Goal: Task Accomplishment & Management: Manage account settings

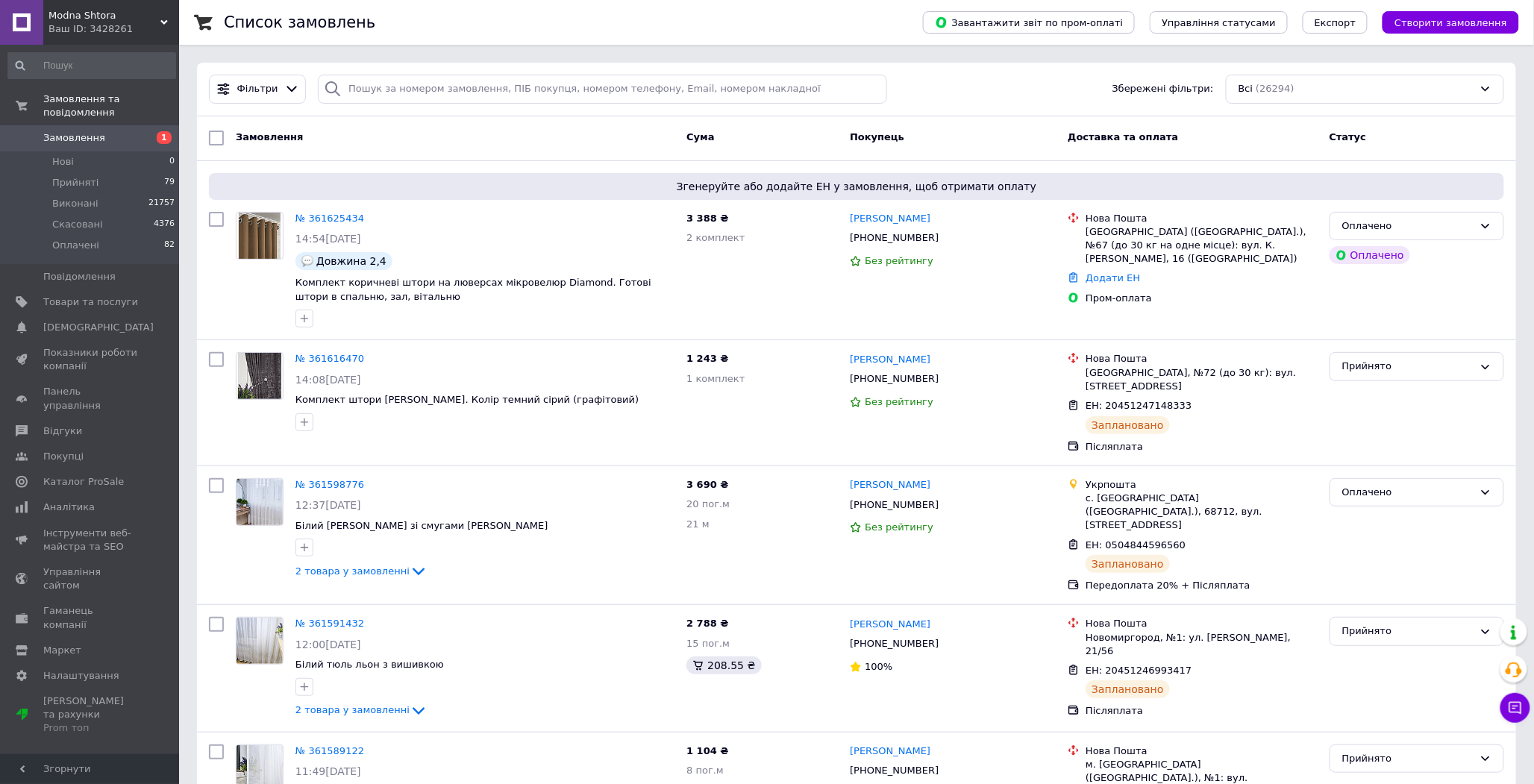
click at [81, 131] on span "Замовлення" at bounding box center [74, 138] width 62 height 13
click at [76, 131] on span "Замовлення" at bounding box center [74, 138] width 62 height 13
click at [79, 111] on link "Замовлення та повідомлення" at bounding box center [92, 106] width 183 height 39
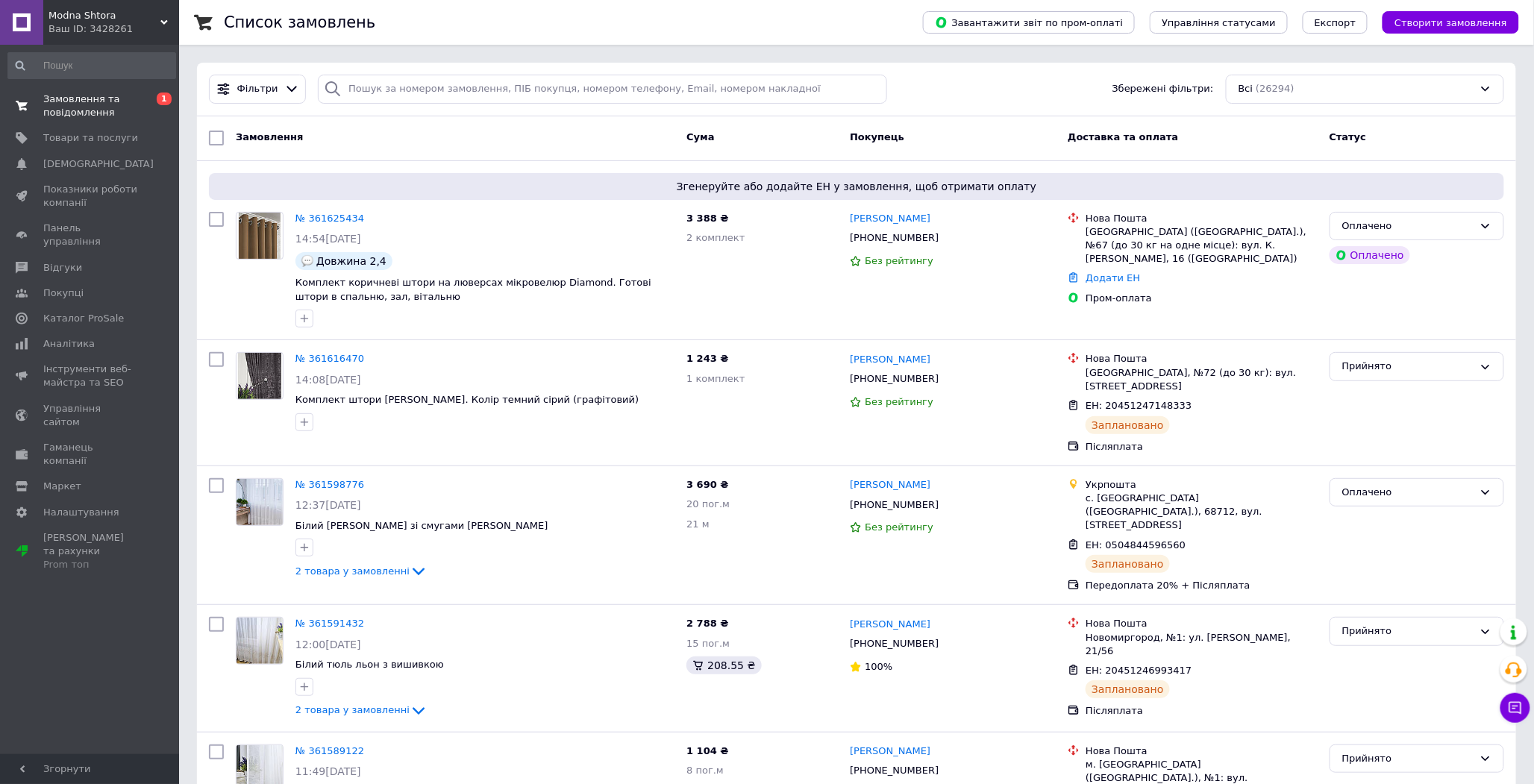
click at [83, 115] on span "Замовлення та повідомлення" at bounding box center [91, 106] width 95 height 27
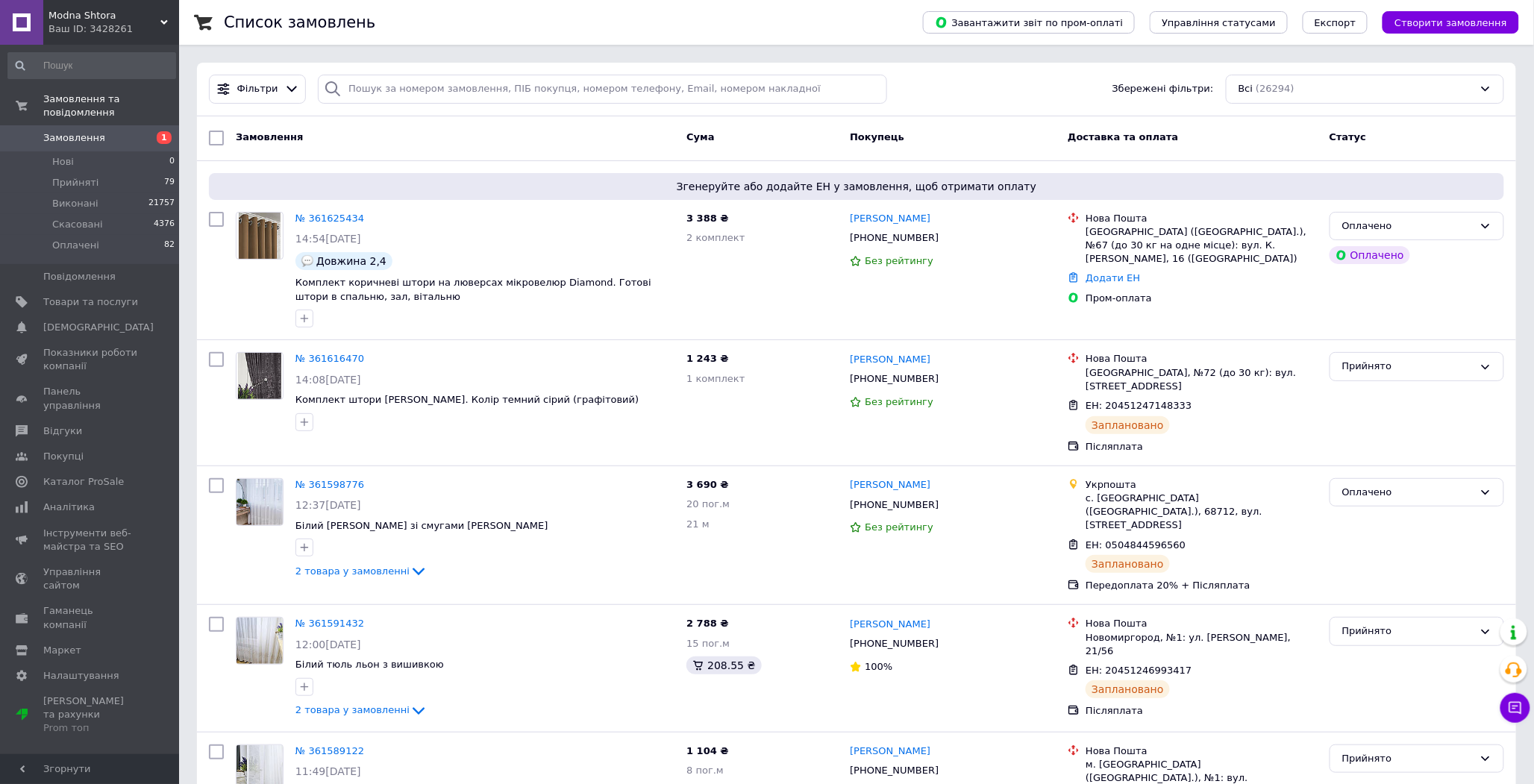
click at [79, 131] on span "Замовлення" at bounding box center [74, 138] width 62 height 13
click at [58, 131] on span "Замовлення" at bounding box center [74, 138] width 62 height 13
click at [535, 86] on input "search" at bounding box center [603, 89] width 570 height 29
paste input "[PHONE_NUMBER]"
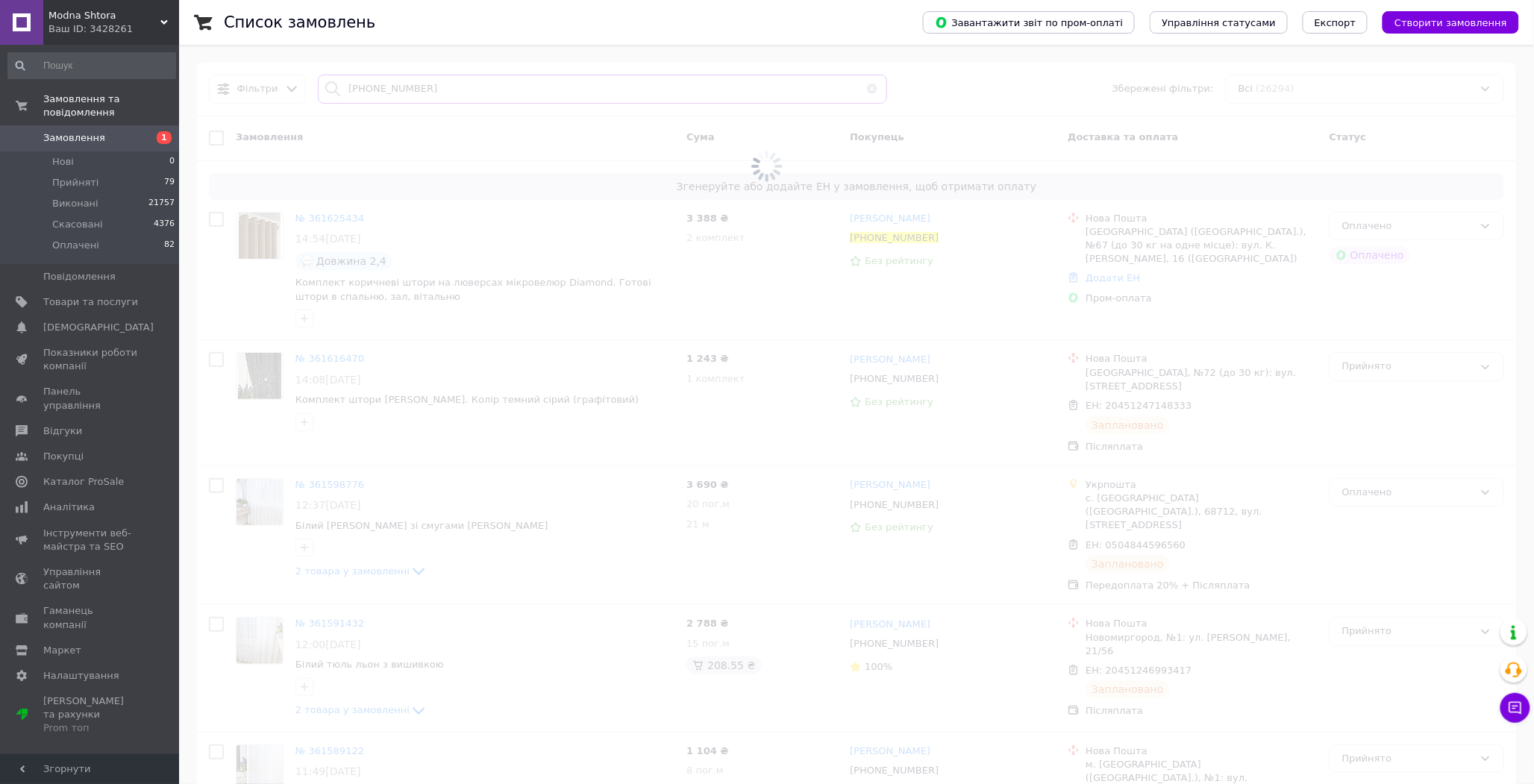
type input "[PHONE_NUMBER]"
click at [103, 131] on span "Замовлення" at bounding box center [91, 138] width 95 height 13
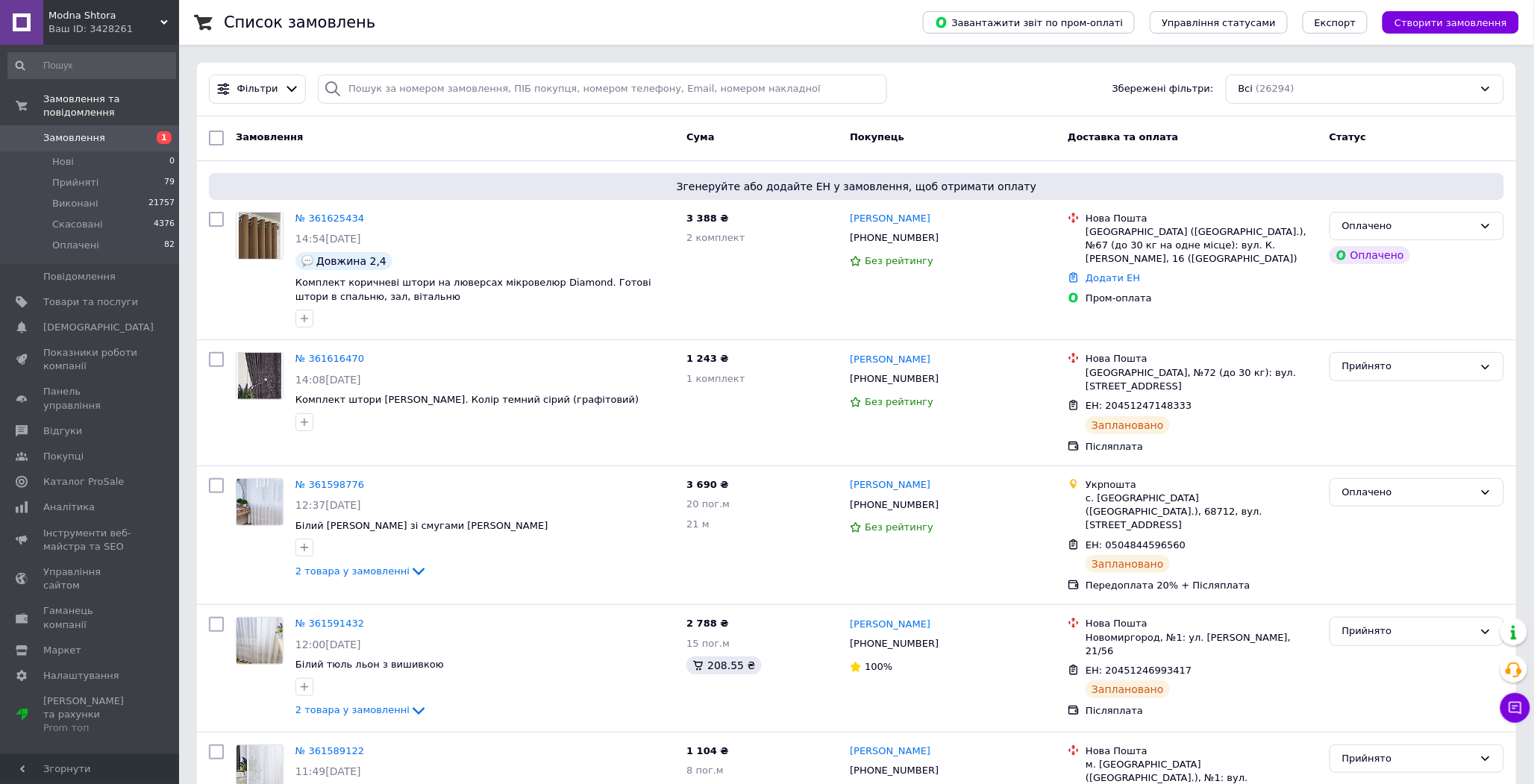
click at [90, 131] on span "Замовлення" at bounding box center [74, 138] width 62 height 13
click at [64, 131] on span "Замовлення" at bounding box center [74, 138] width 62 height 13
click at [638, 99] on input "search" at bounding box center [603, 89] width 570 height 29
click at [77, 132] on link "Замовлення 1" at bounding box center [92, 138] width 183 height 25
click at [500, 88] on input "search" at bounding box center [603, 89] width 570 height 29
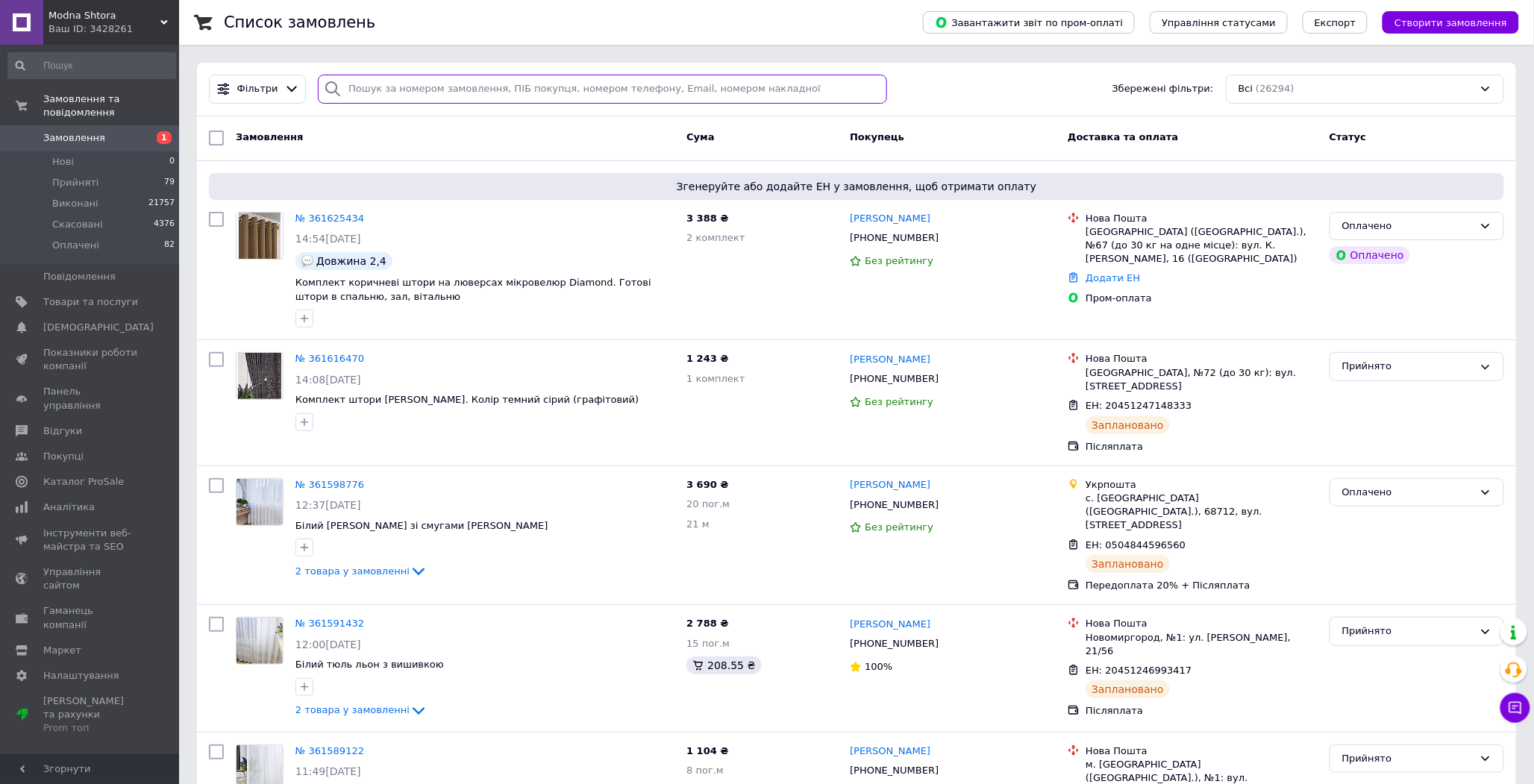
paste input "Байдецька"
click at [500, 88] on input "Байдецька" at bounding box center [603, 89] width 570 height 29
type input "Байдецька"
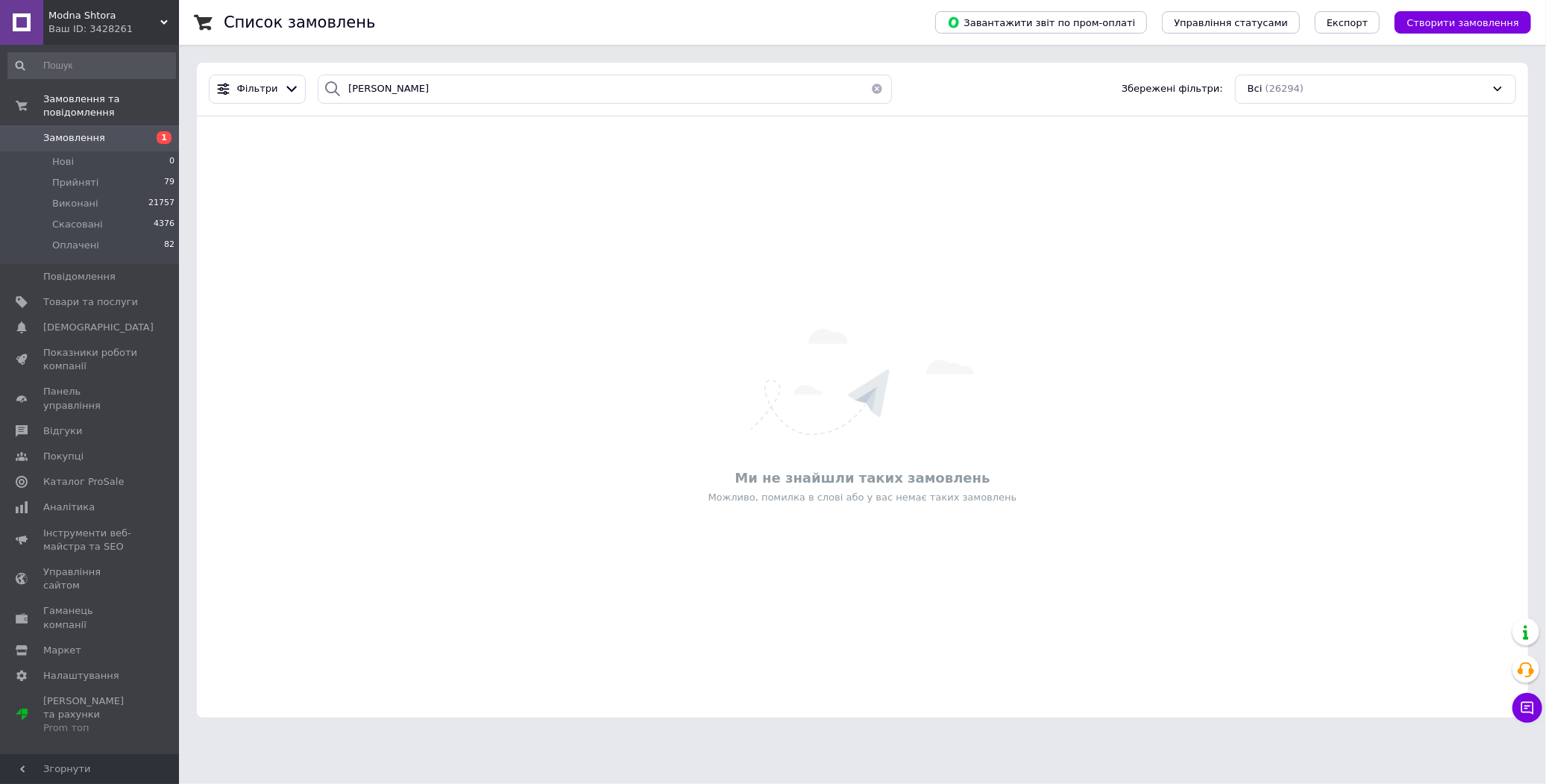
click at [71, 131] on span "Замовлення" at bounding box center [74, 138] width 62 height 13
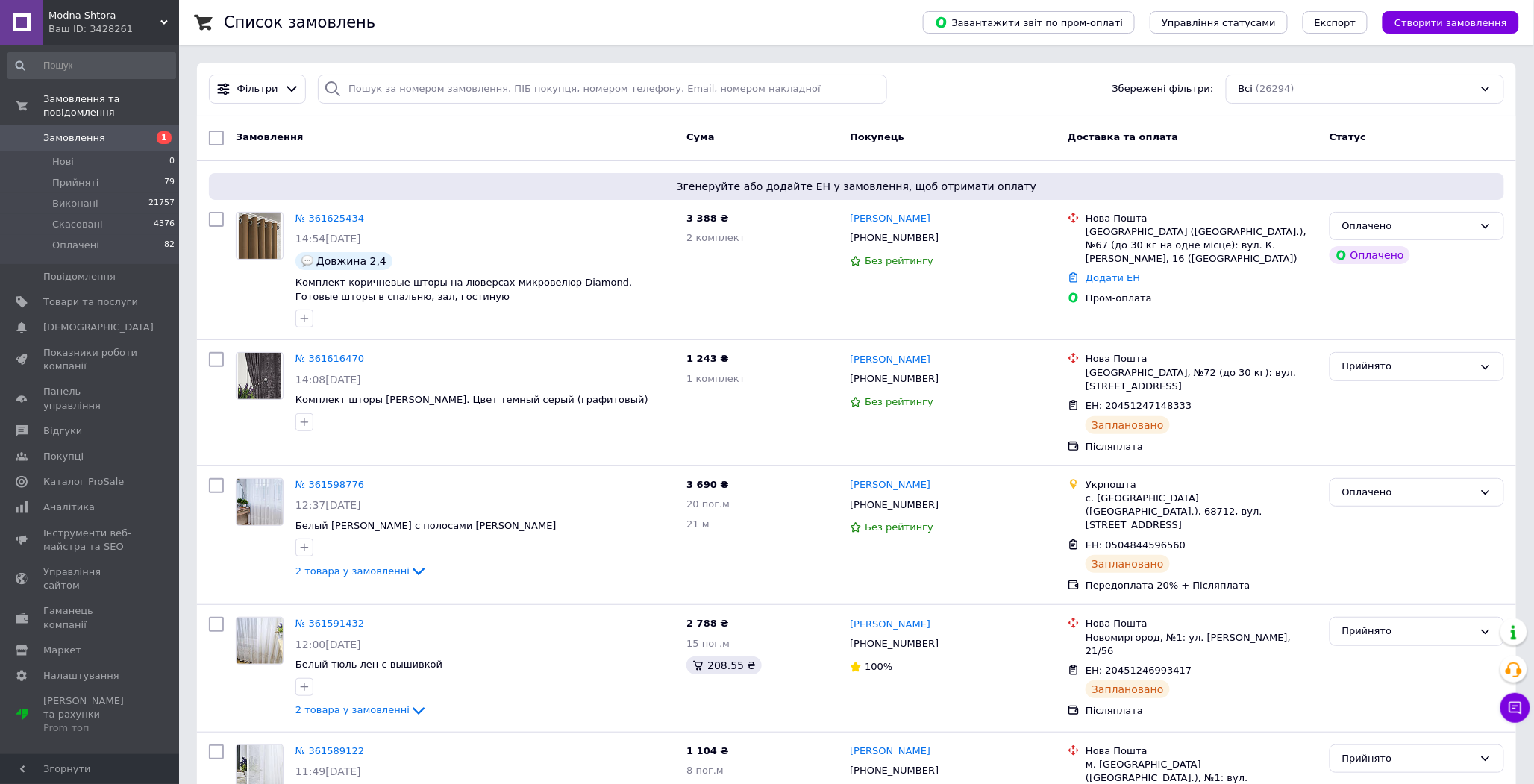
click at [62, 131] on span "Замовлення" at bounding box center [74, 138] width 62 height 13
click at [86, 131] on span "Замовлення" at bounding box center [74, 138] width 62 height 13
click at [72, 131] on span "Замовлення" at bounding box center [74, 138] width 62 height 13
click at [61, 131] on span "Замовлення" at bounding box center [74, 138] width 62 height 13
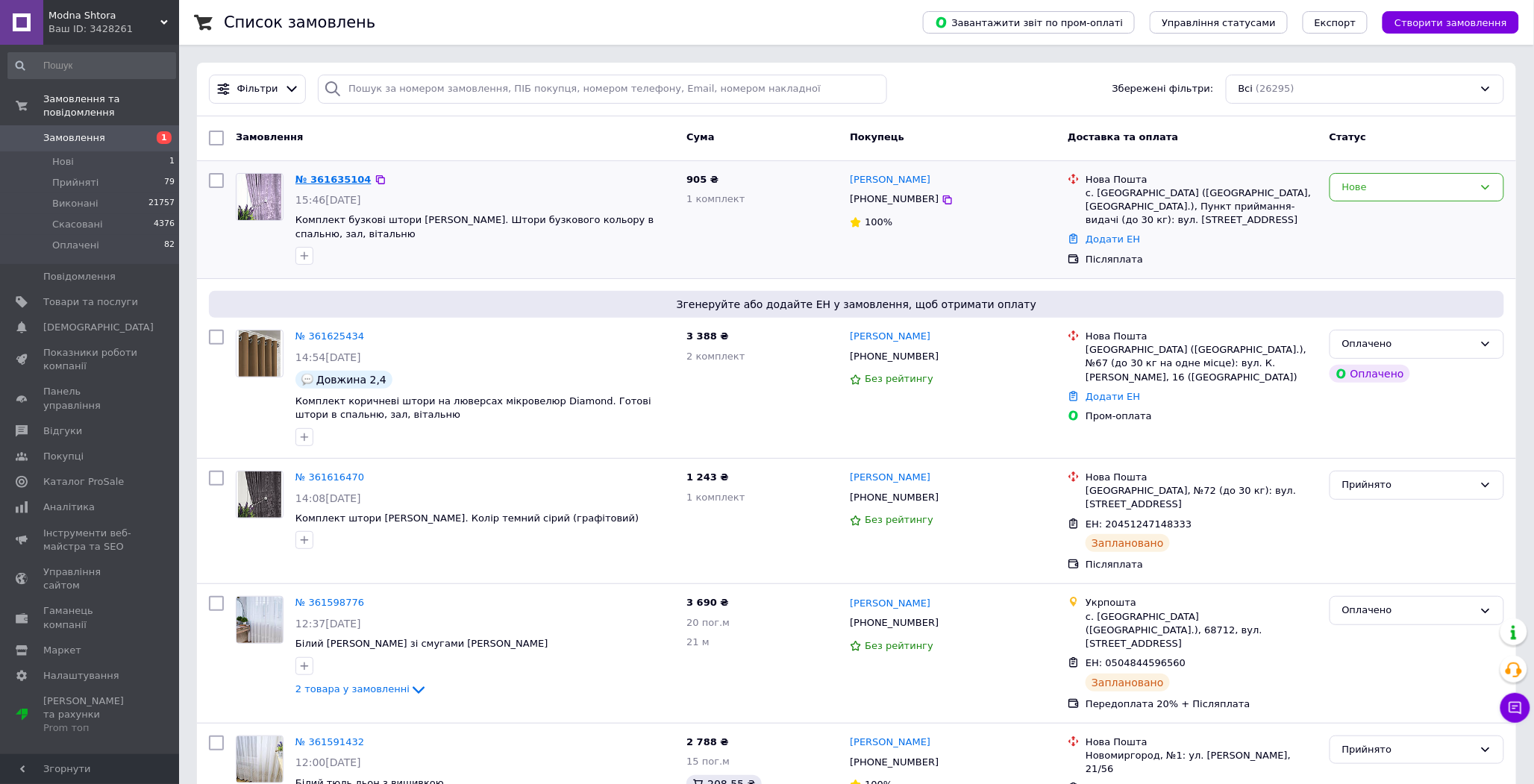
click at [319, 177] on link "№ 361635104" at bounding box center [333, 179] width 76 height 11
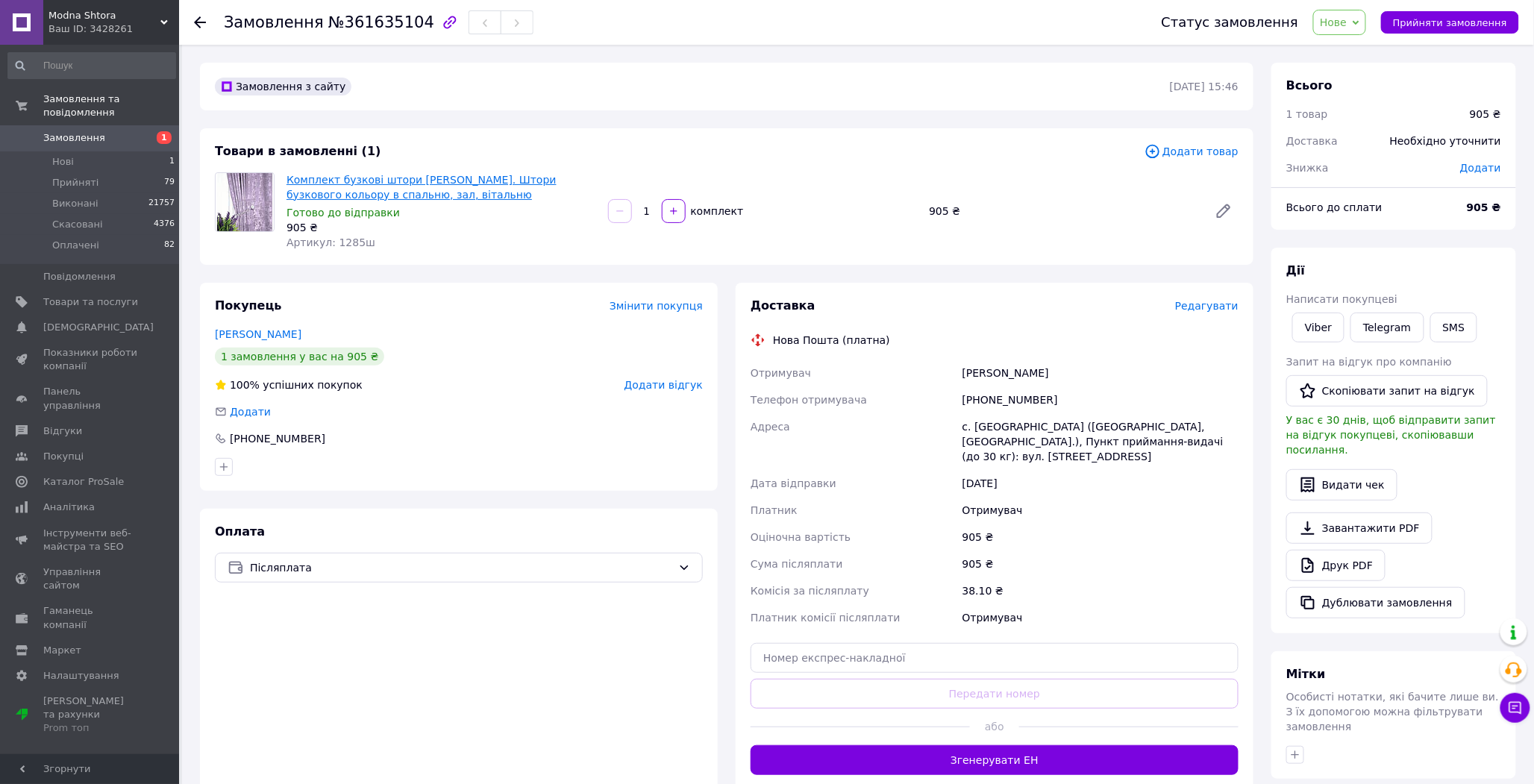
click at [393, 190] on link "Комплект бузкові штори [PERSON_NAME]. Штори бузкового кольору в спальню, зал, в…" at bounding box center [421, 187] width 270 height 27
drag, startPoint x: 996, startPoint y: 393, endPoint x: 1015, endPoint y: 398, distance: 19.6
click at [1015, 398] on div "[PHONE_NUMBER]" at bounding box center [1100, 399] width 282 height 27
click at [1347, 18] on span "Нове" at bounding box center [1333, 22] width 27 height 12
click at [1362, 47] on li "Прийнято" at bounding box center [1348, 52] width 68 height 22
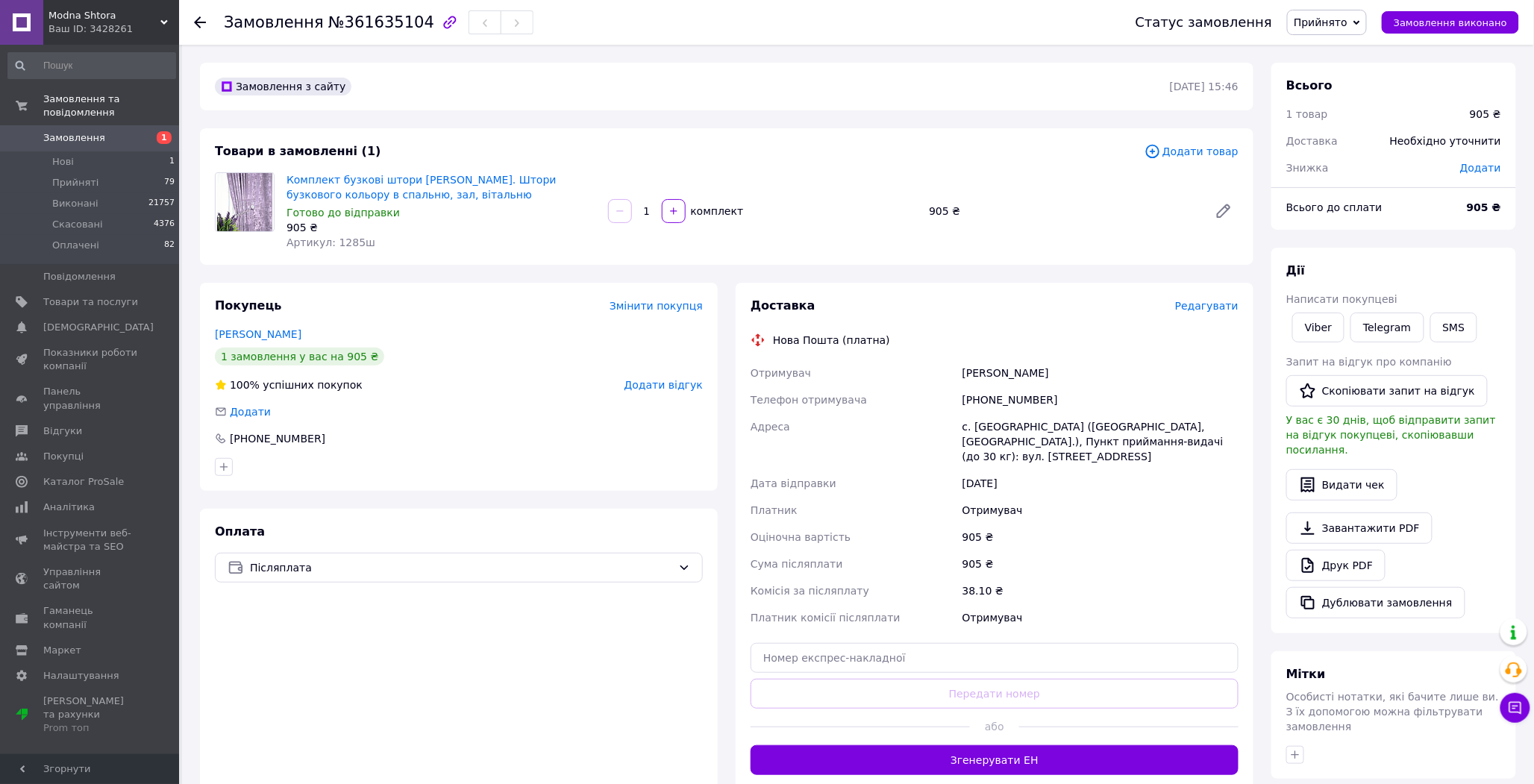
click at [1201, 300] on span "Редагувати" at bounding box center [1207, 305] width 63 height 12
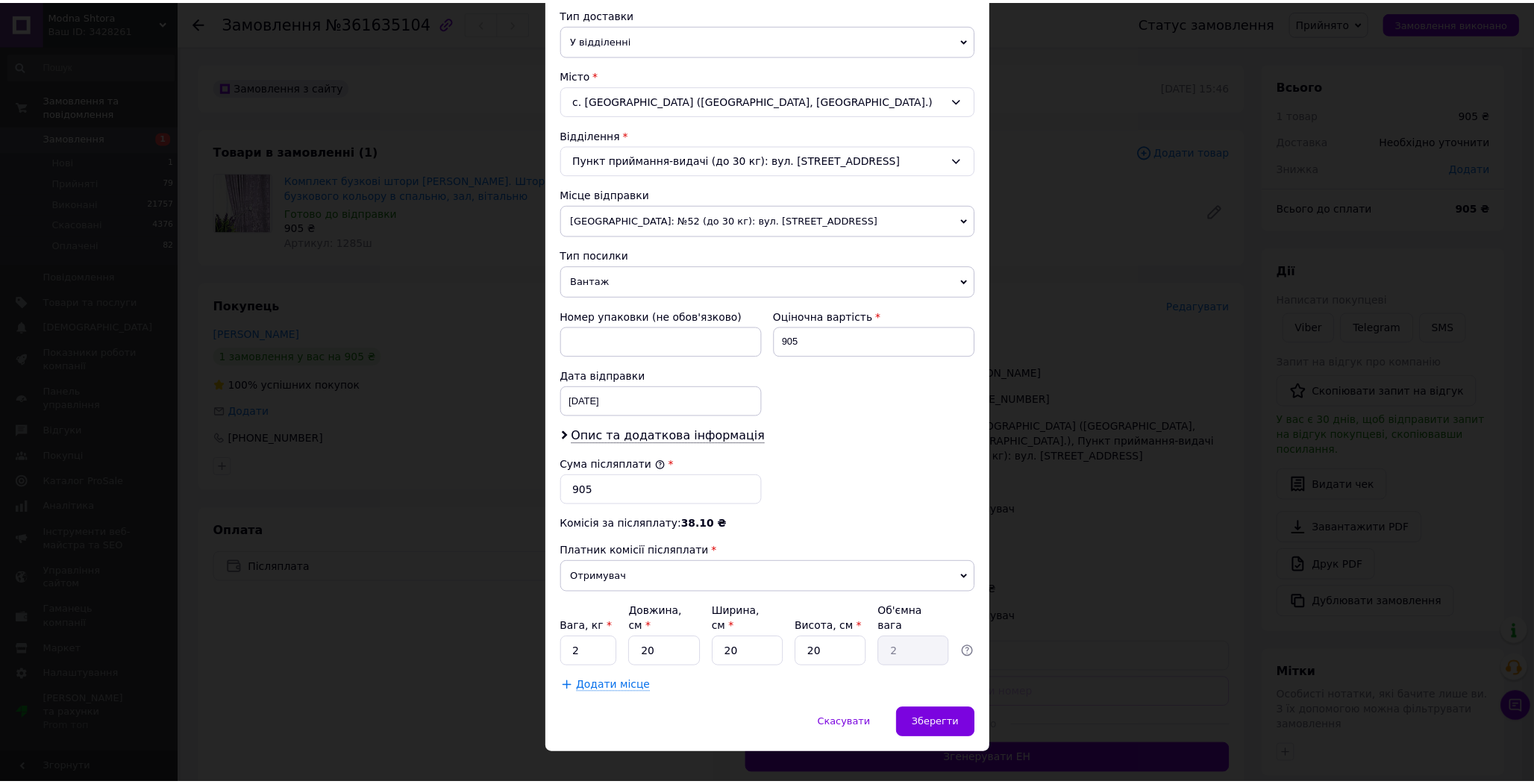
scroll to position [355, 0]
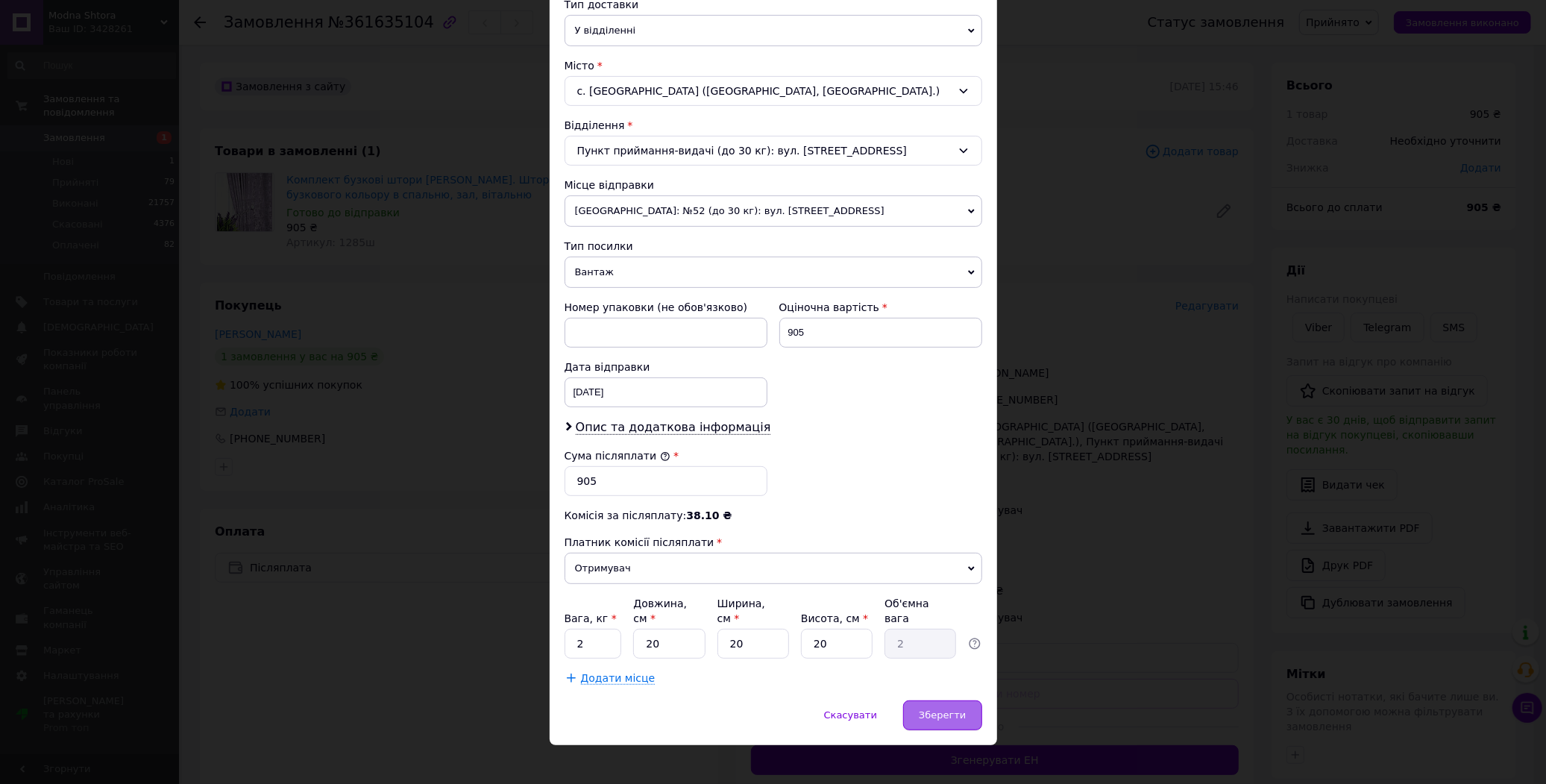
click at [935, 700] on div "Зберегти" at bounding box center [942, 715] width 78 height 30
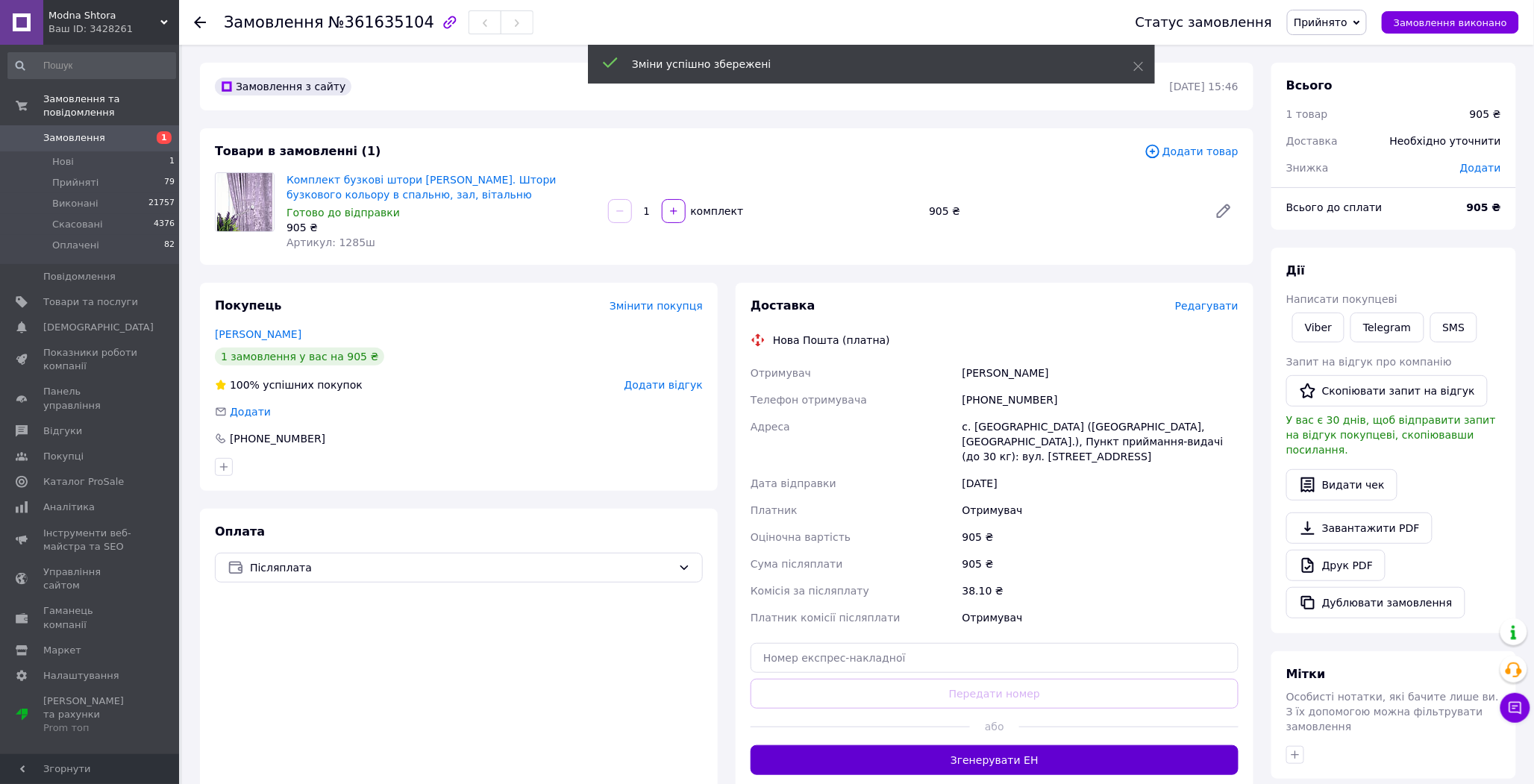
click at [994, 745] on button "Згенерувати ЕН" at bounding box center [994, 760] width 488 height 30
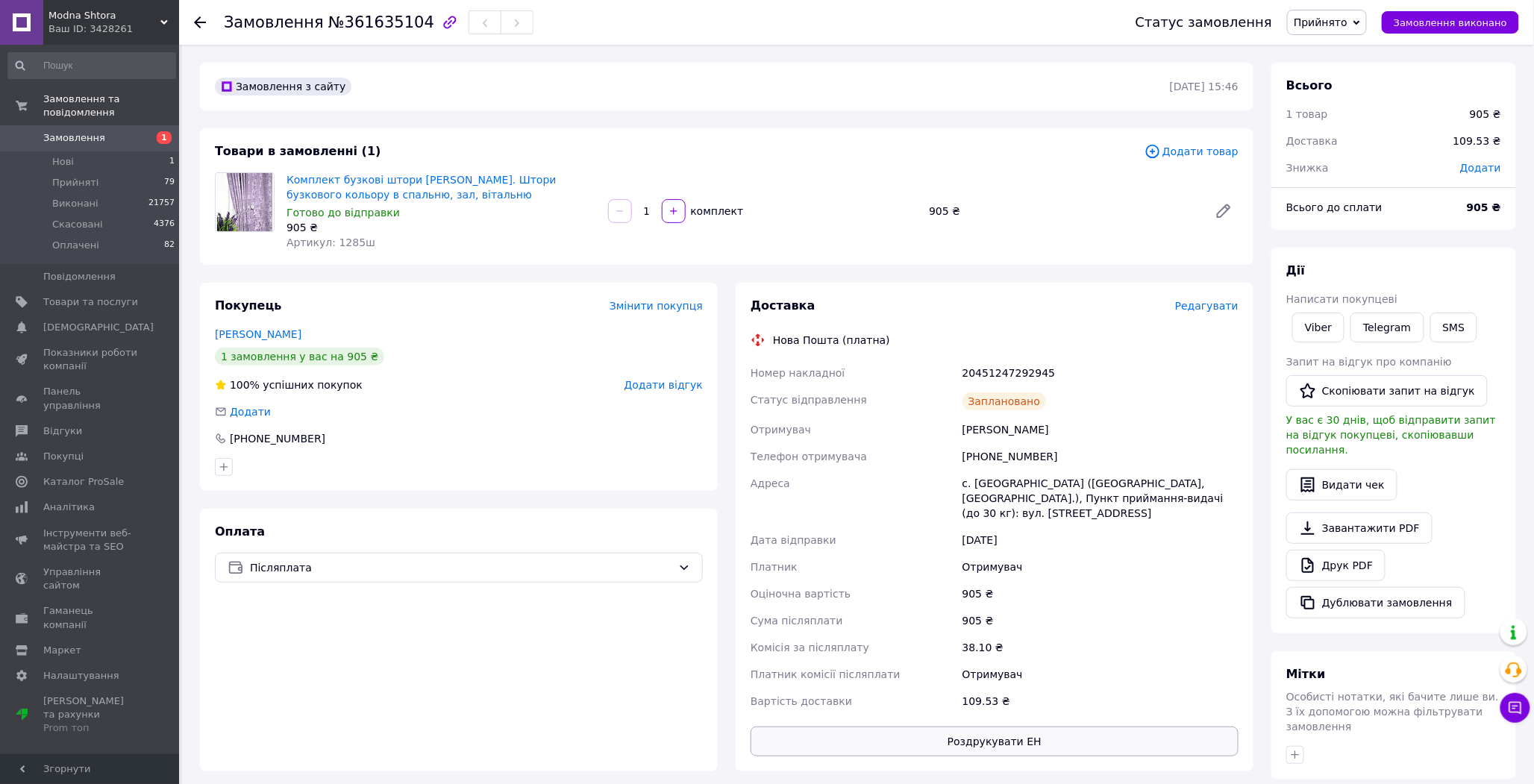
click at [1040, 727] on button "Роздрукувати ЕН" at bounding box center [994, 742] width 488 height 30
click at [384, 17] on span "№361635104" at bounding box center [381, 22] width 106 height 18
copy span "361635104"
click at [1173, 433] on div "[PERSON_NAME]" at bounding box center [1100, 429] width 282 height 27
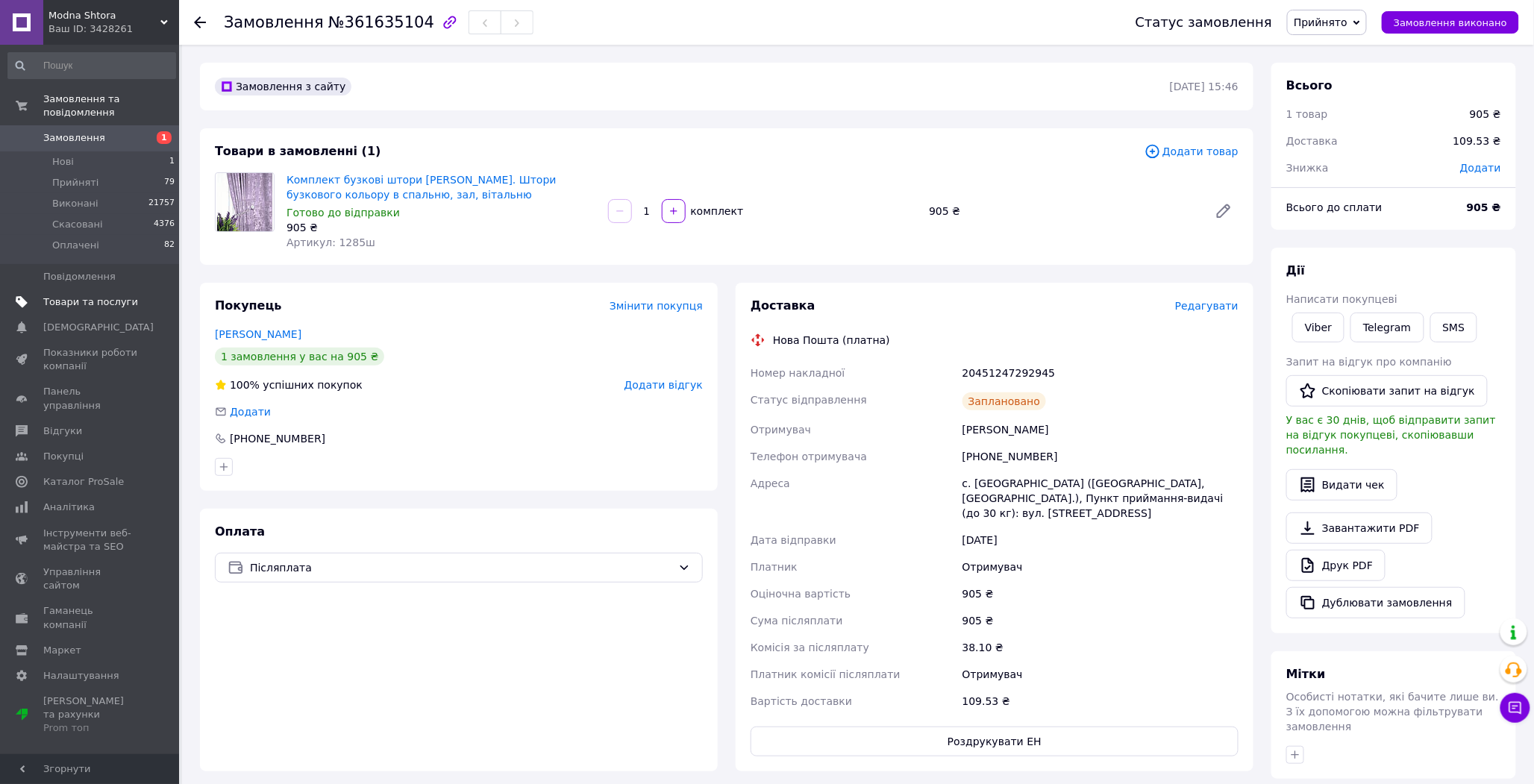
click at [79, 295] on span "Товари та послуги" at bounding box center [91, 302] width 95 height 13
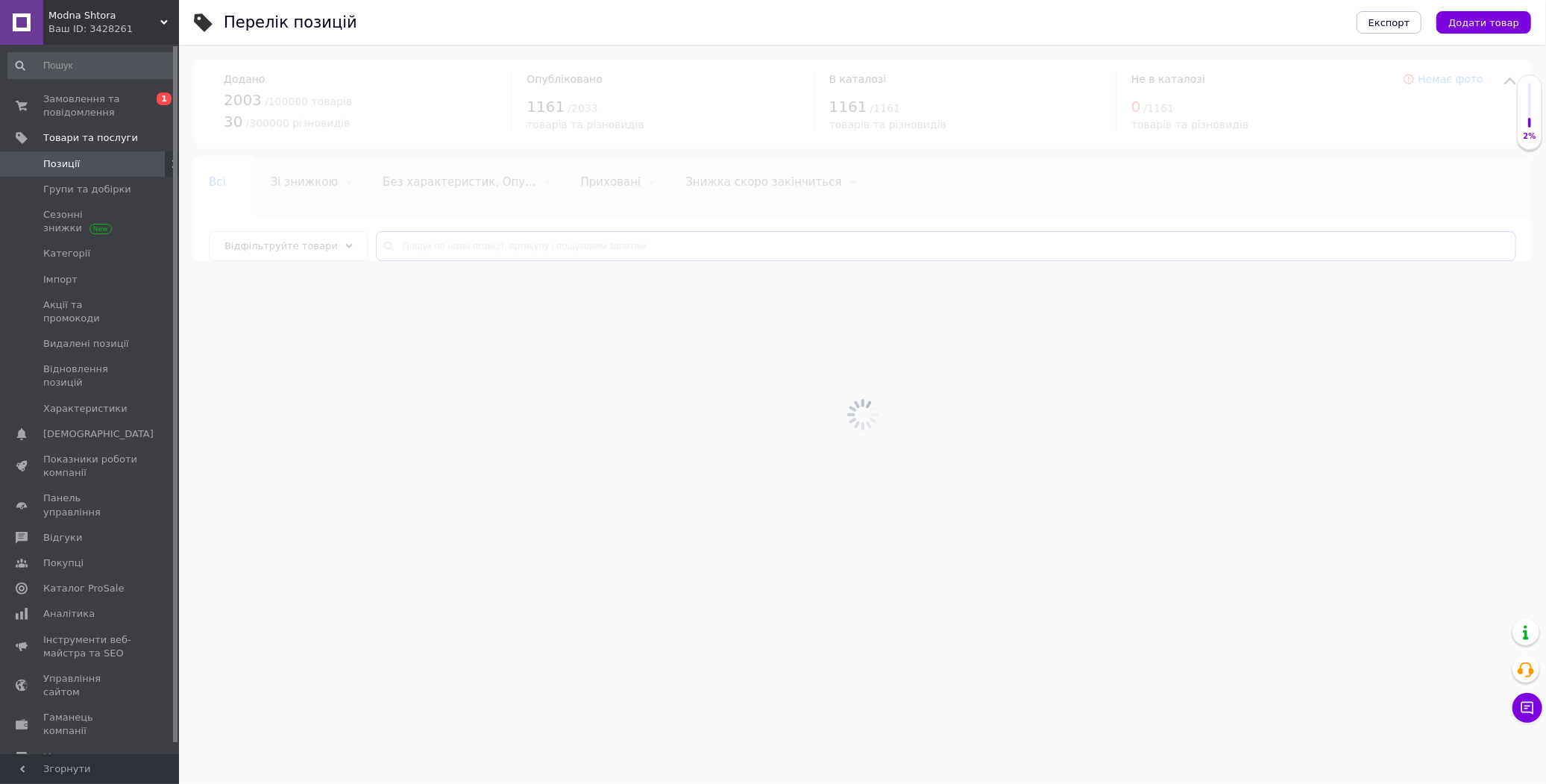
click at [601, 241] on input "text" at bounding box center [947, 246] width 1141 height 30
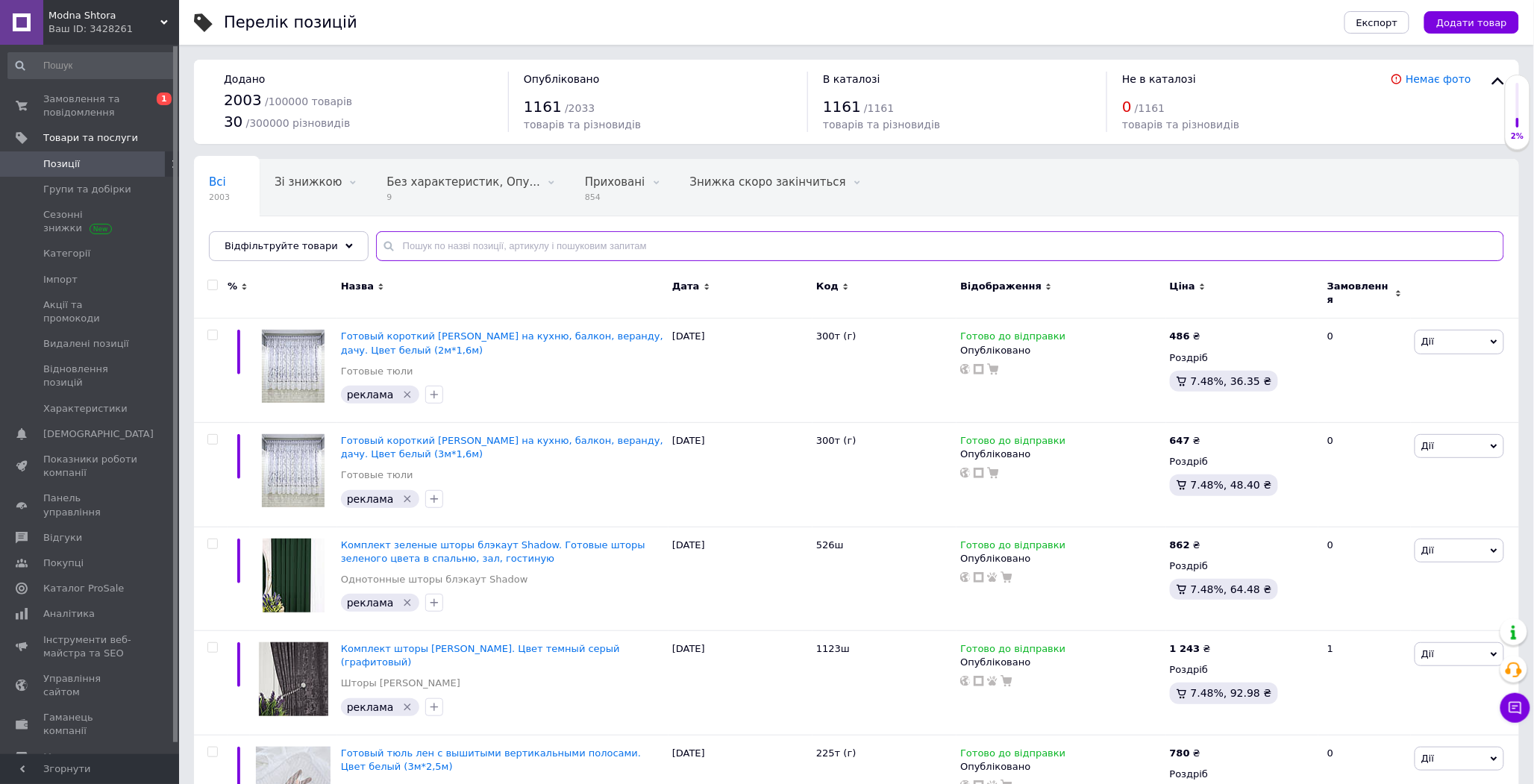
click at [601, 241] on input "text" at bounding box center [940, 246] width 1128 height 30
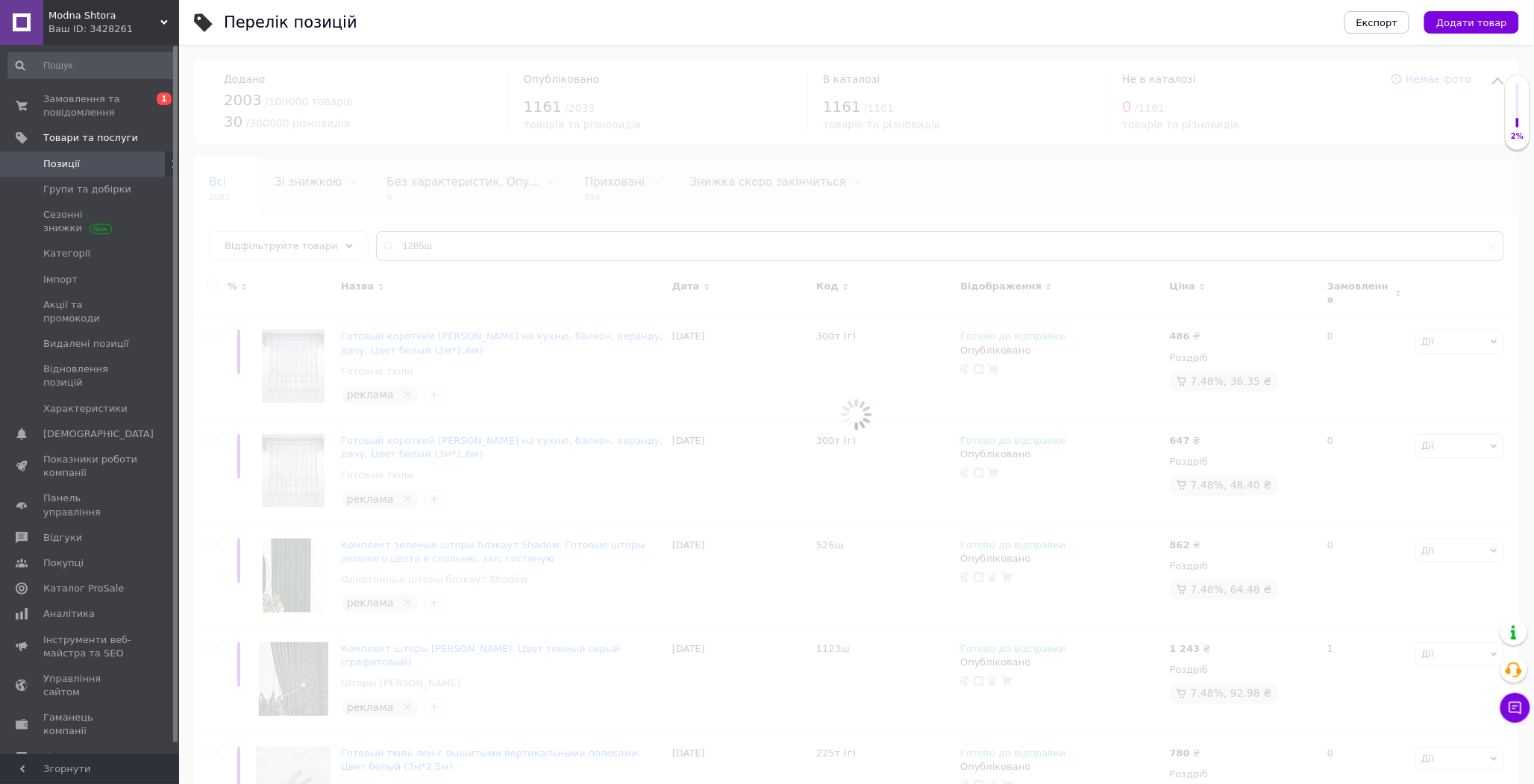
type input "1285ш"
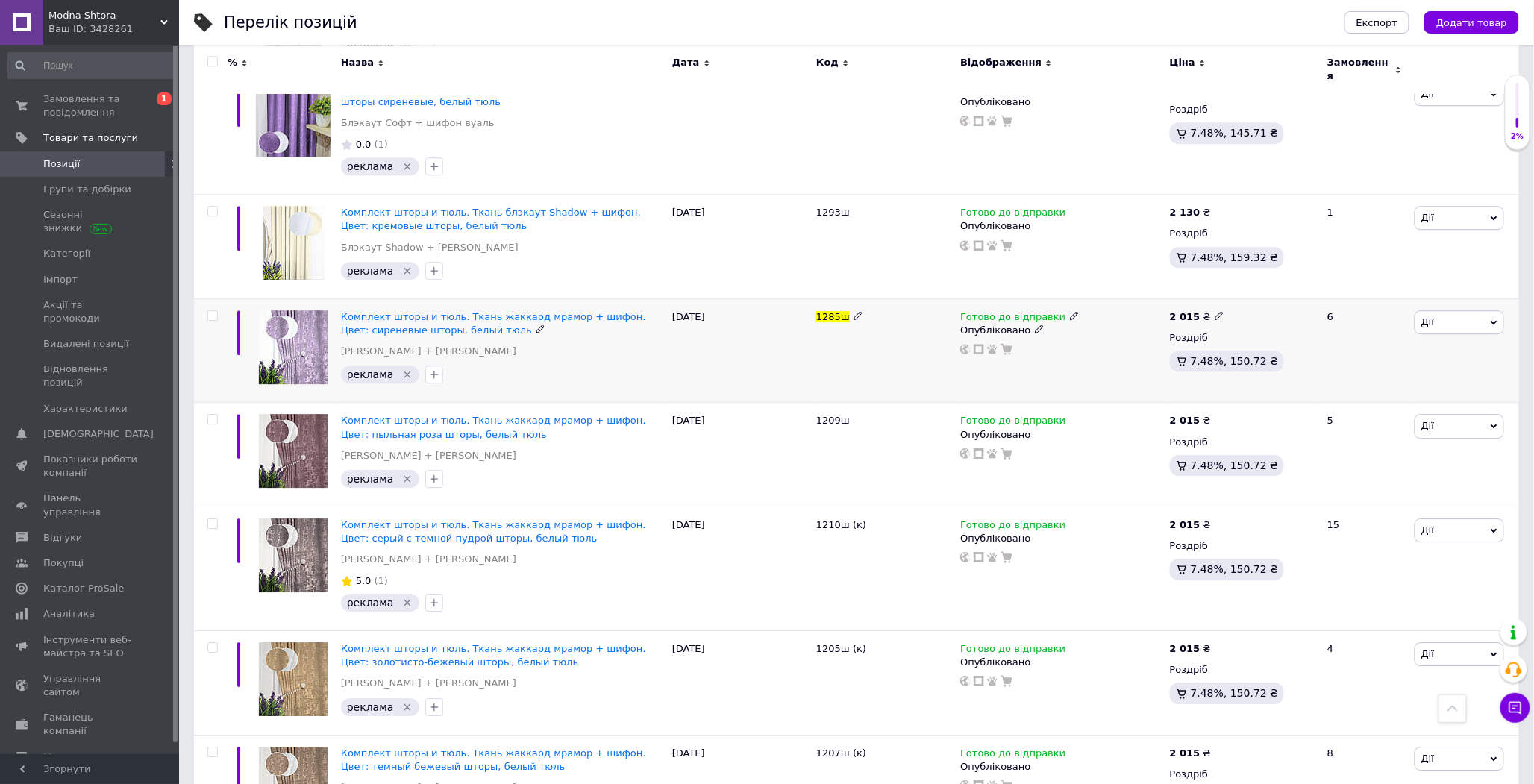
scroll to position [1778, 0]
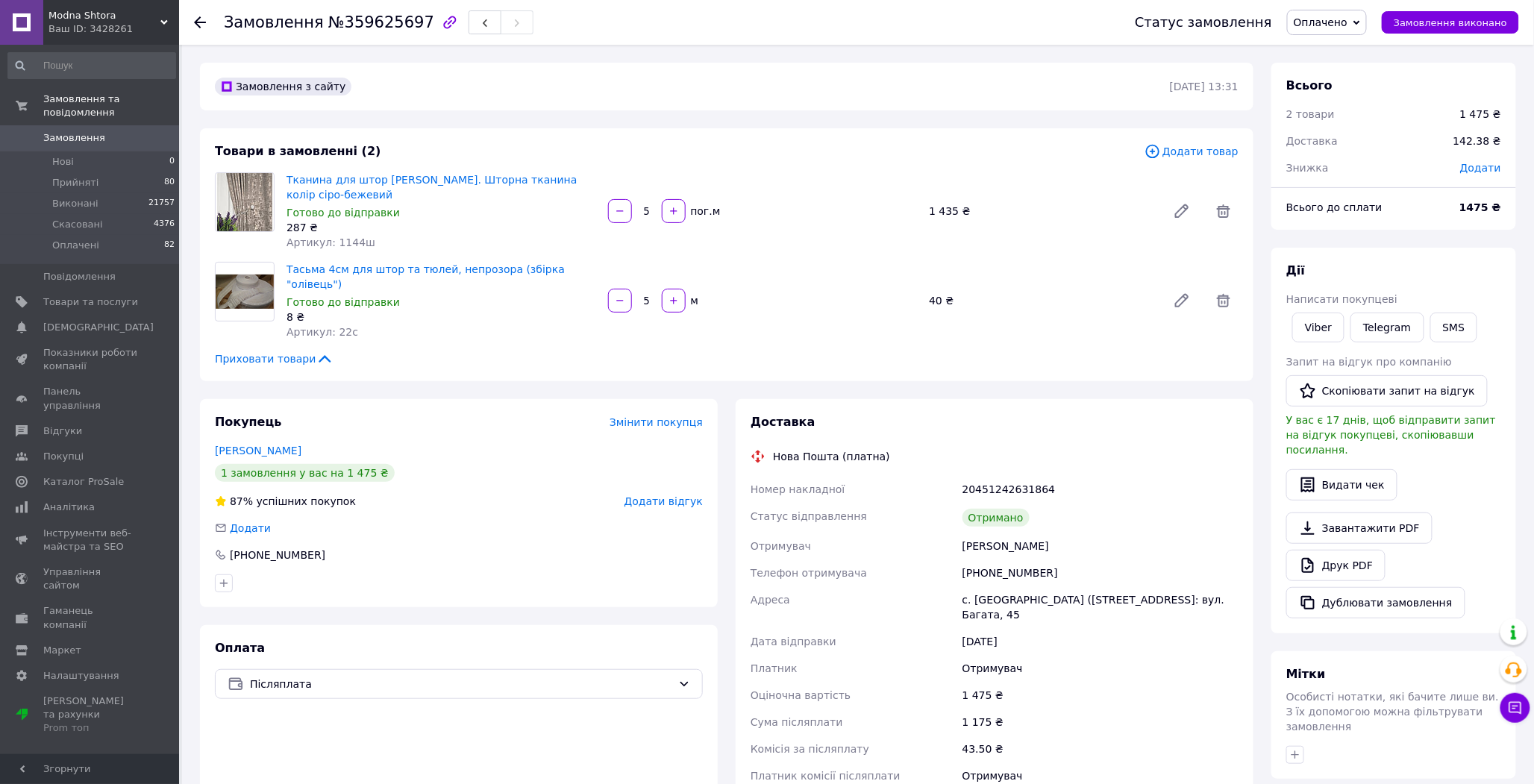
click at [1329, 24] on span "Оплачено" at bounding box center [1321, 22] width 54 height 12
click at [1333, 73] on li "Виконано" at bounding box center [1327, 74] width 78 height 22
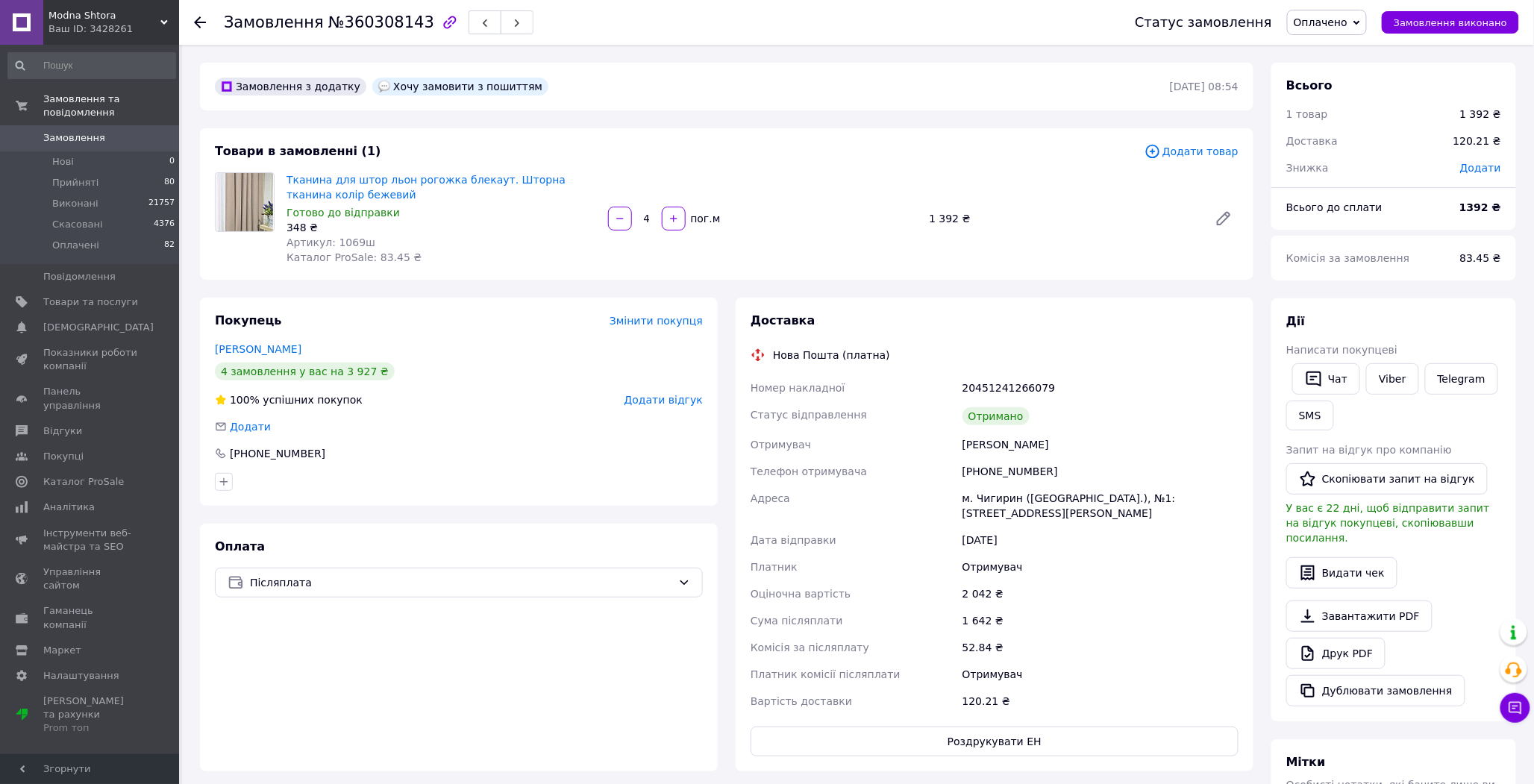
click at [1345, 27] on span "Оплачено" at bounding box center [1321, 22] width 54 height 12
click at [1340, 69] on li "Виконано" at bounding box center [1327, 74] width 78 height 22
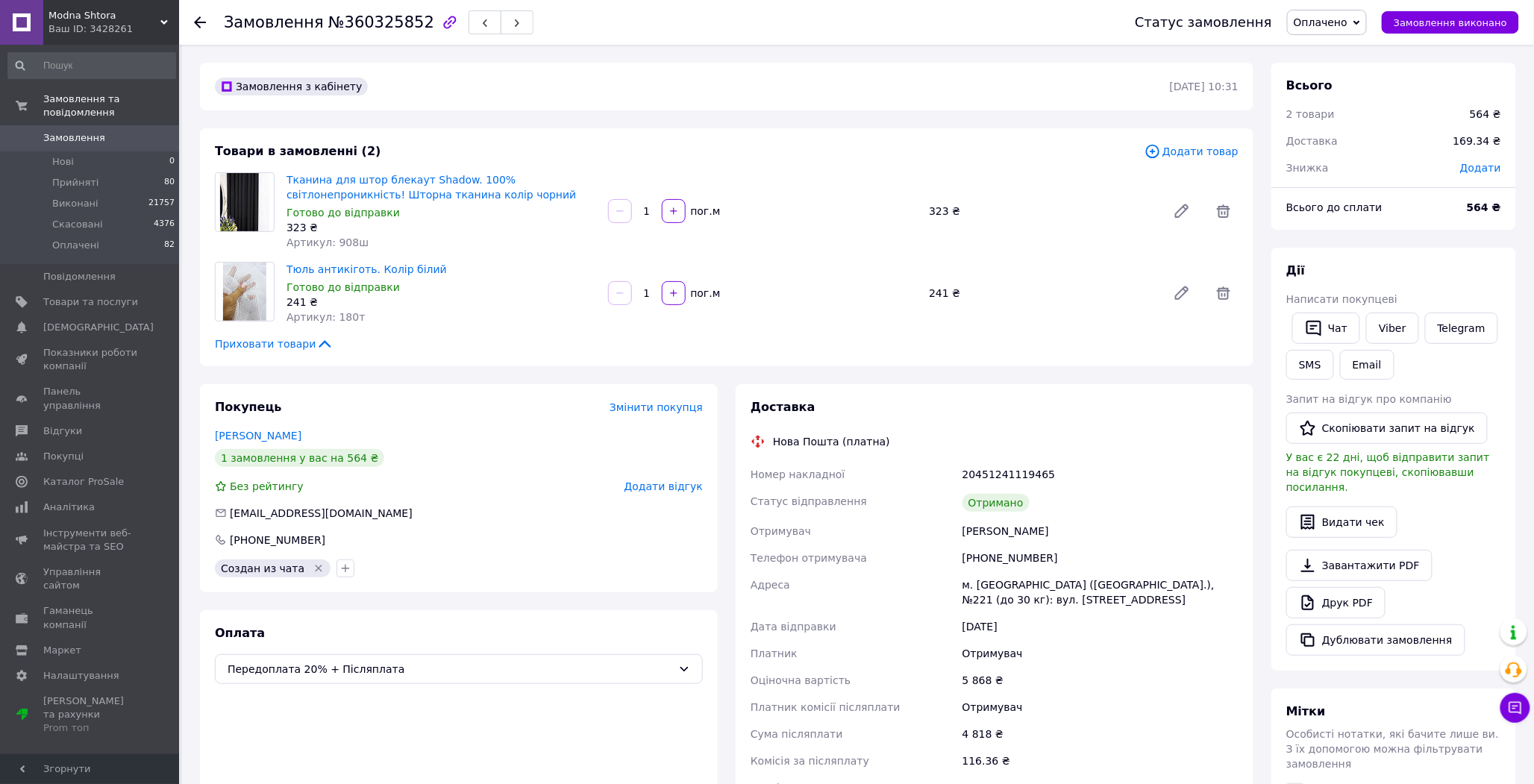
click at [1347, 24] on span "Оплачено" at bounding box center [1321, 22] width 54 height 12
click at [1347, 71] on li "Виконано" at bounding box center [1327, 74] width 78 height 22
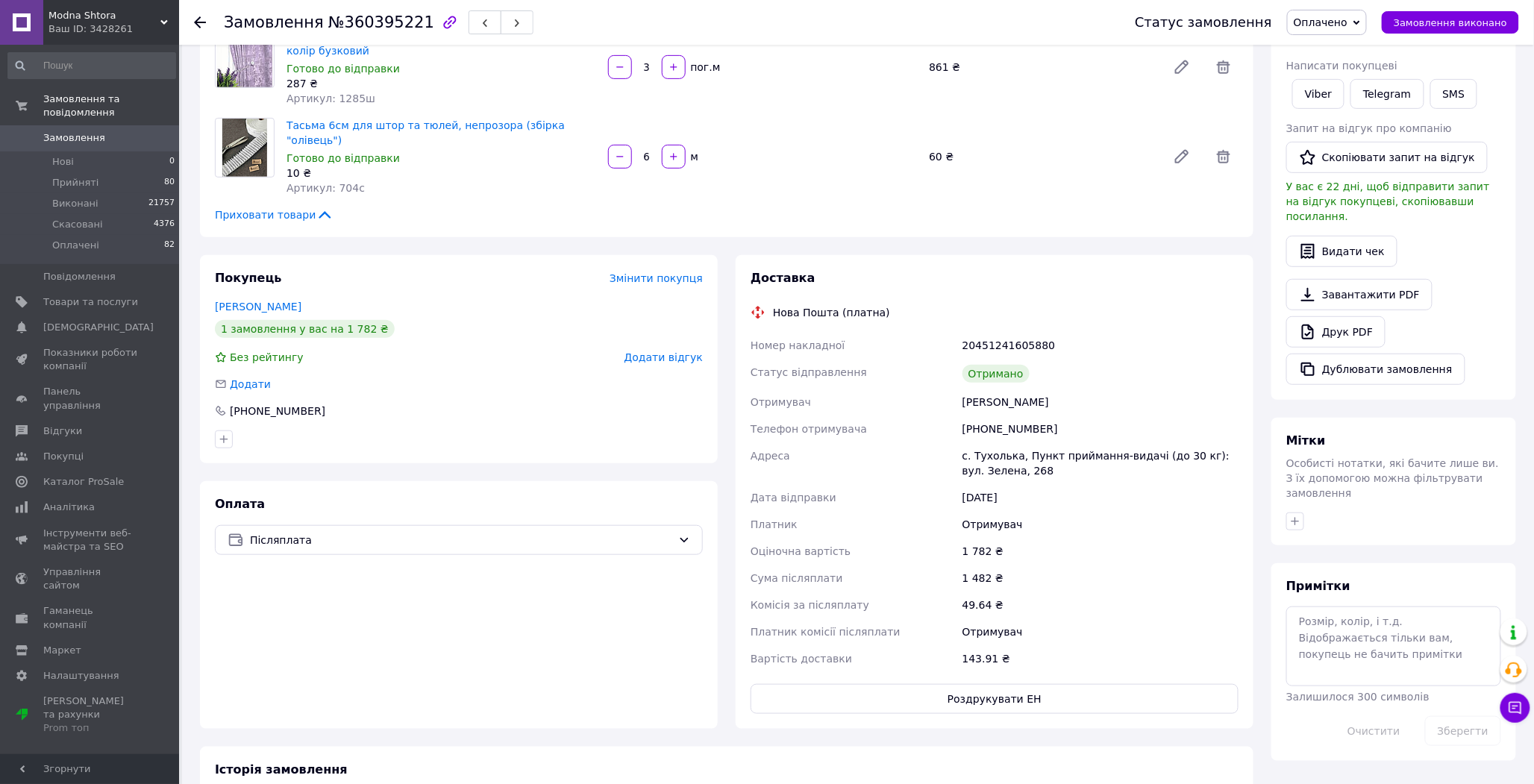
scroll to position [248, 0]
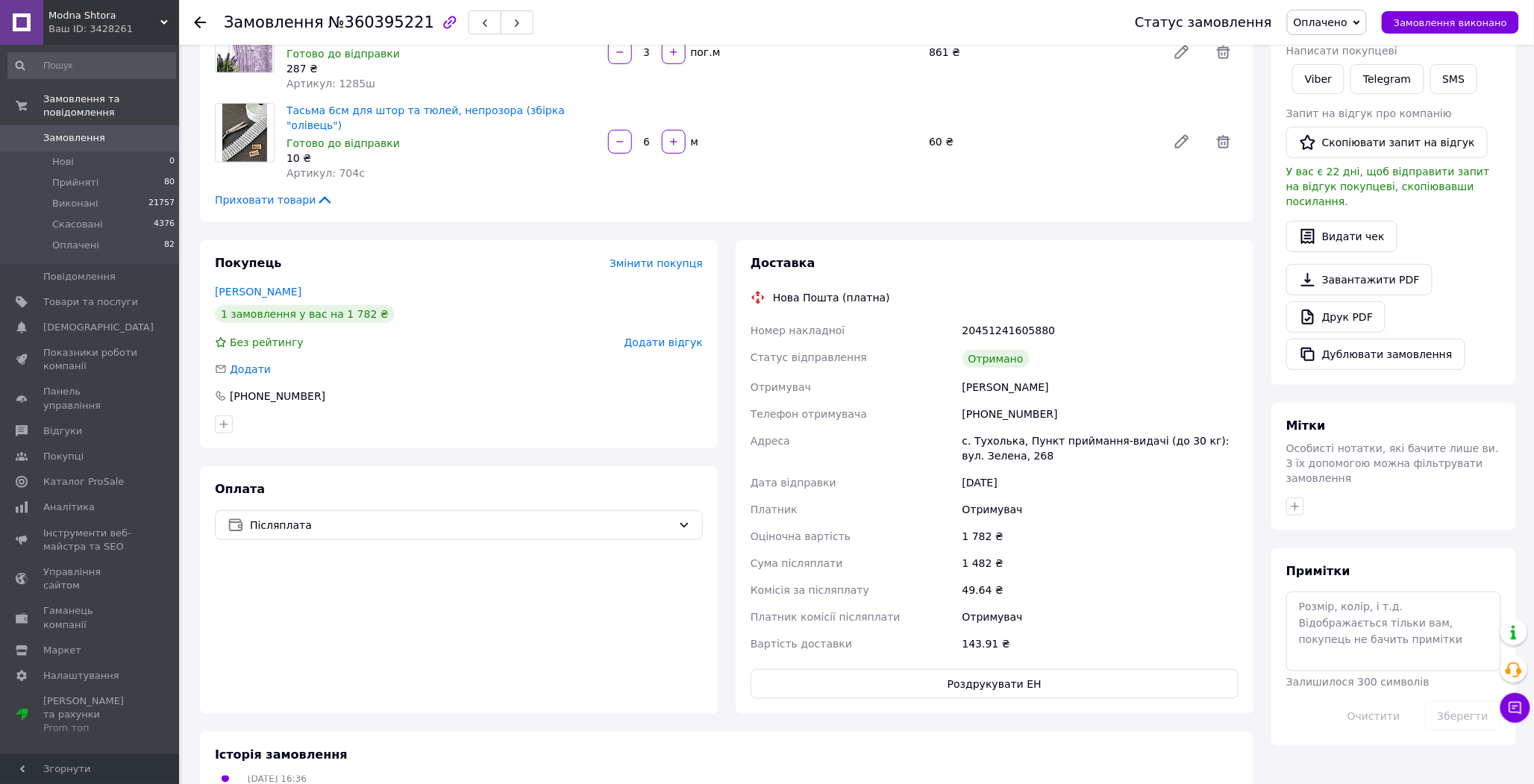
click at [1345, 23] on span "Оплачено" at bounding box center [1321, 22] width 54 height 12
click at [1338, 72] on li "Виконано" at bounding box center [1327, 74] width 78 height 22
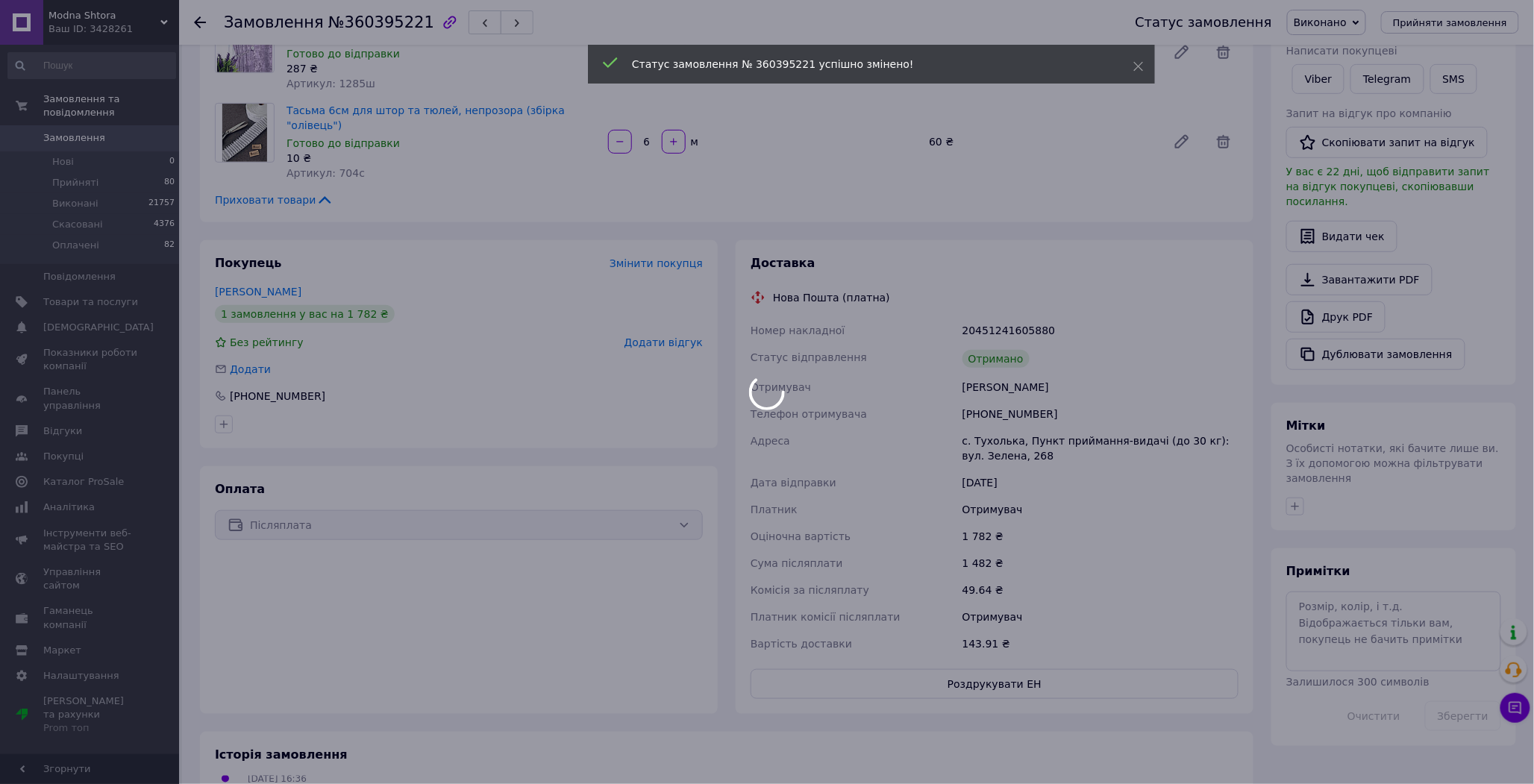
scroll to position [113, 0]
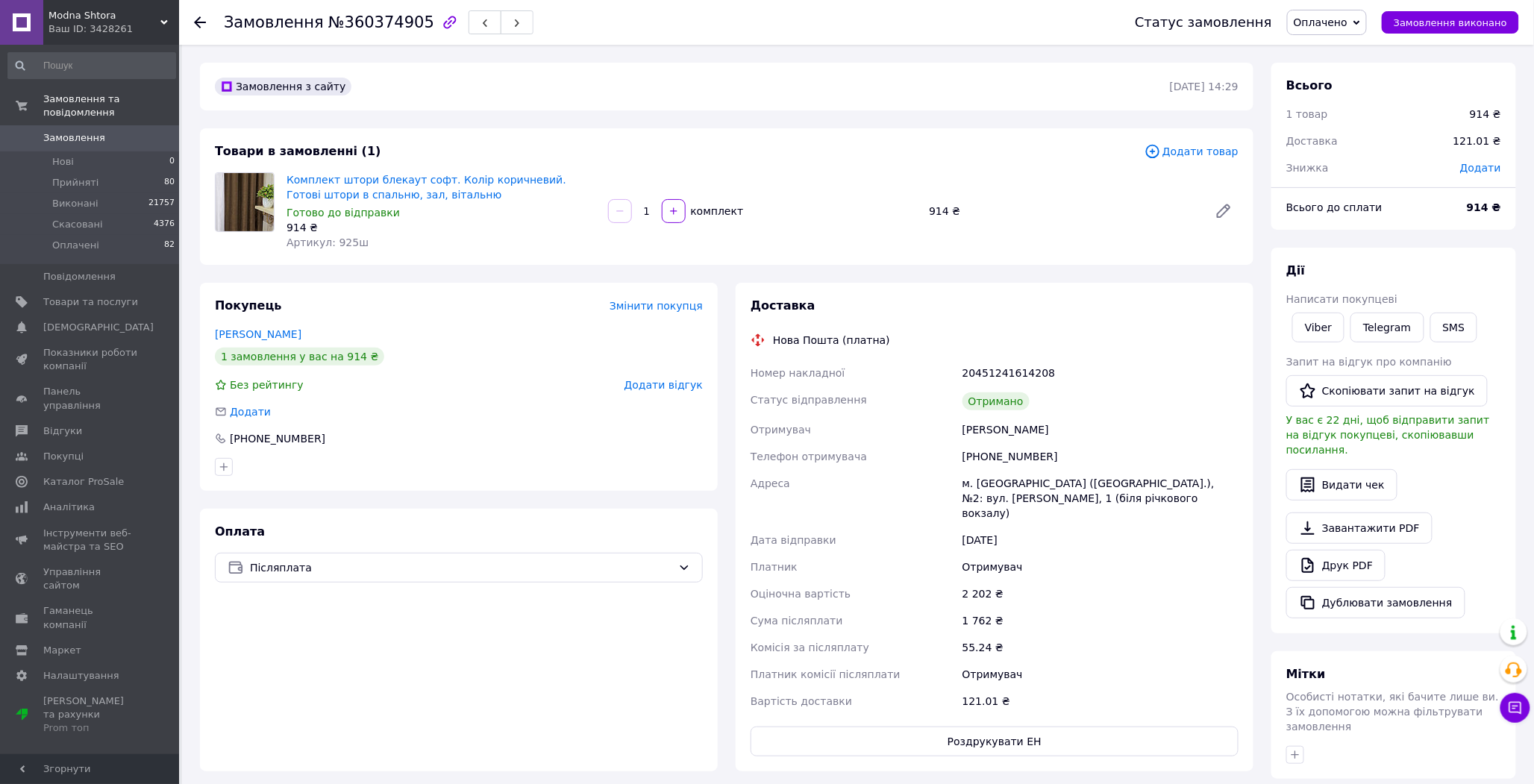
click at [1347, 24] on span "Оплачено" at bounding box center [1321, 22] width 54 height 12
click at [1344, 71] on li "Виконано" at bounding box center [1327, 74] width 78 height 22
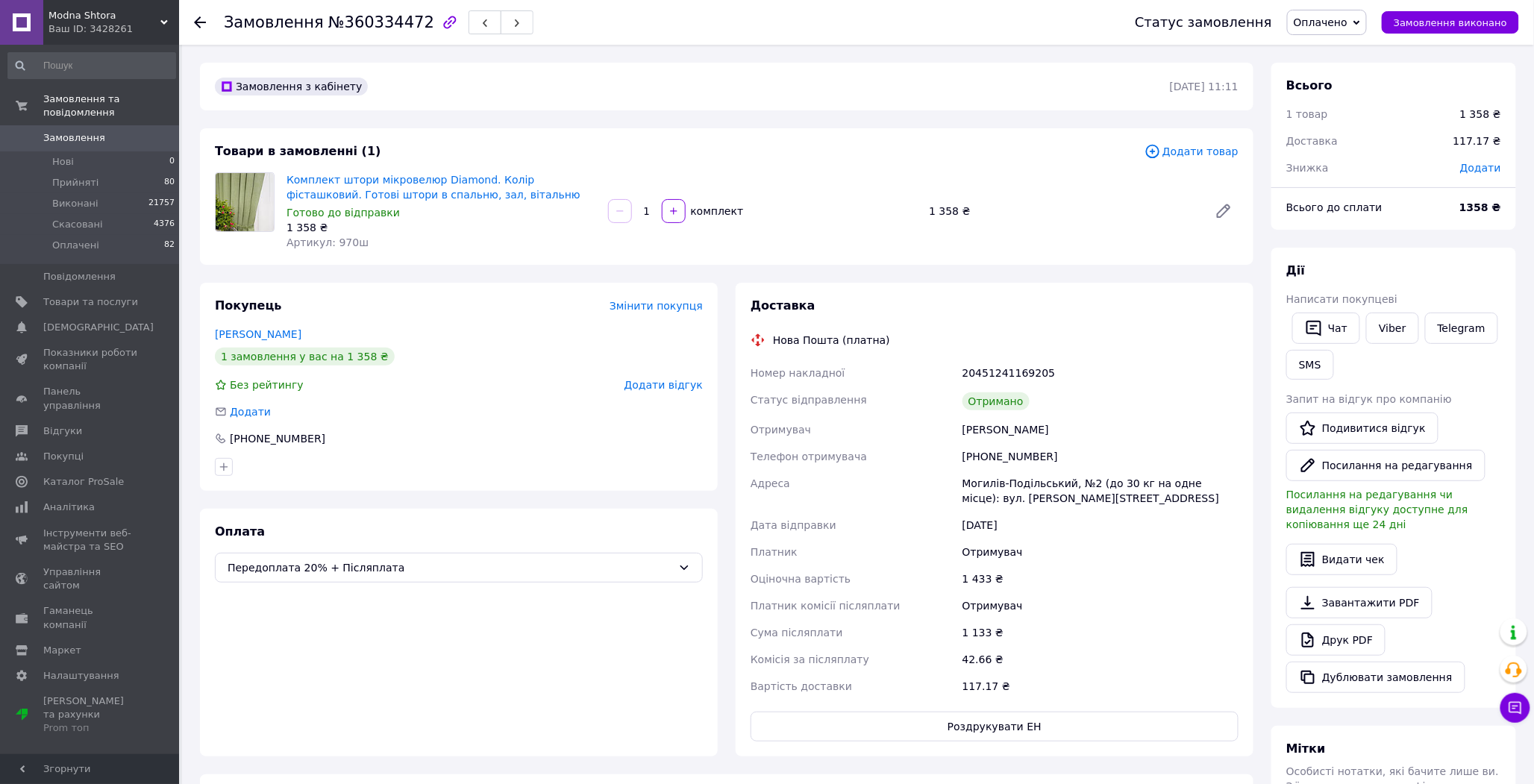
click at [1344, 17] on span "Оплачено" at bounding box center [1321, 22] width 54 height 12
click at [1347, 67] on li "Виконано" at bounding box center [1327, 74] width 78 height 22
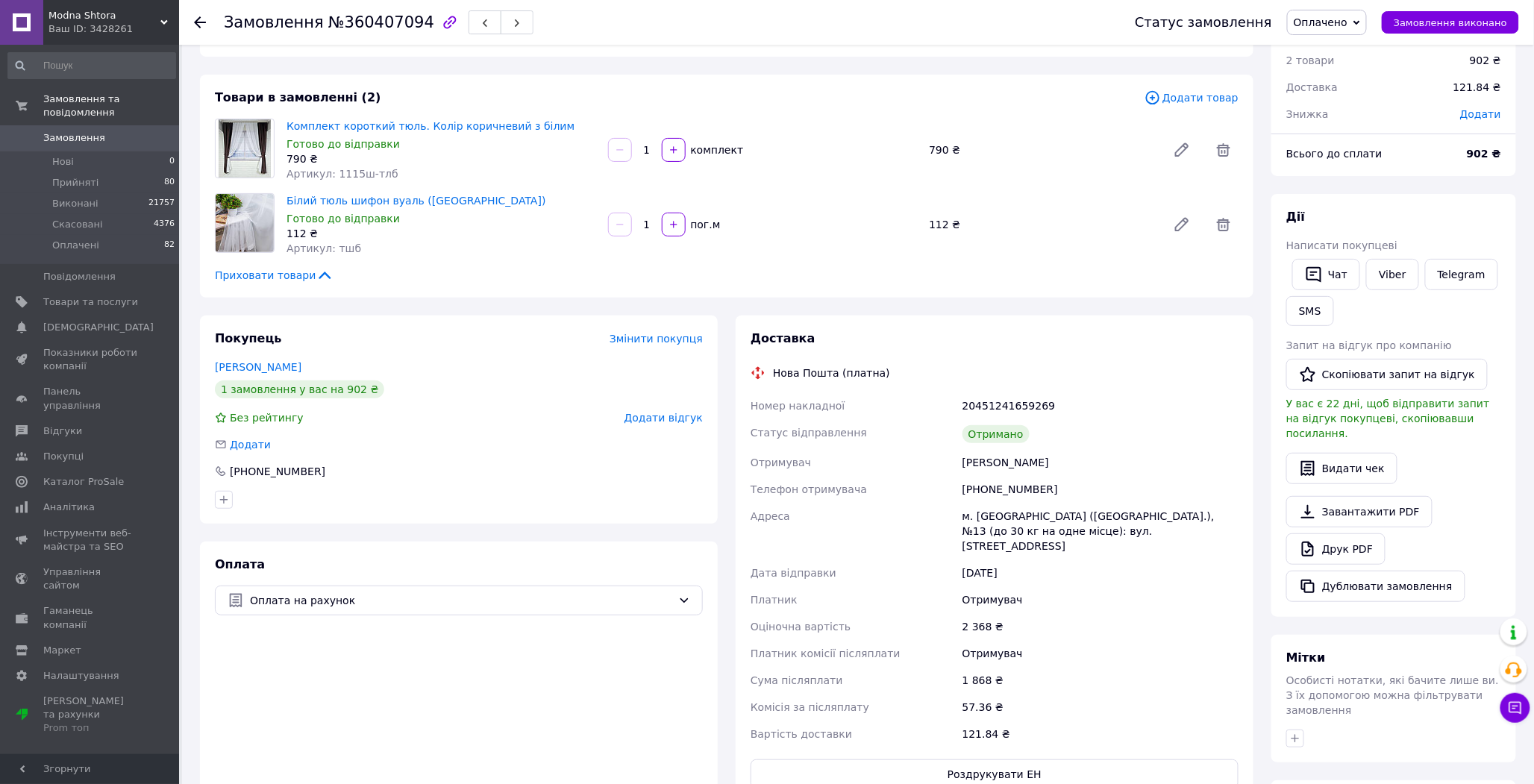
scroll to position [82, 0]
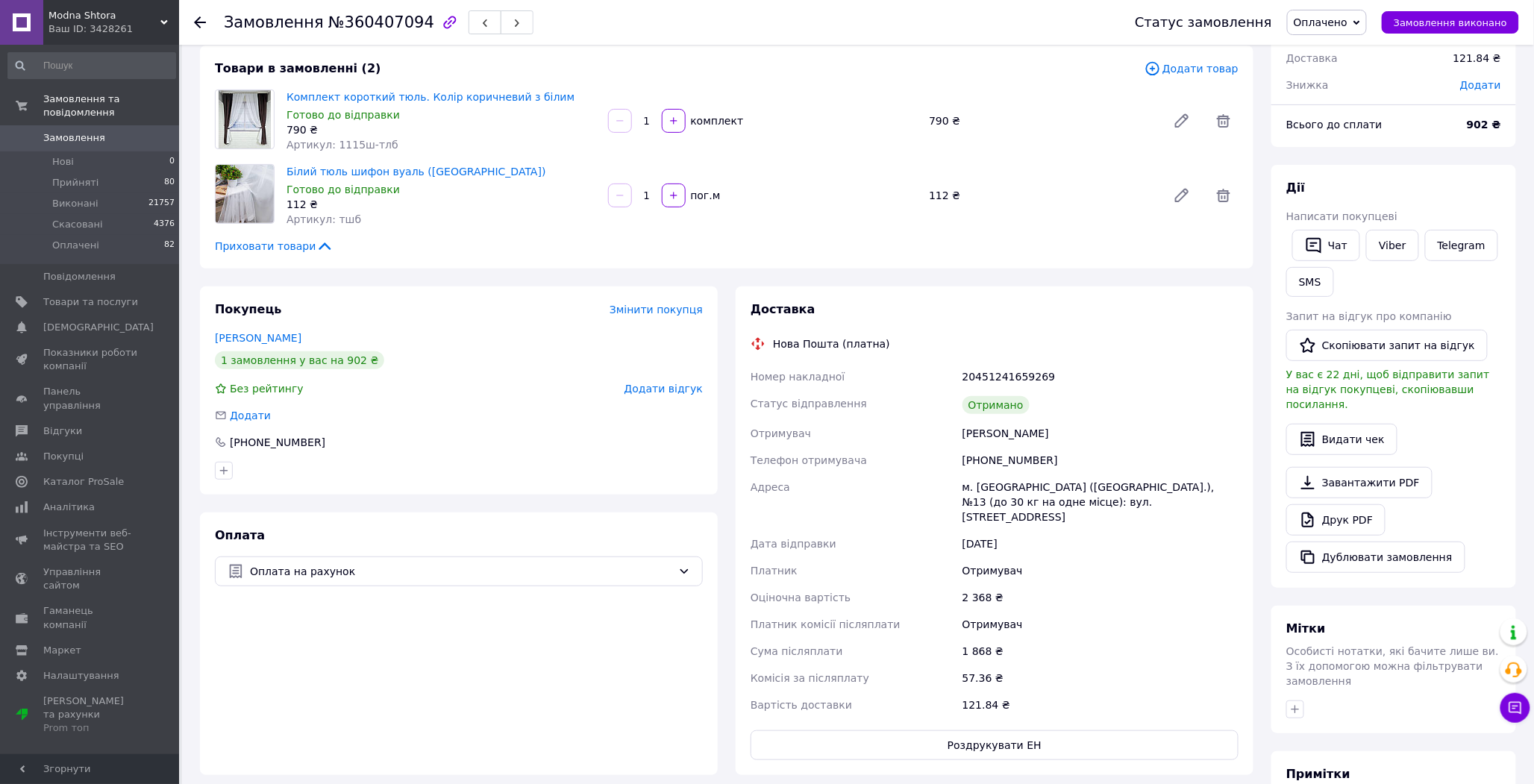
click at [1347, 25] on span "Оплачено" at bounding box center [1321, 22] width 54 height 12
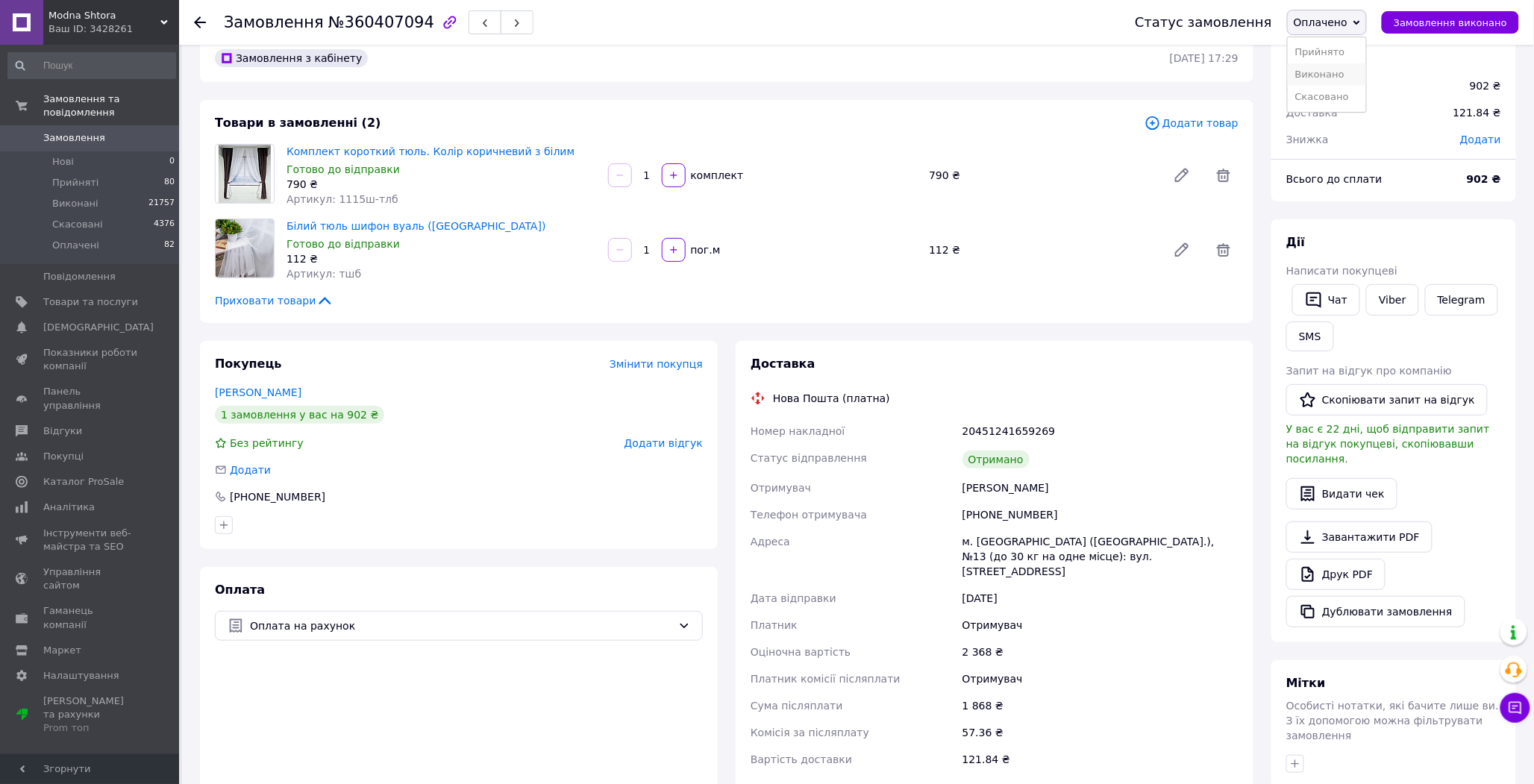
scroll to position [0, 0]
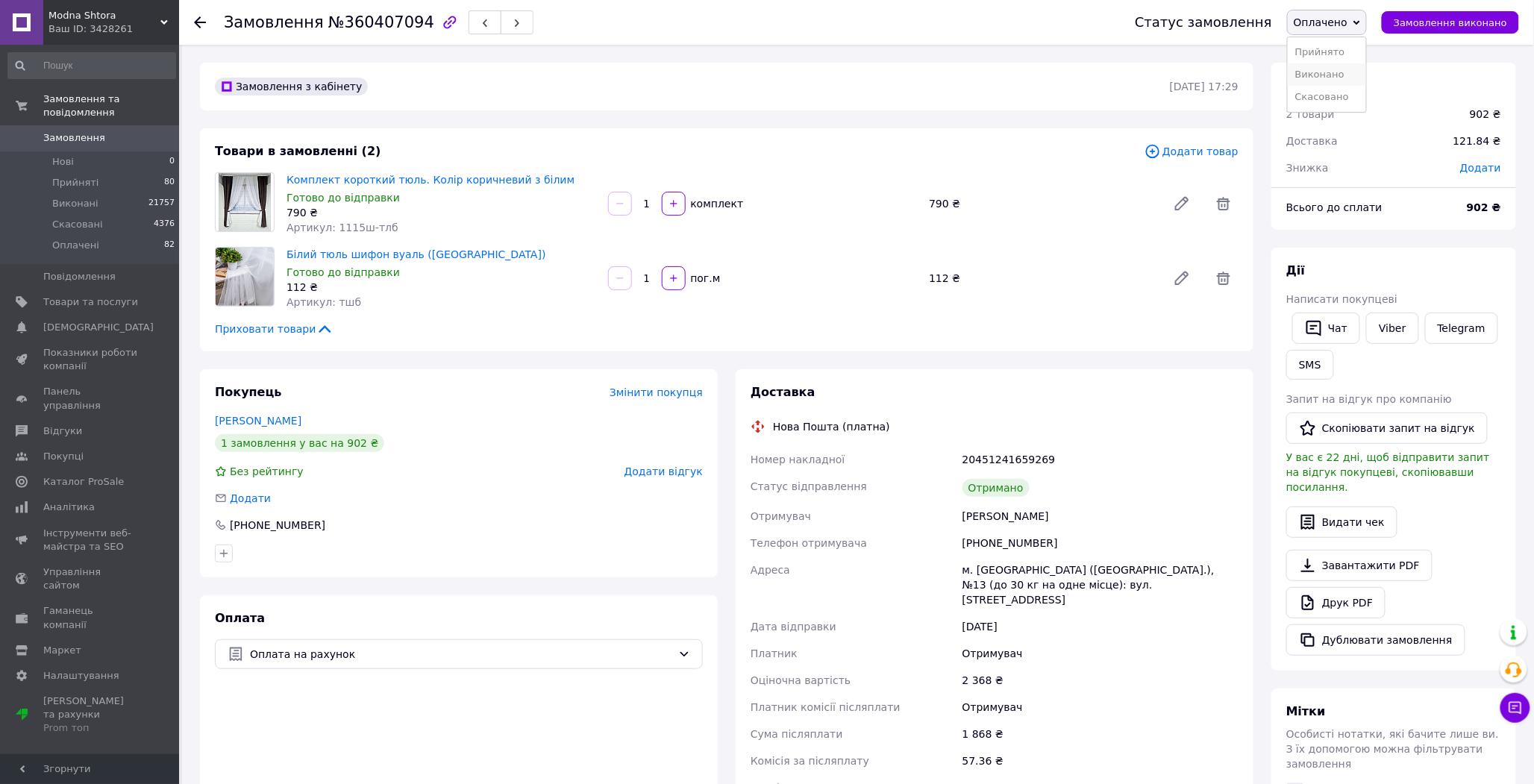
click at [1357, 76] on li "Виконано" at bounding box center [1327, 74] width 78 height 22
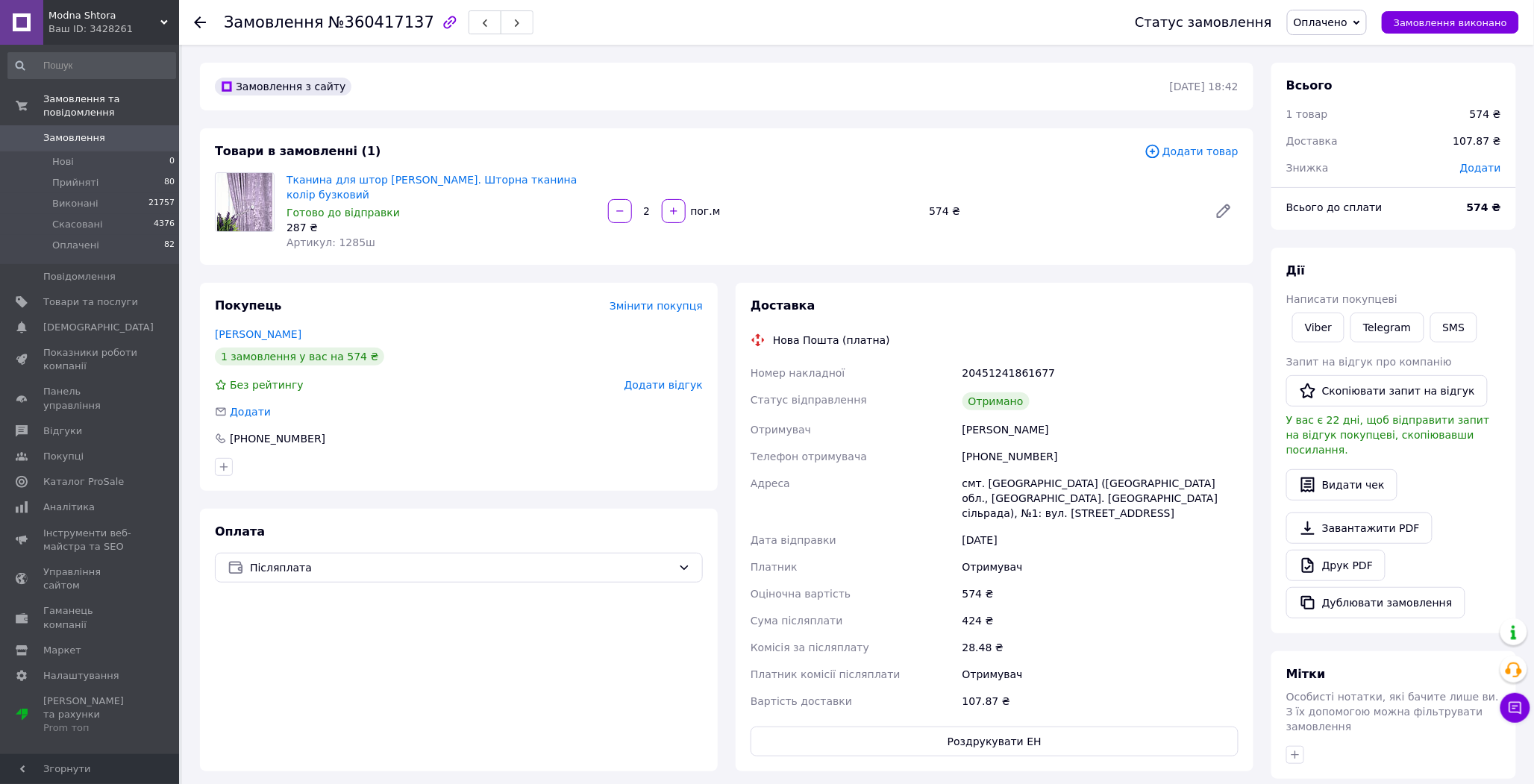
click at [1329, 17] on span "Оплачено" at bounding box center [1321, 22] width 54 height 12
drag, startPoint x: 1337, startPoint y: 48, endPoint x: 1332, endPoint y: 73, distance: 25.5
click at [1332, 73] on ul "Прийнято Виконано Скасовано" at bounding box center [1327, 74] width 80 height 76
click at [1068, 68] on div "Замовлення з сайту 04.09.2025 | 18:42" at bounding box center [726, 86] width 1053 height 47
click span "Оплачено"
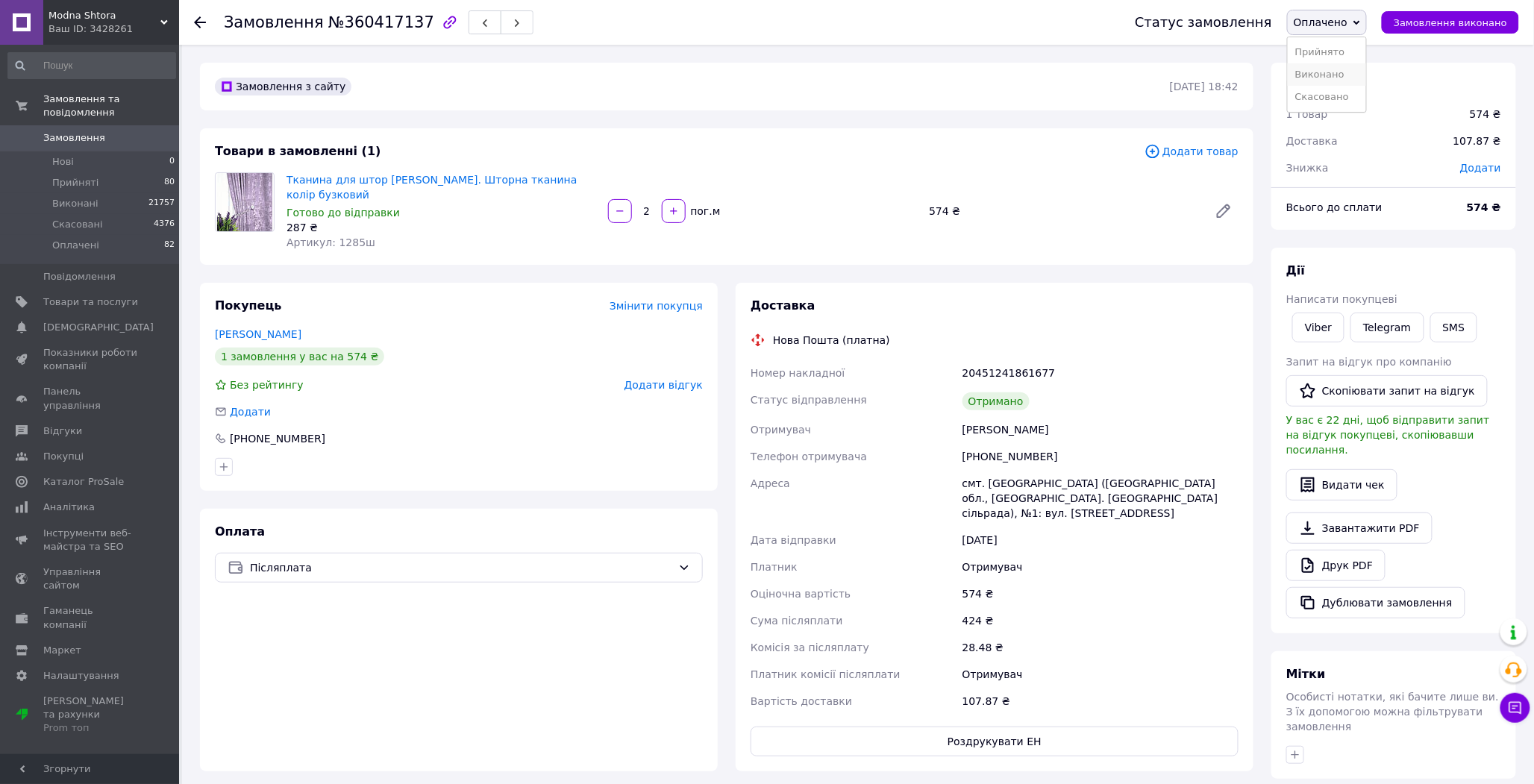
click li "Виконано"
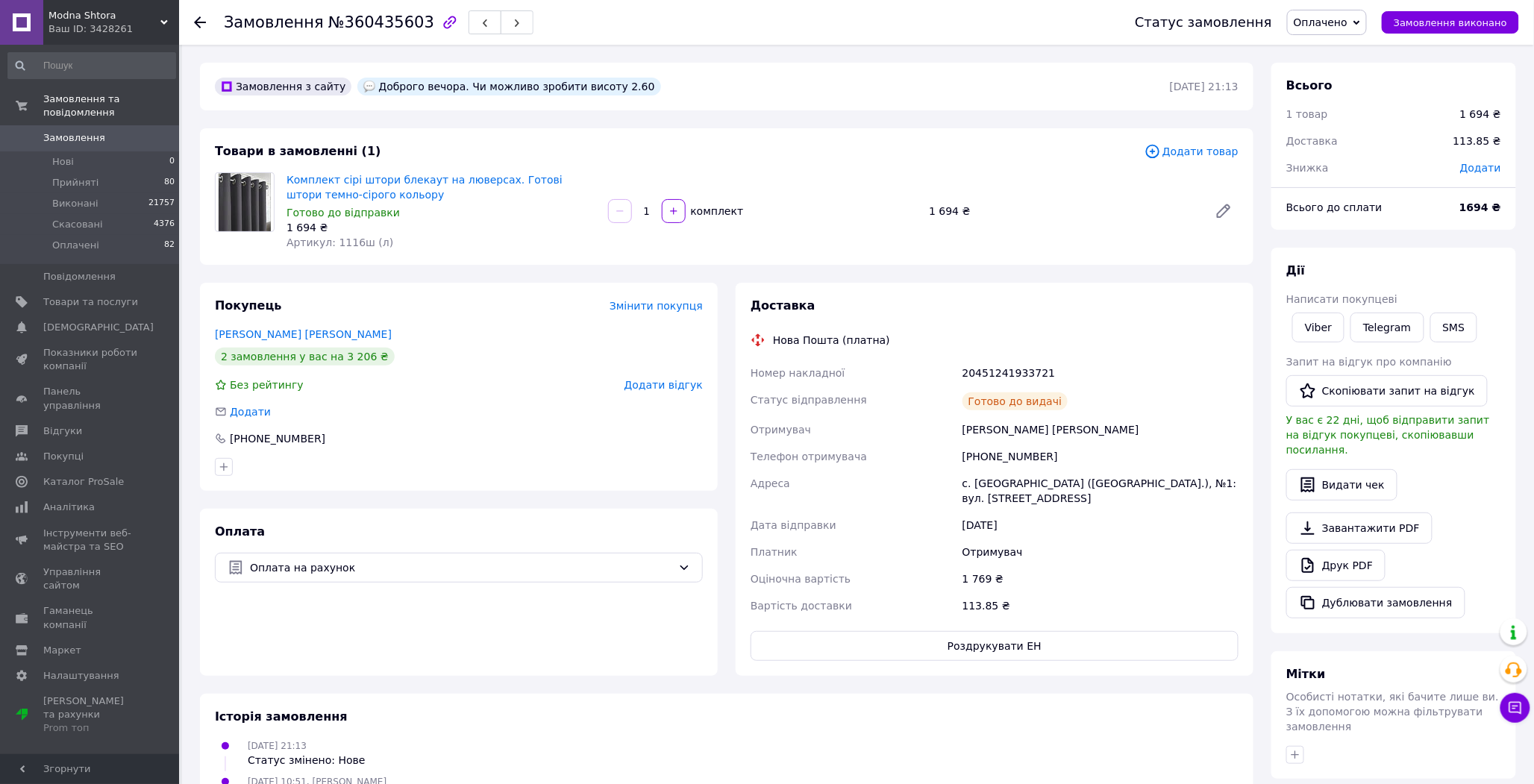
click at [1347, 26] on span "Оплачено" at bounding box center [1321, 22] width 54 height 12
click at [1331, 324] on link "Viber" at bounding box center [1318, 327] width 52 height 30
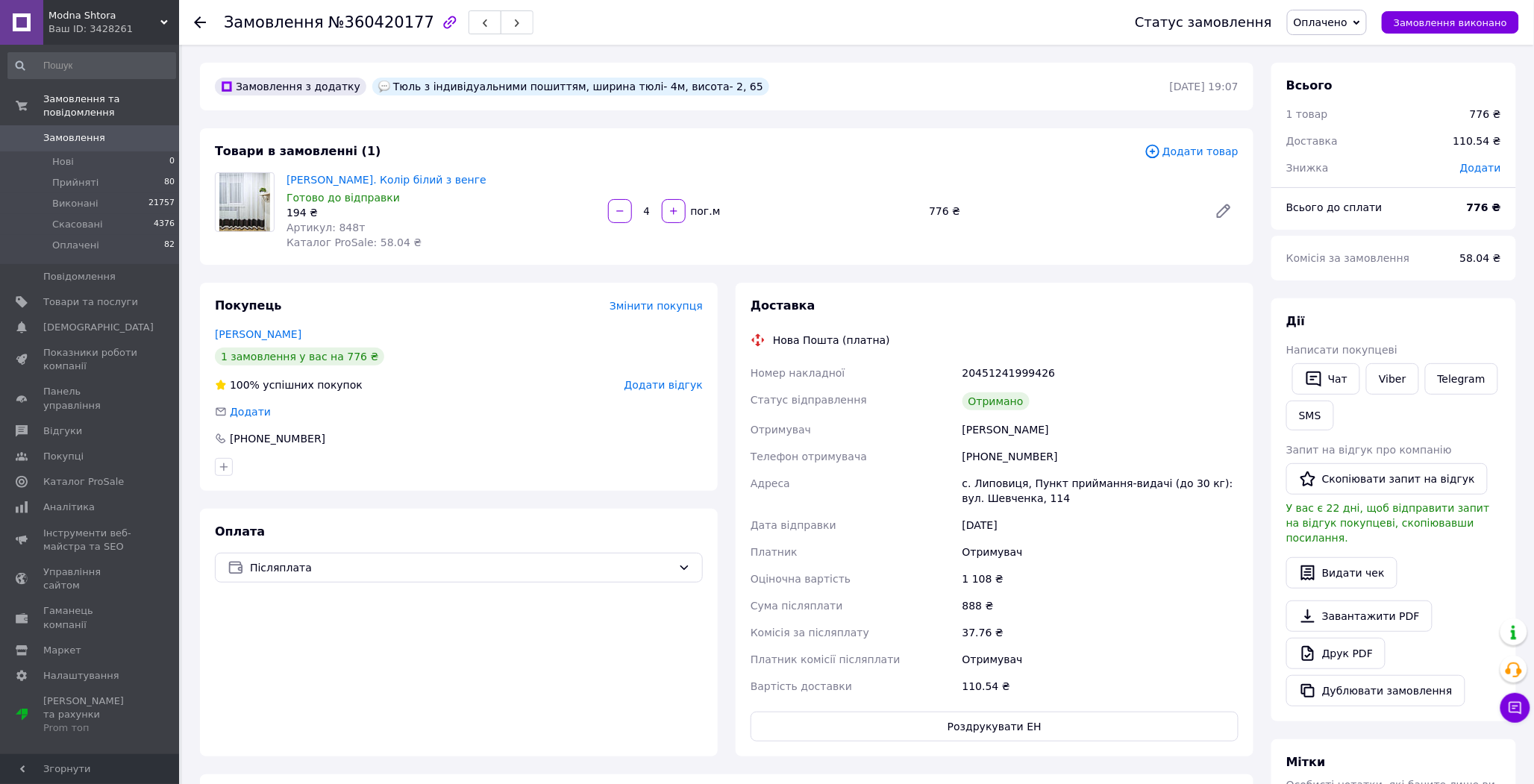
click at [1343, 10] on span "Оплачено" at bounding box center [1327, 22] width 80 height 25
click at [1322, 70] on li "Виконано" at bounding box center [1327, 74] width 78 height 22
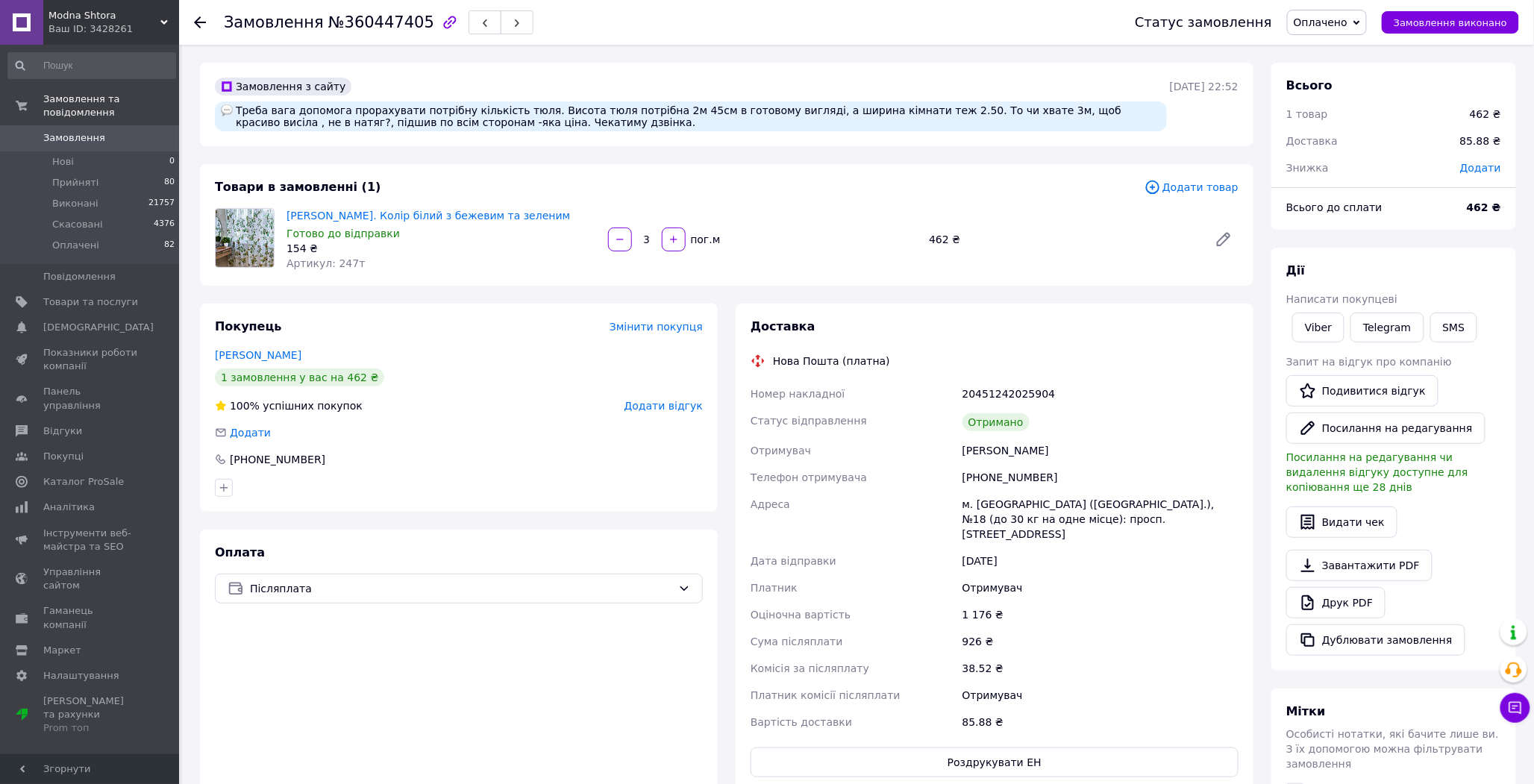
click at [1352, 32] on span "Оплачено" at bounding box center [1327, 22] width 80 height 25
click at [1337, 82] on li "Виконано" at bounding box center [1327, 74] width 78 height 22
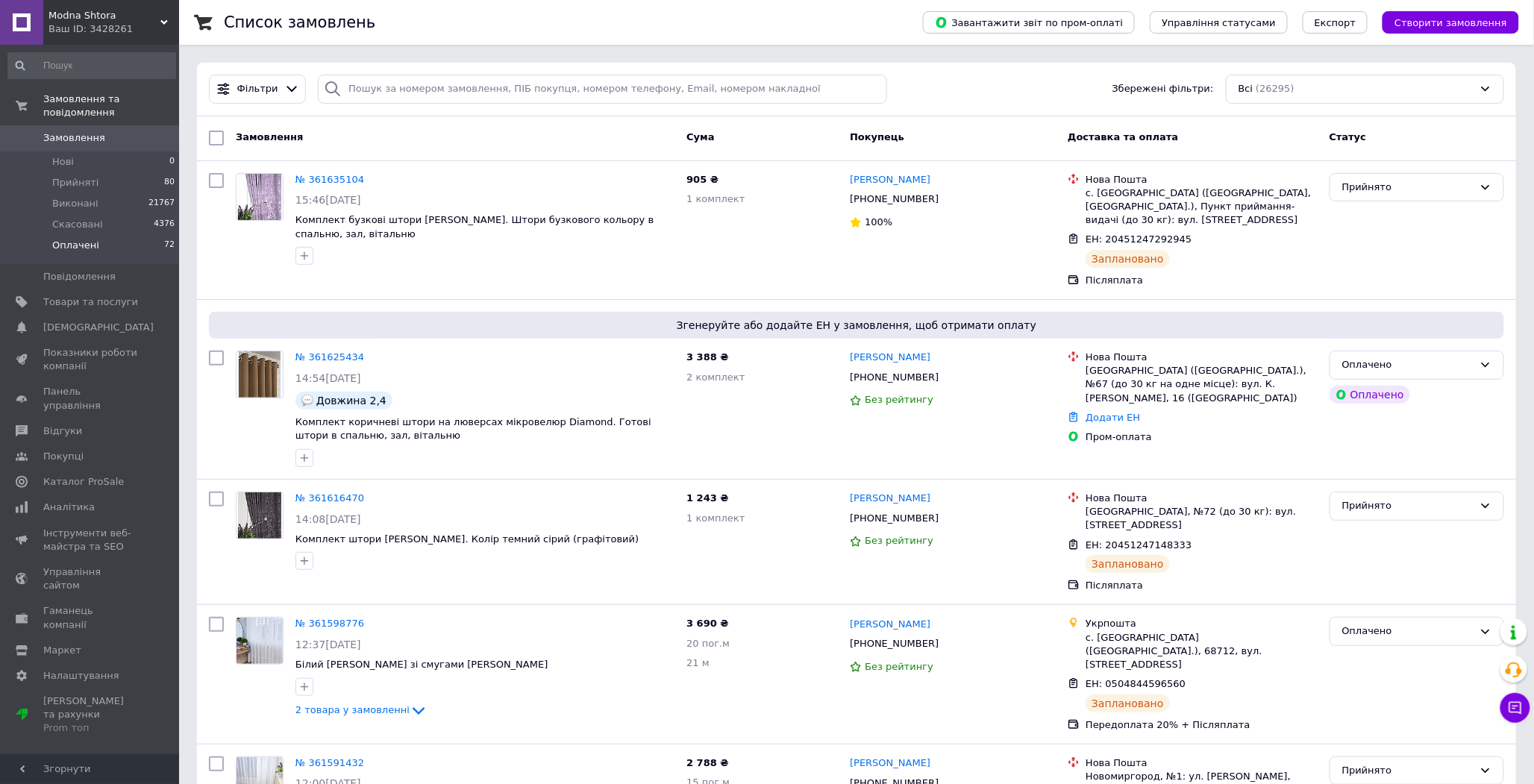
click at [73, 239] on span "Оплачені" at bounding box center [76, 246] width 47 height 13
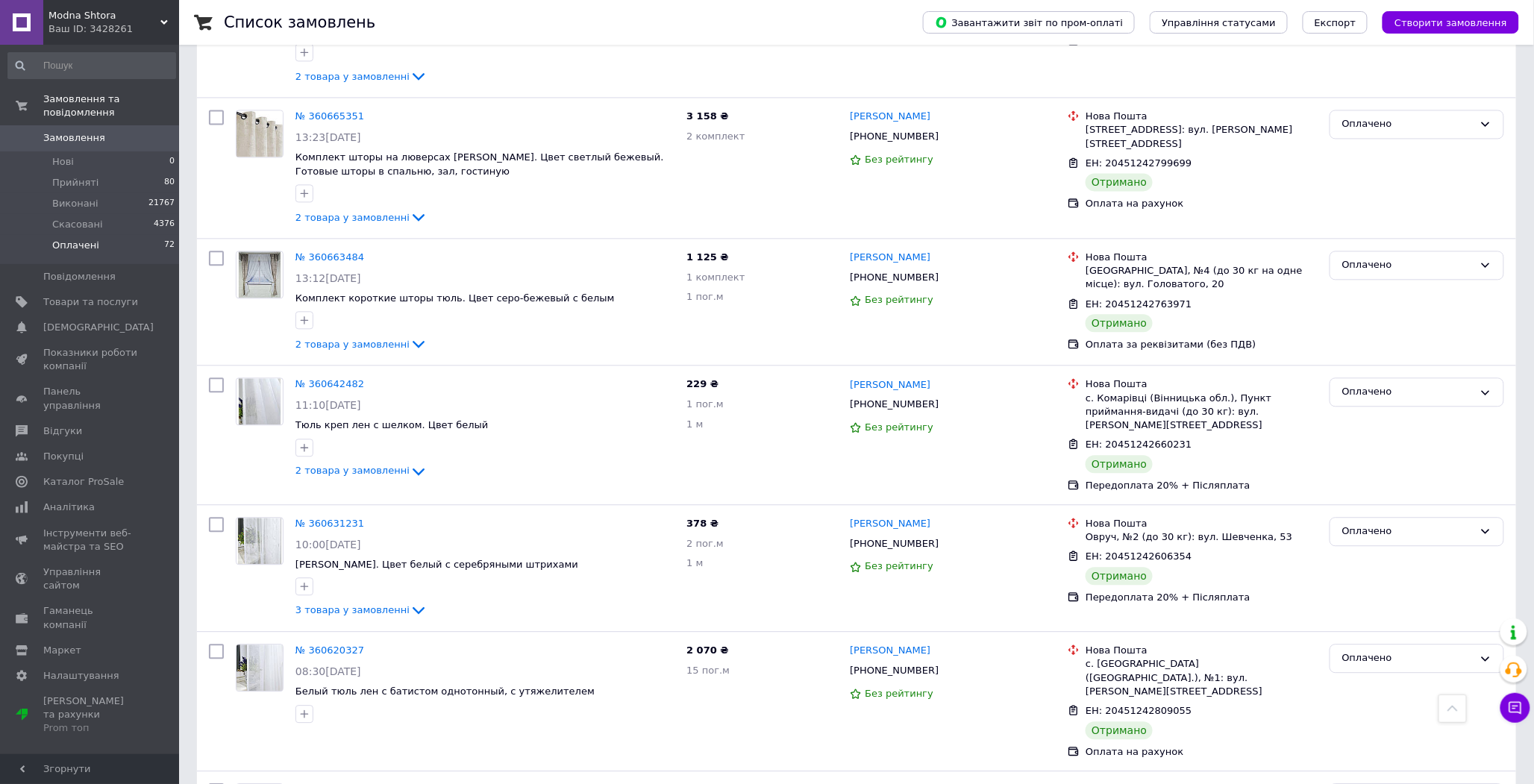
scroll to position [8877, 0]
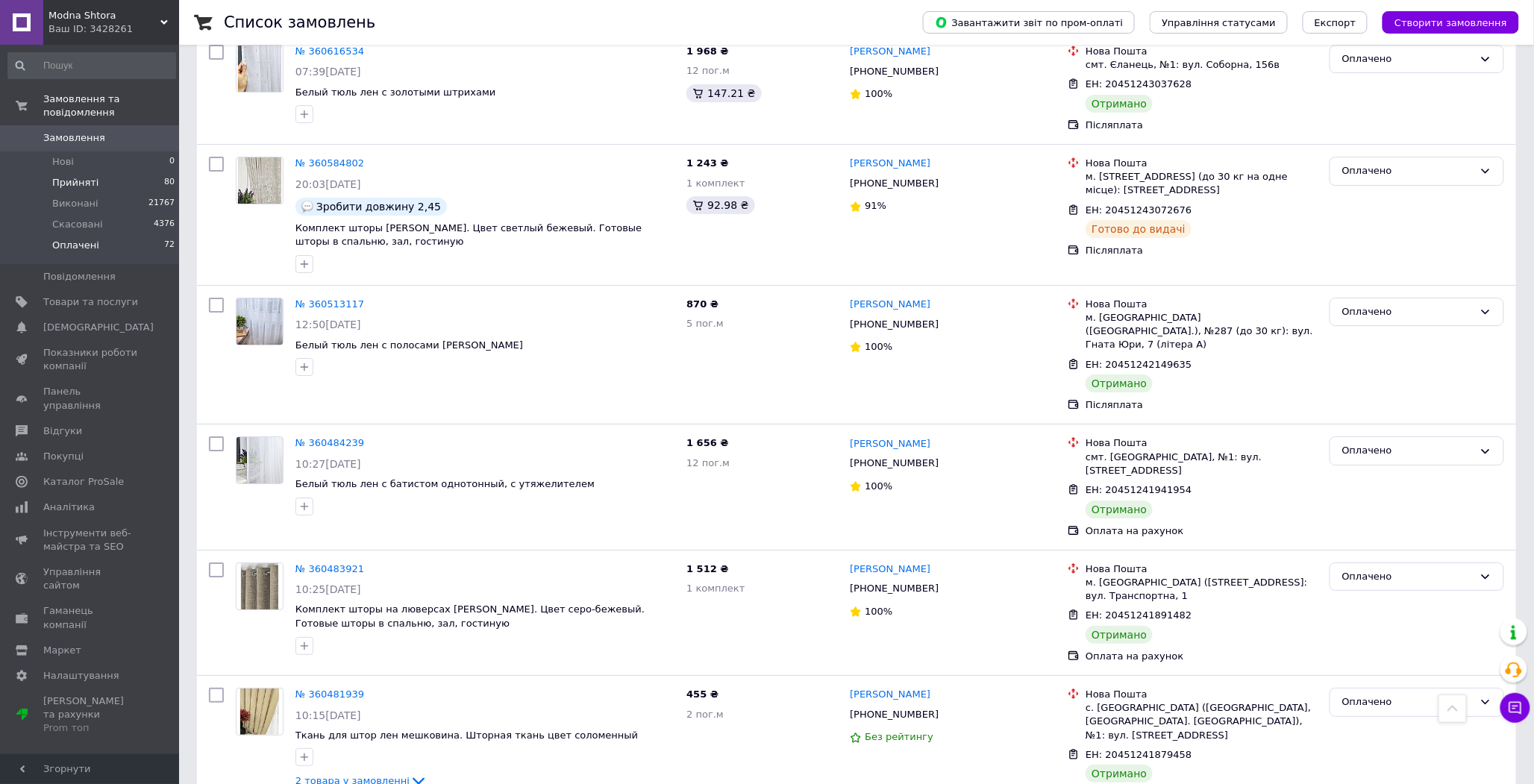
click at [66, 176] on span "Прийняті" at bounding box center [76, 182] width 47 height 13
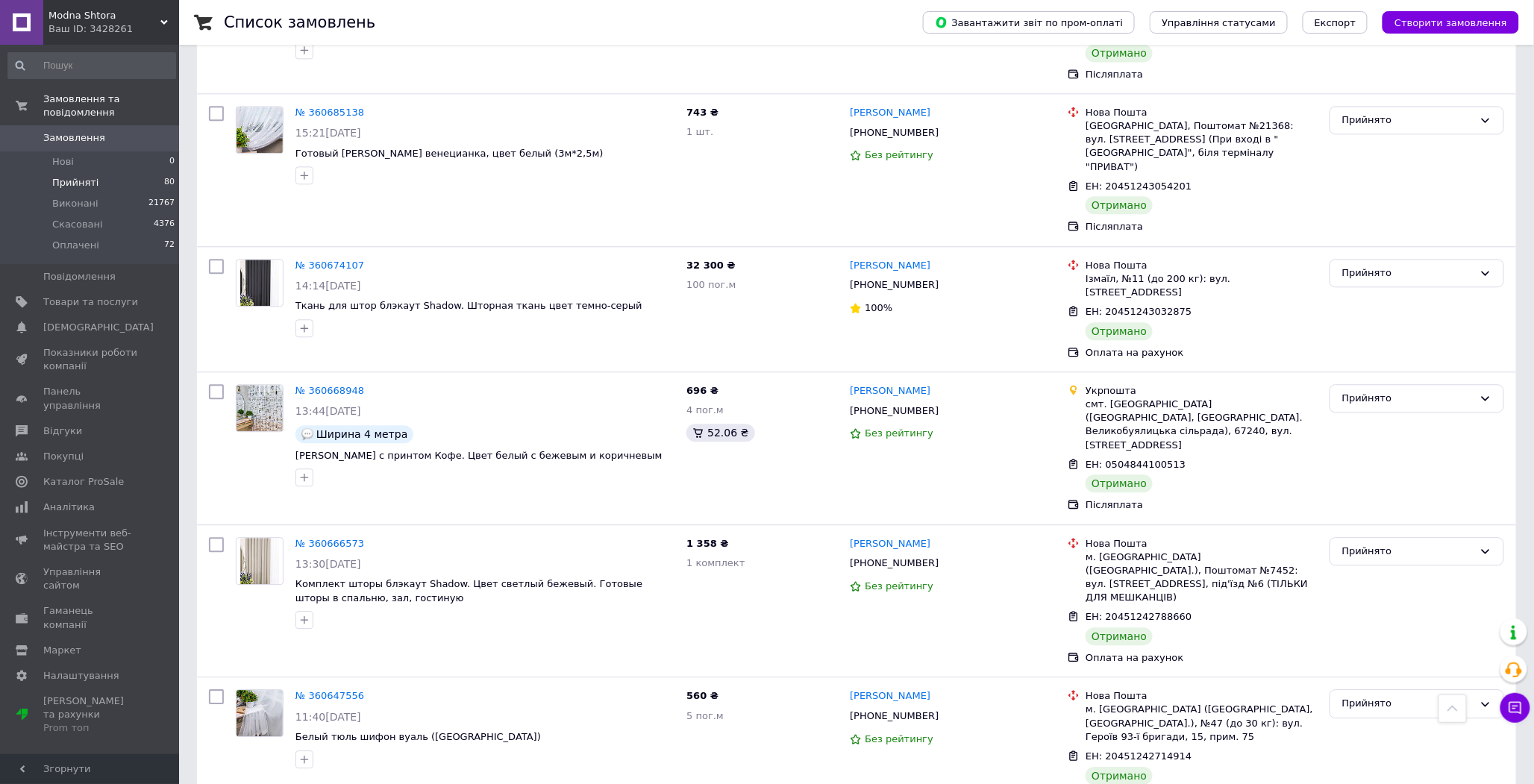
scroll to position [9475, 0]
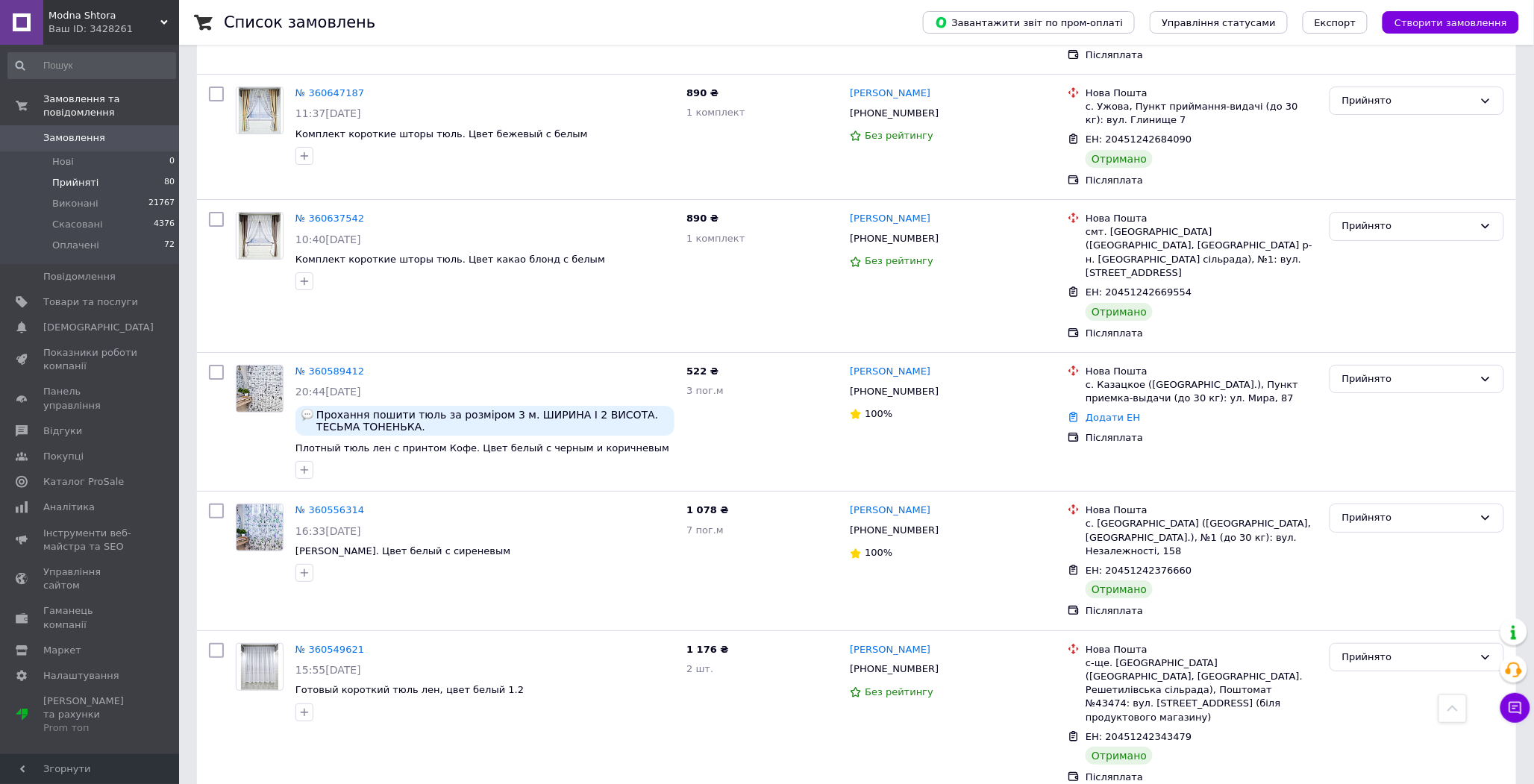
scroll to position [8896, 0]
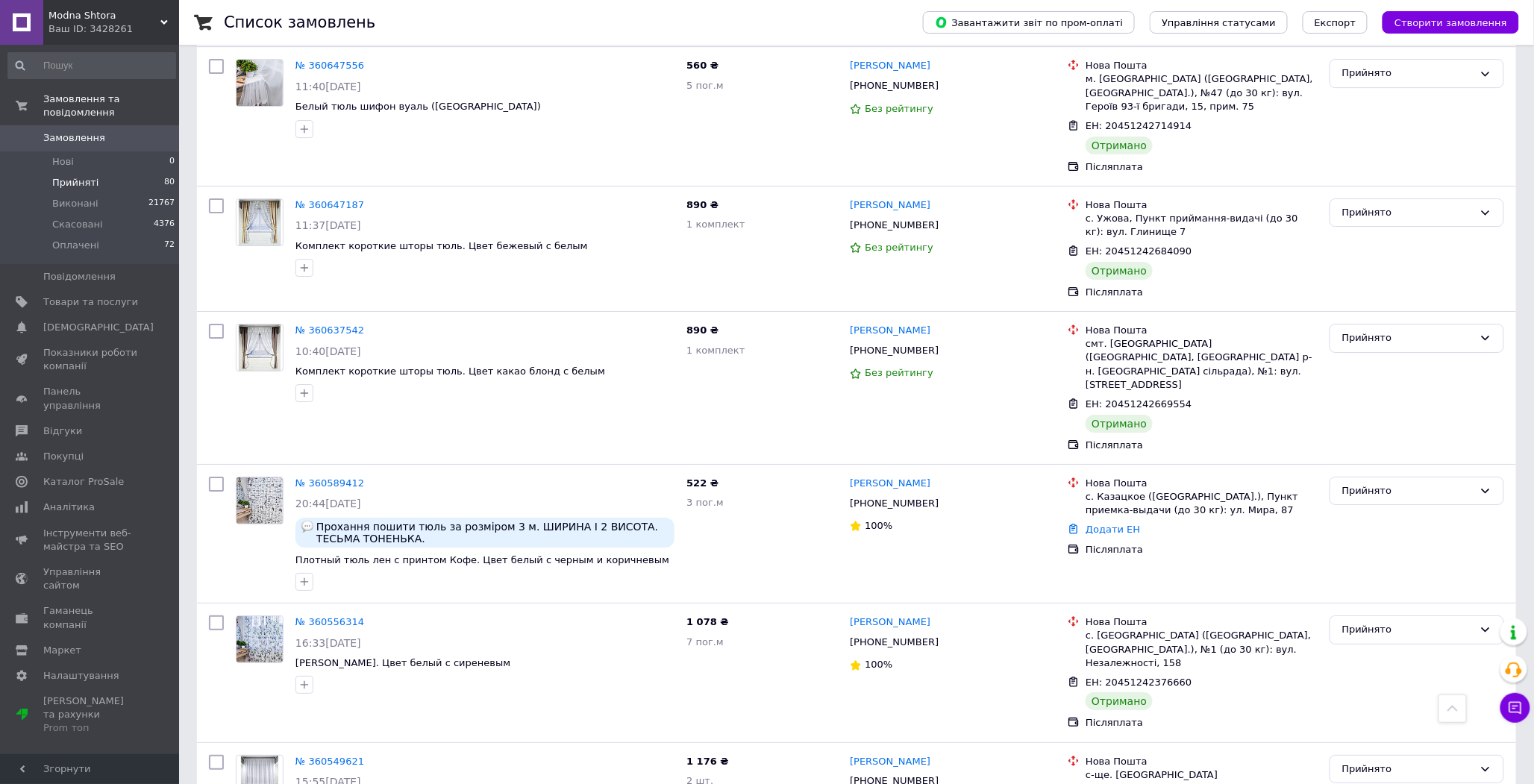
click at [62, 131] on span "Замовлення" at bounding box center [74, 138] width 62 height 13
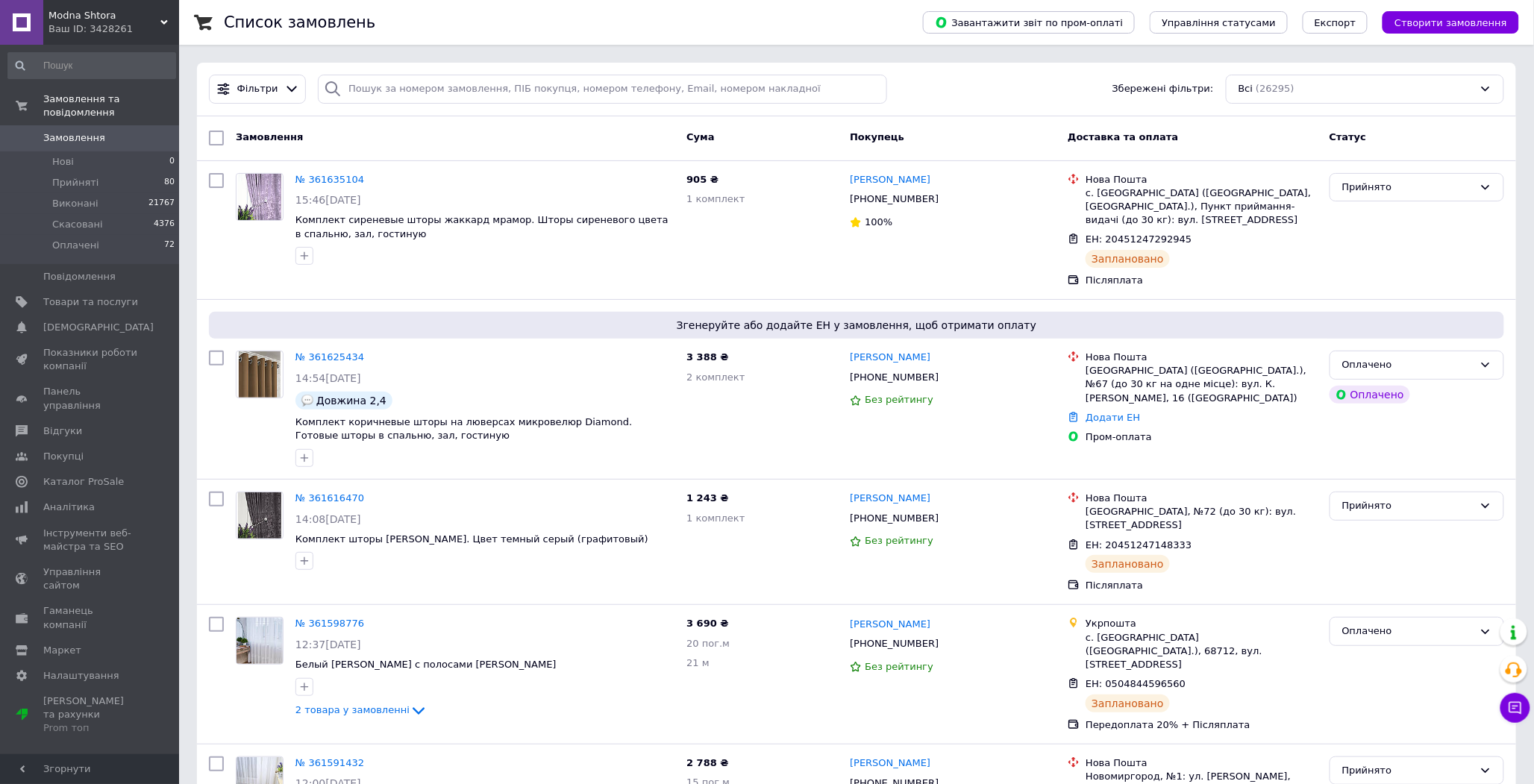
click at [85, 131] on span "Замовлення" at bounding box center [74, 138] width 62 height 13
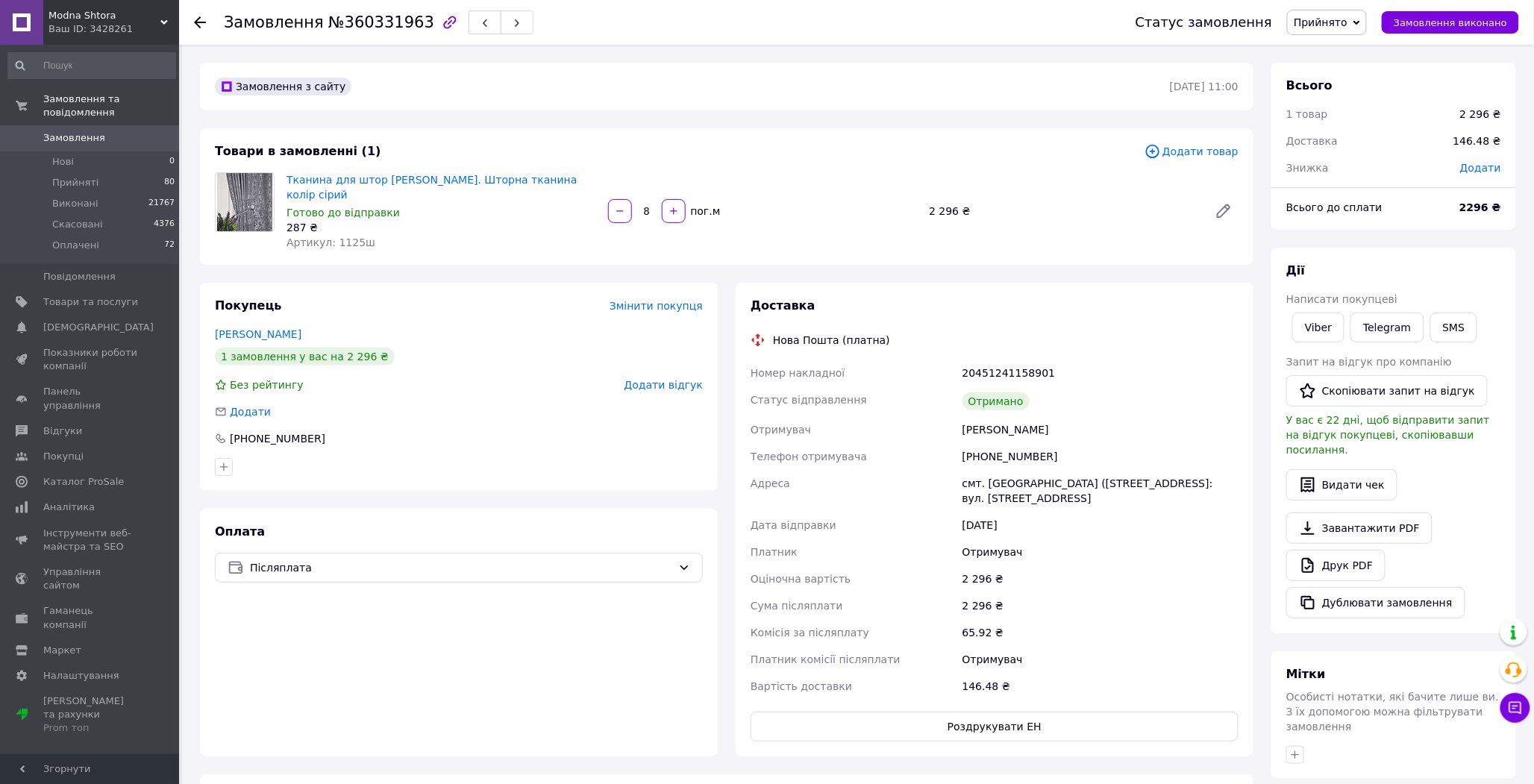
click at [1359, 13] on span "Прийнято" at bounding box center [1327, 22] width 80 height 25
click at [1359, 47] on li "Виконано" at bounding box center [1327, 52] width 78 height 22
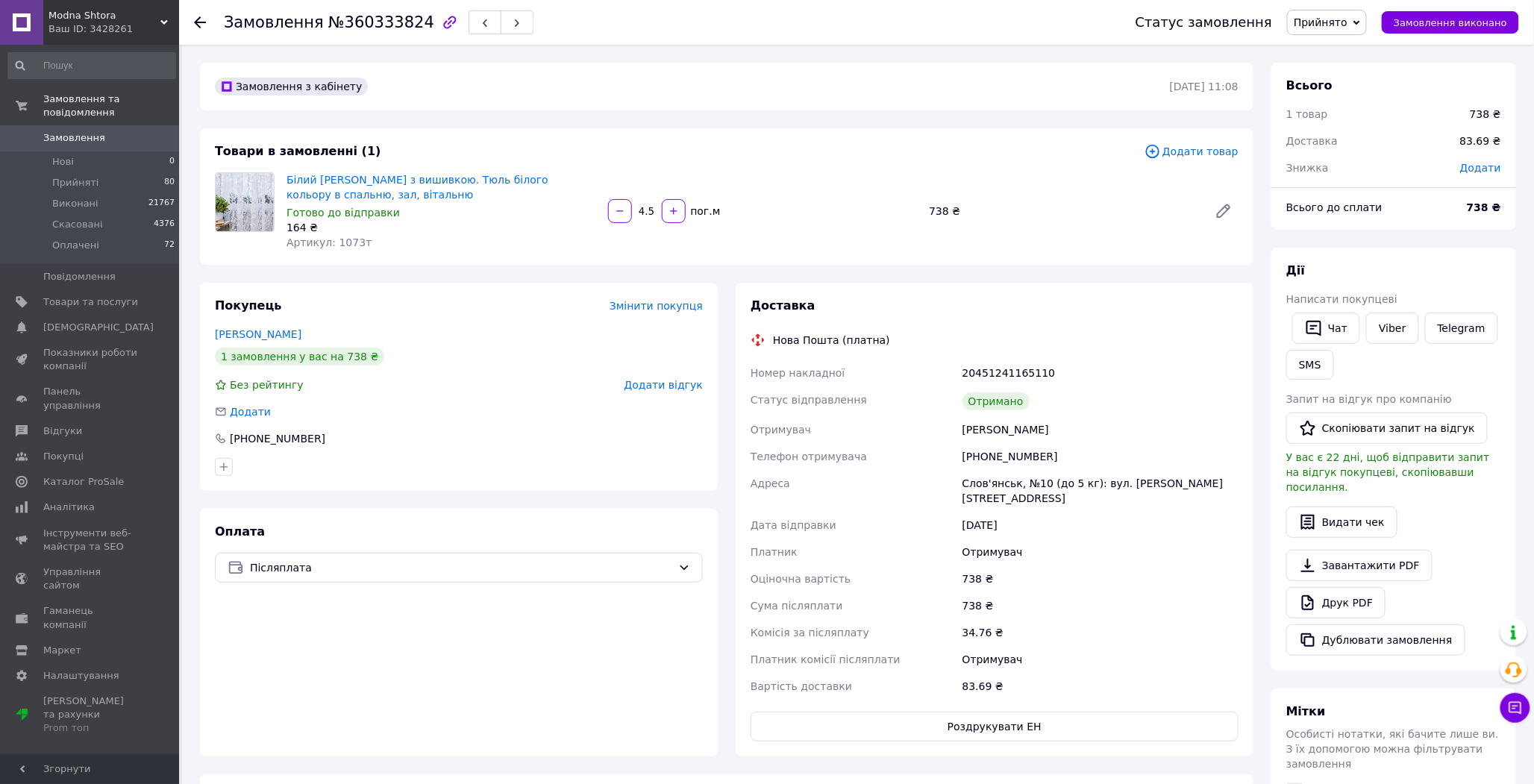
click at [1347, 17] on span "Прийнято" at bounding box center [1321, 22] width 54 height 12
click at [1351, 49] on li "Виконано" at bounding box center [1327, 52] width 78 height 22
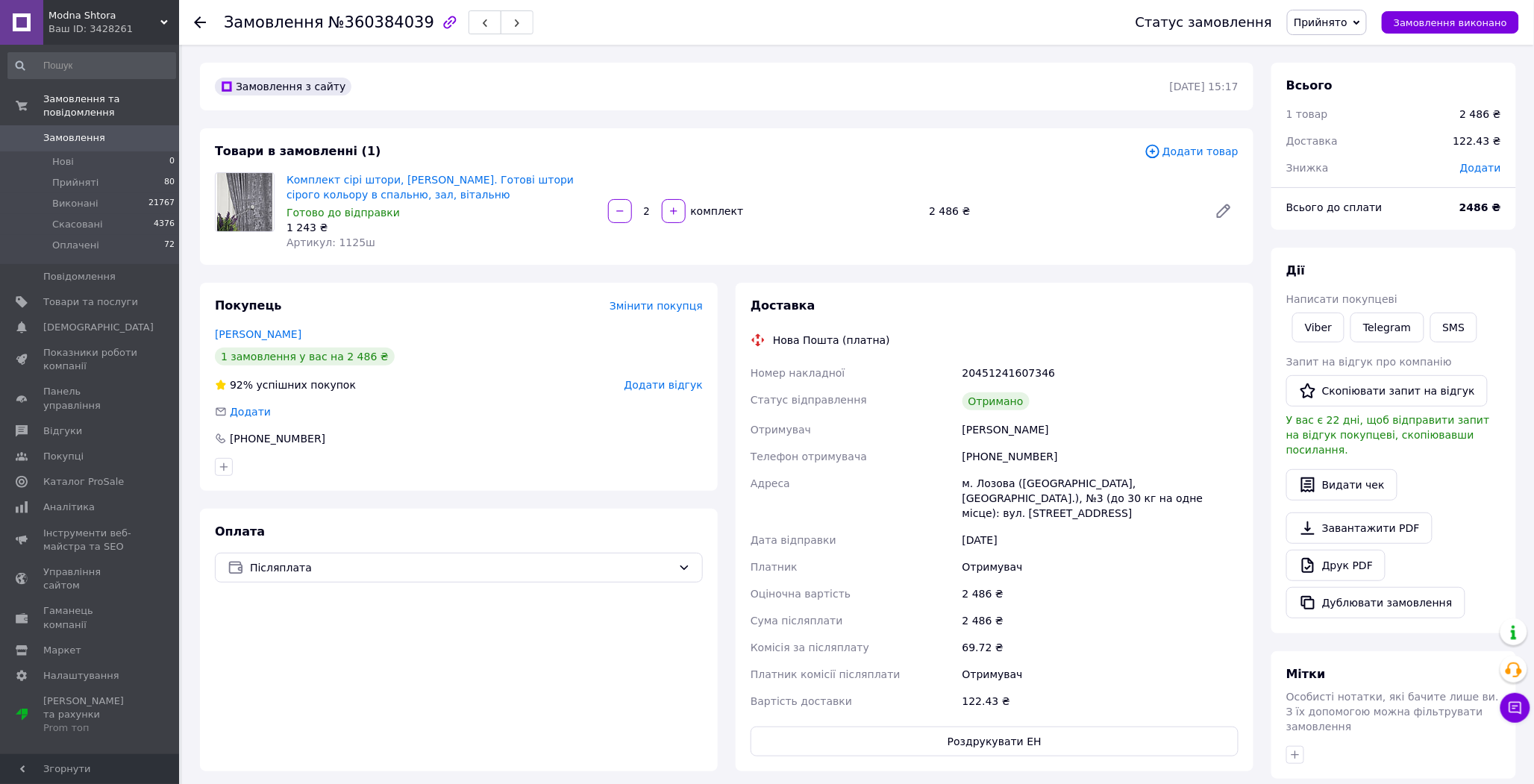
click at [1337, 10] on span "Прийнято" at bounding box center [1327, 22] width 80 height 25
click at [1345, 48] on li "Виконано" at bounding box center [1327, 52] width 78 height 22
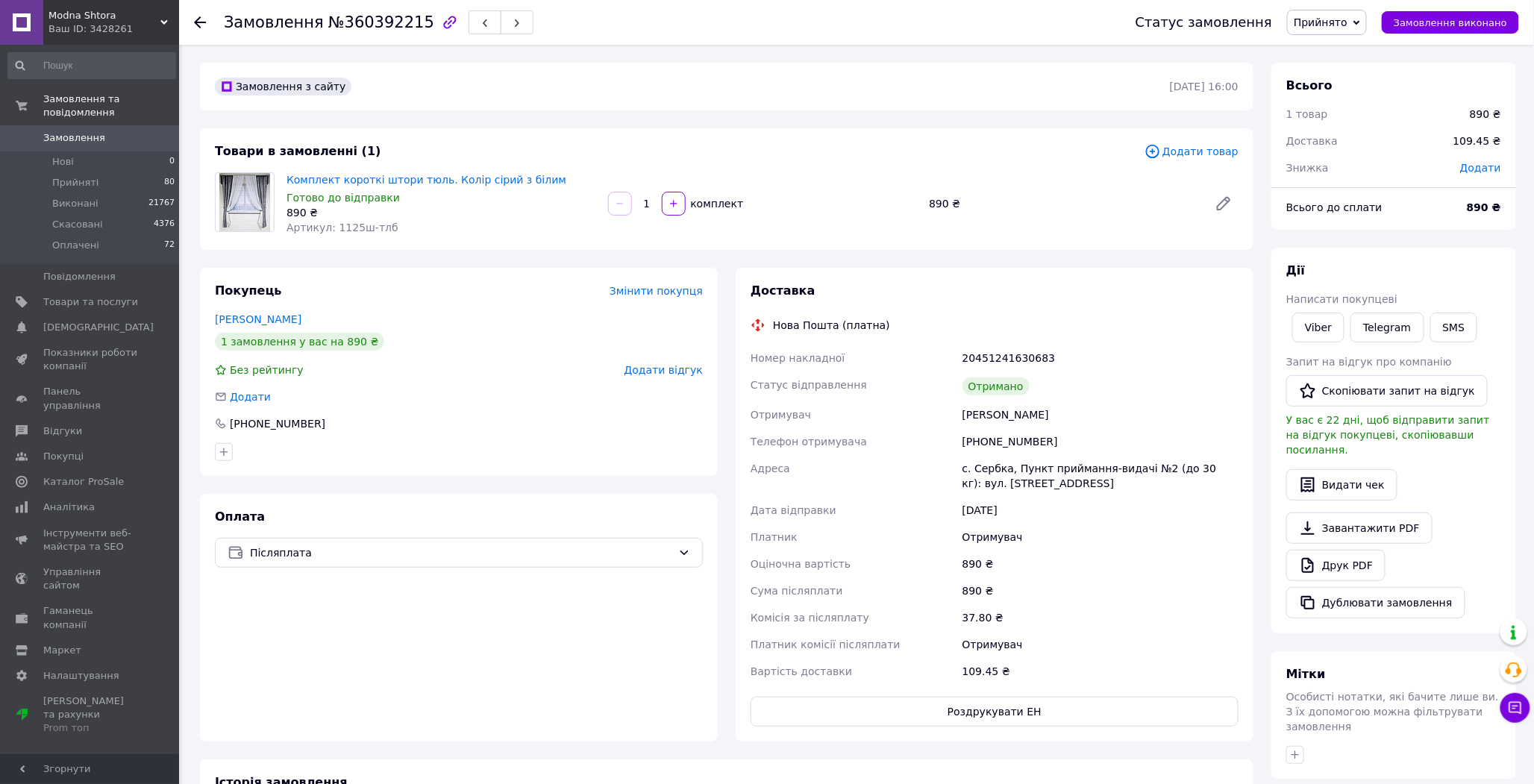
click at [1367, 24] on span "Прийнято" at bounding box center [1327, 22] width 80 height 25
click at [1352, 45] on li "Виконано" at bounding box center [1327, 52] width 78 height 22
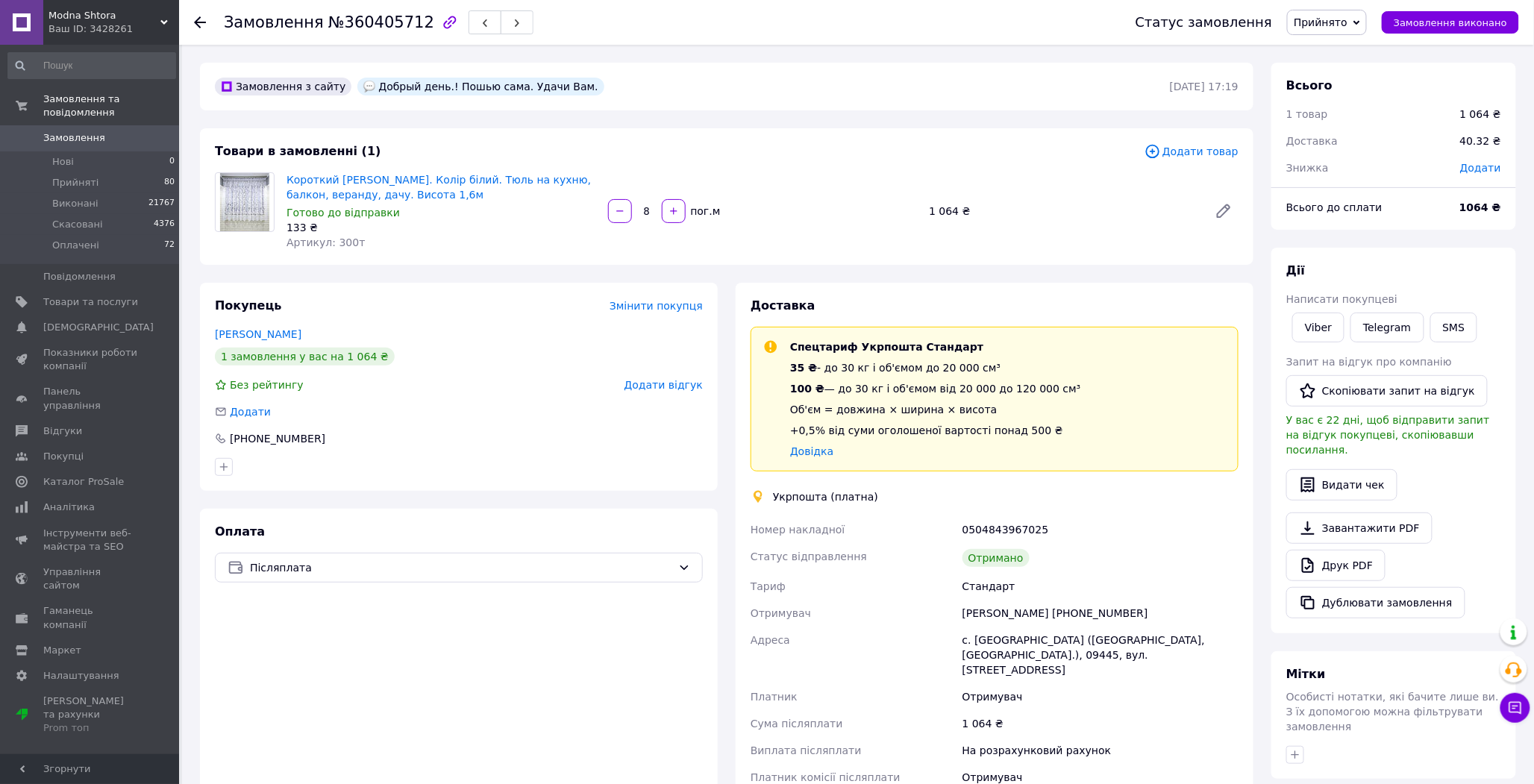
click at [1347, 18] on span "Прийнято" at bounding box center [1321, 22] width 54 height 12
click at [1355, 47] on li "Виконано" at bounding box center [1327, 52] width 78 height 22
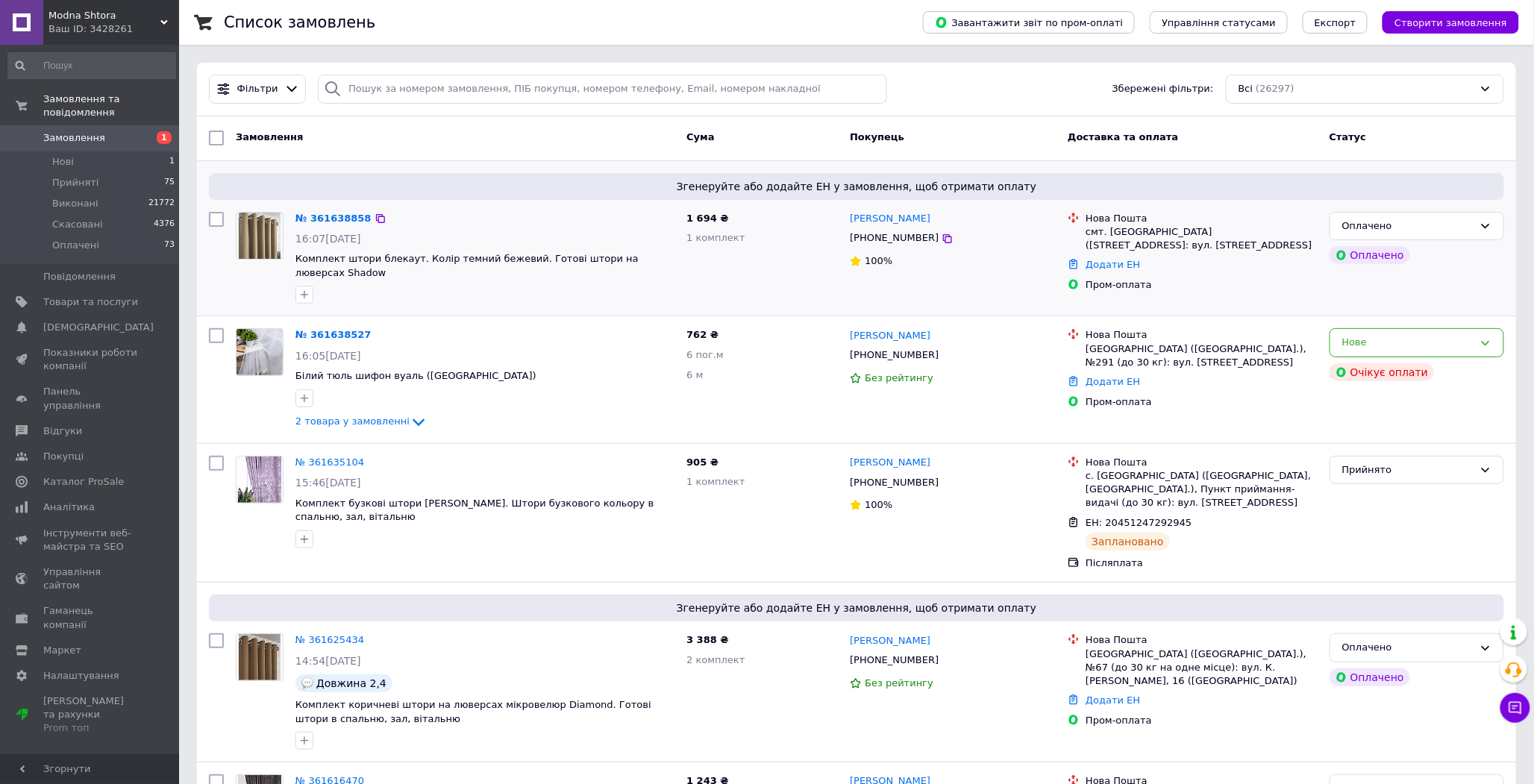
click at [330, 211] on div "№ 361638858" at bounding box center [333, 219] width 79 height 17
click at [324, 212] on link "№ 361638858" at bounding box center [333, 217] width 76 height 11
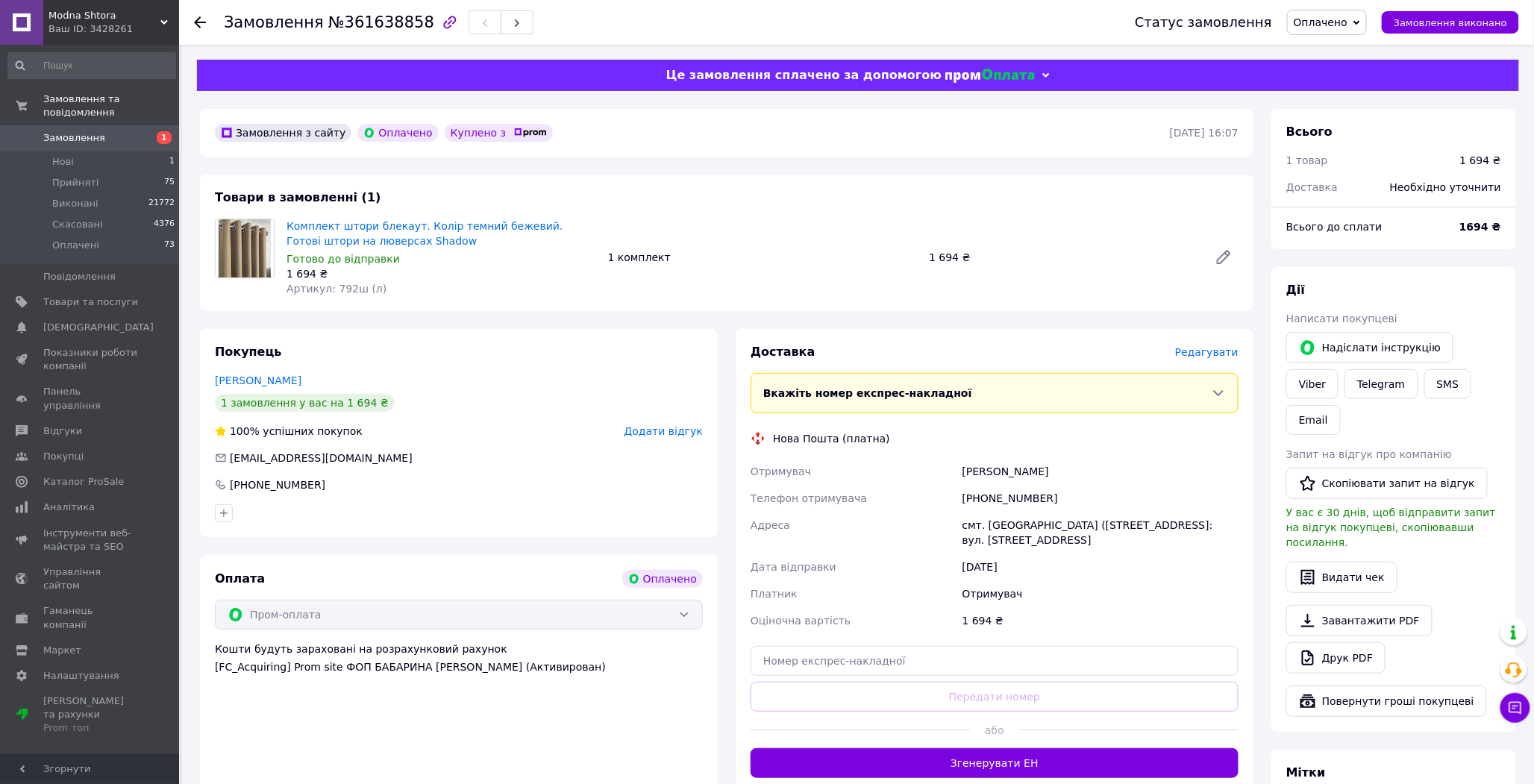
click at [1221, 348] on span "Редагувати" at bounding box center [1207, 352] width 63 height 12
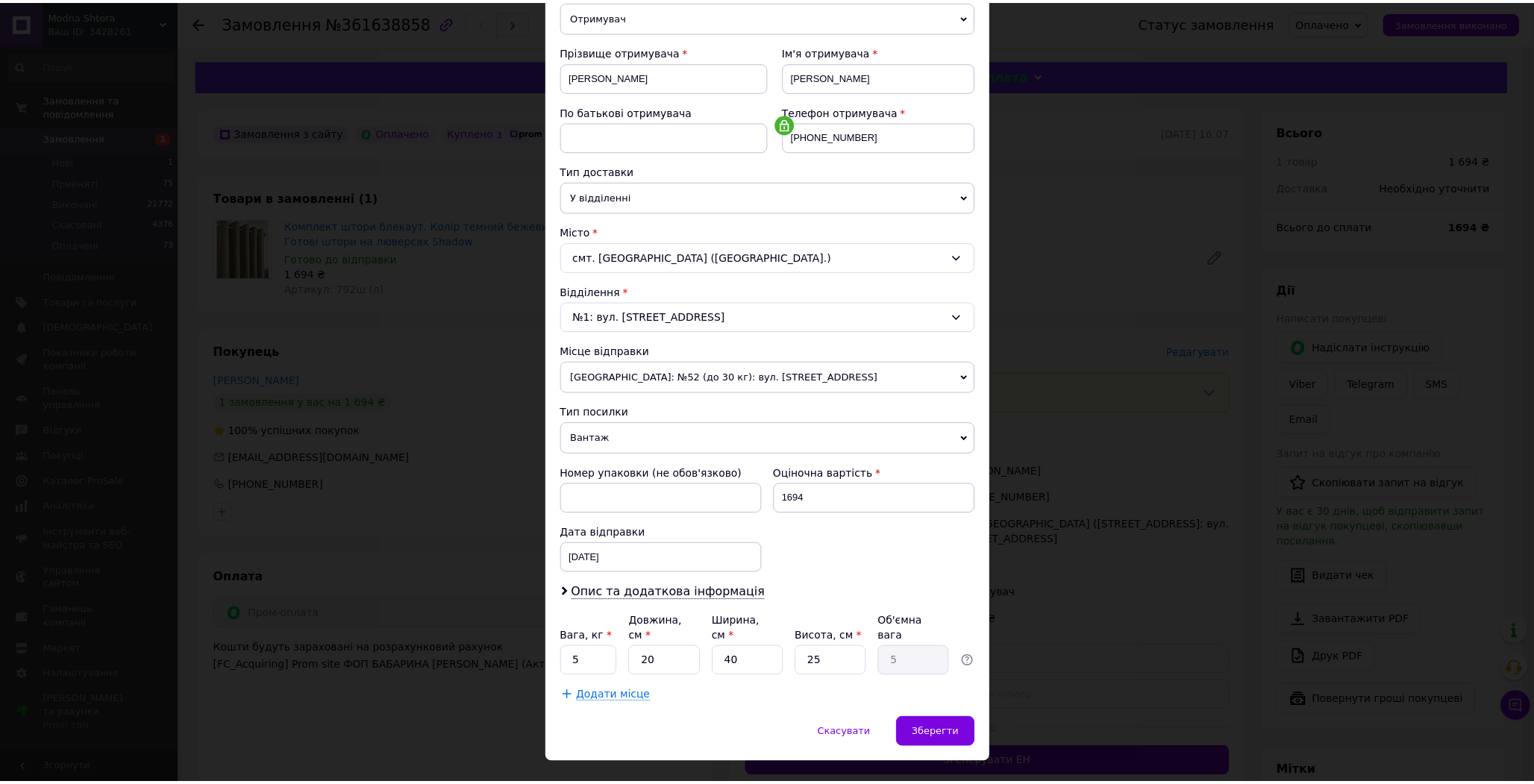
scroll to position [207, 0]
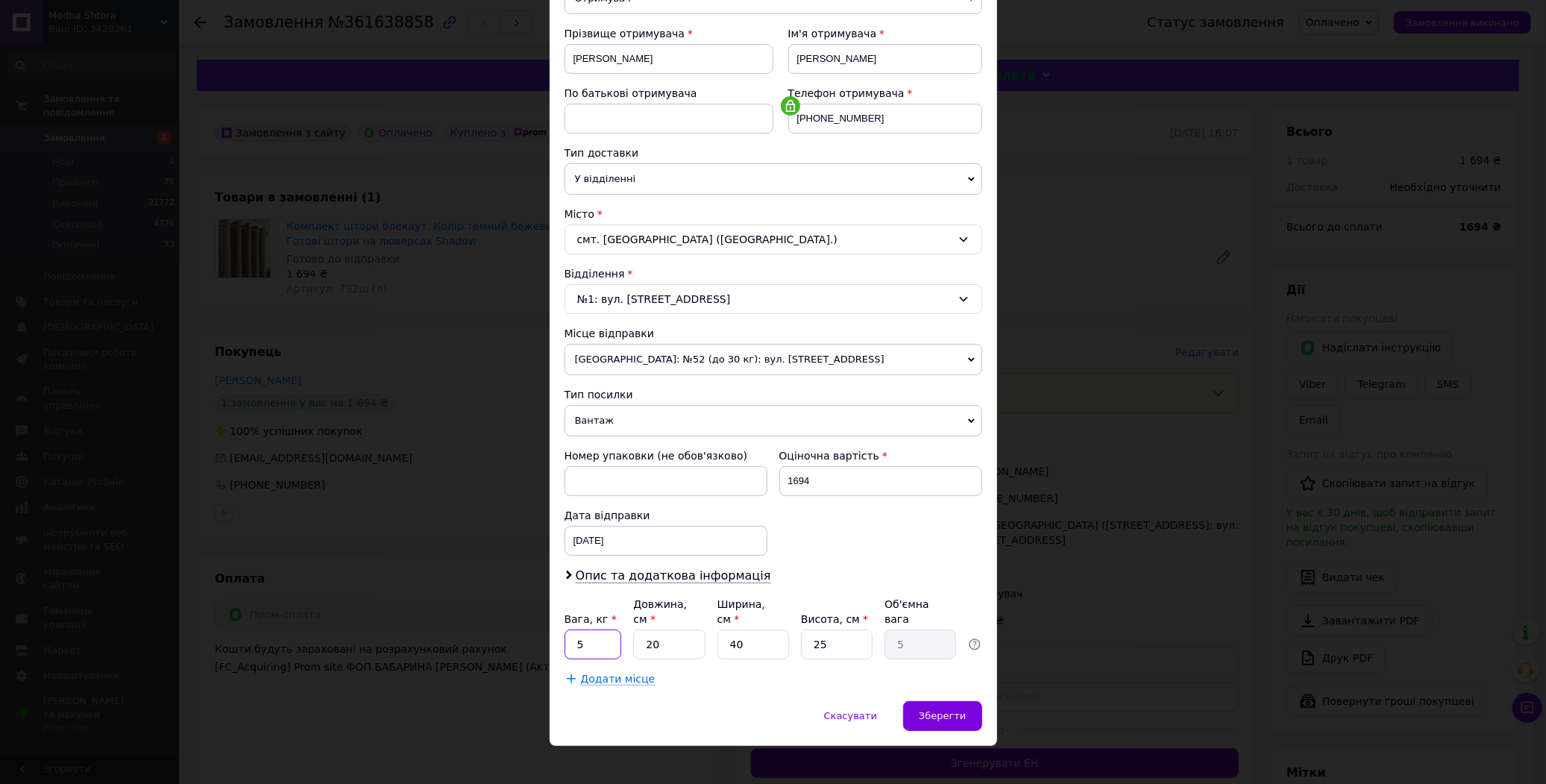
drag, startPoint x: 591, startPoint y: 628, endPoint x: 570, endPoint y: 630, distance: 21.1
click at [570, 630] on input "5" at bounding box center [593, 644] width 57 height 30
type input "2"
drag, startPoint x: 735, startPoint y: 634, endPoint x: 720, endPoint y: 629, distance: 15.8
click at [720, 629] on input "40" at bounding box center [753, 644] width 72 height 30
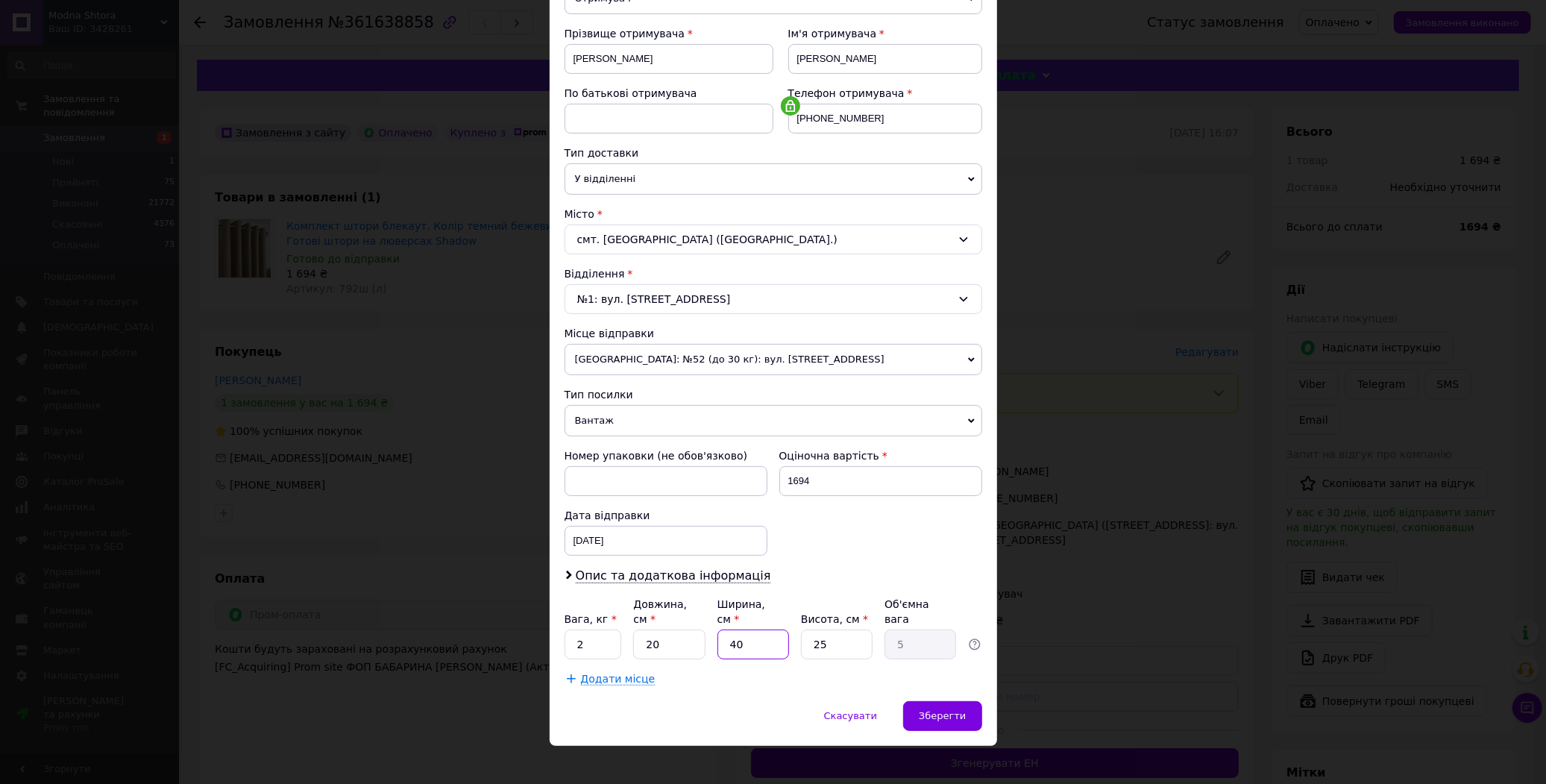
type input "2"
type input "0.25"
type input "20"
type input "2.5"
type input "20"
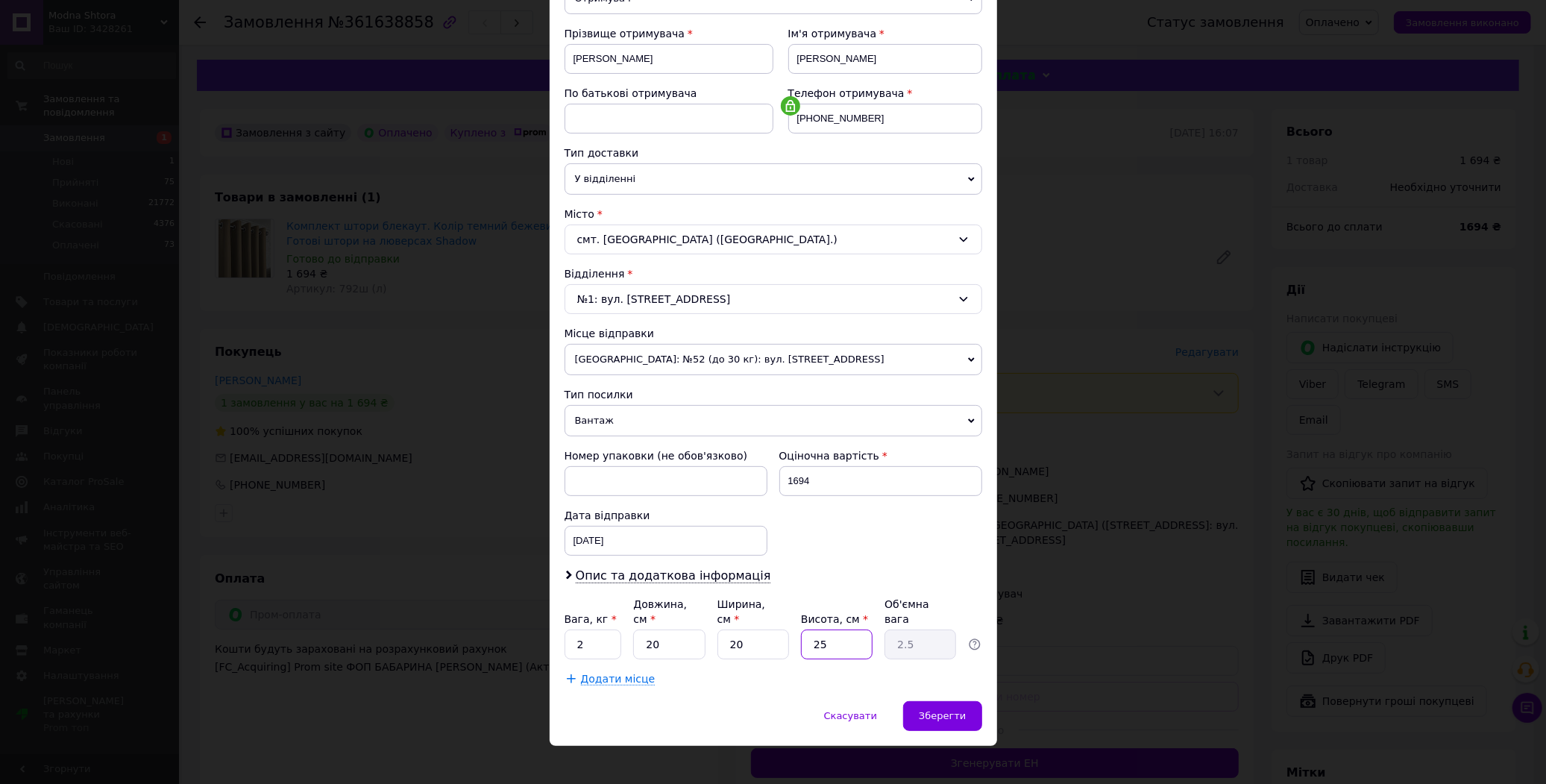
click at [817, 637] on input "25" at bounding box center [837, 644] width 72 height 30
type input "20"
type input "2"
type input "20"
click at [963, 710] on span "Зберегти" at bounding box center [942, 715] width 47 height 11
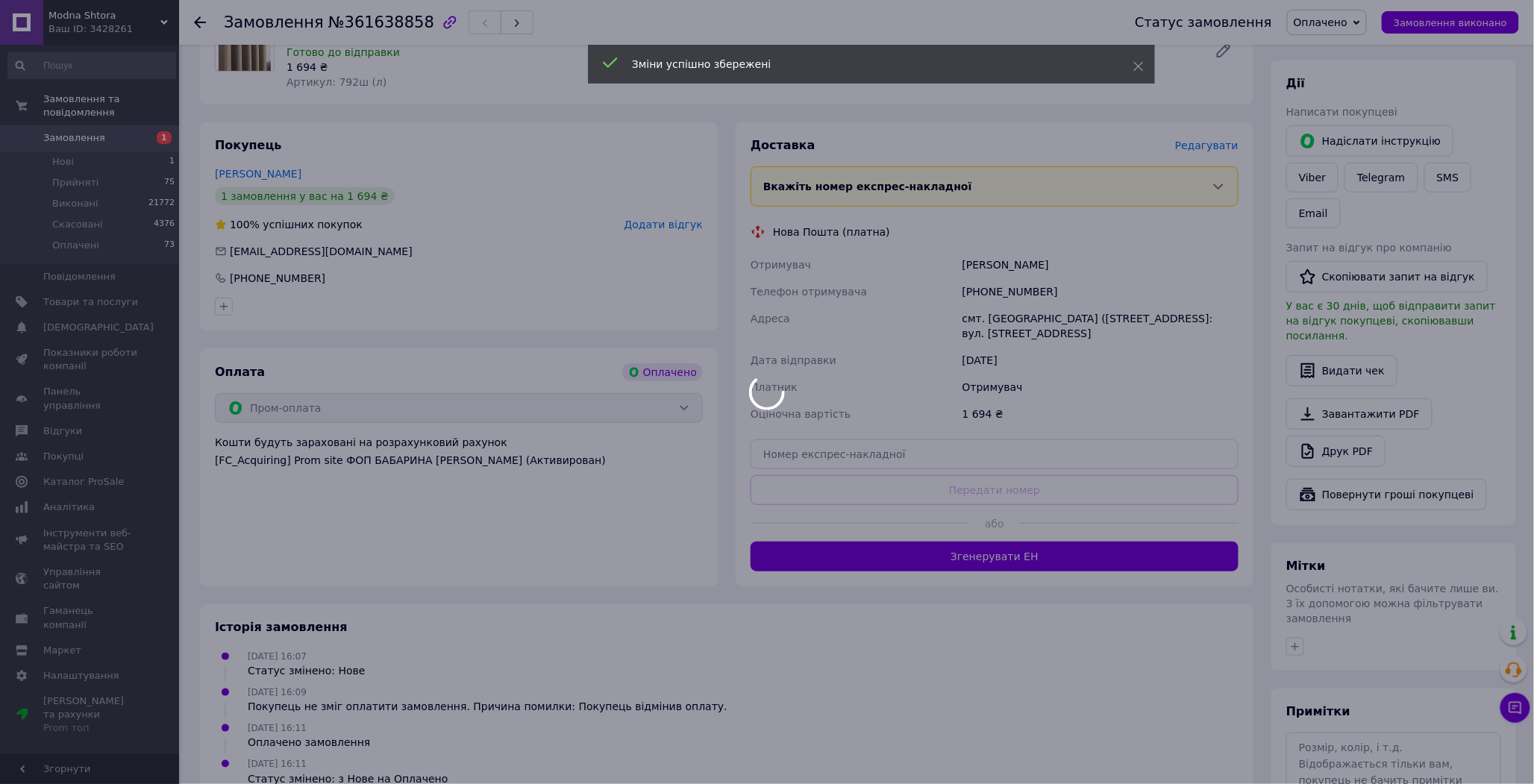
scroll to position [248, 0]
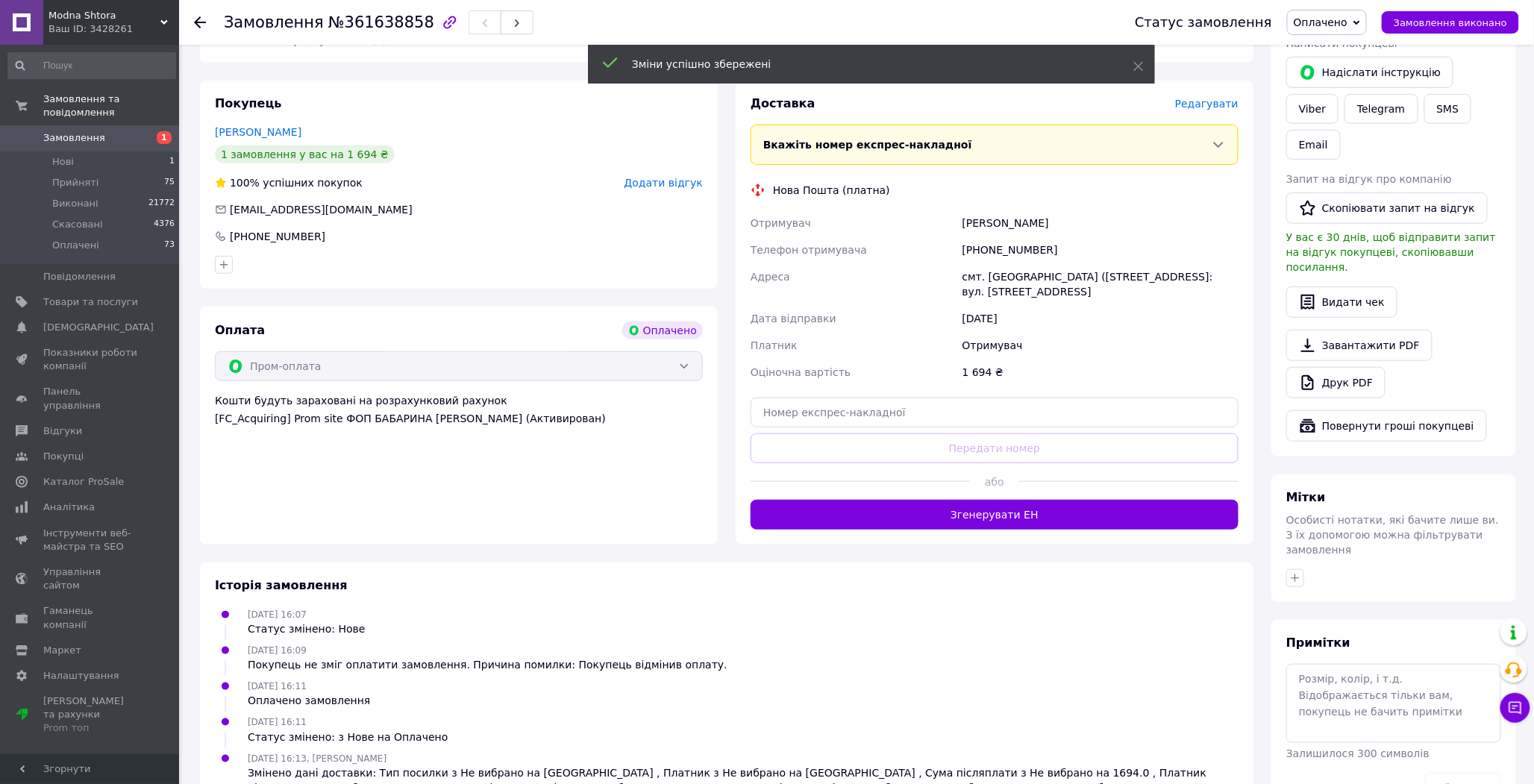
click at [1000, 502] on button "Згенерувати ЕН" at bounding box center [994, 514] width 488 height 30
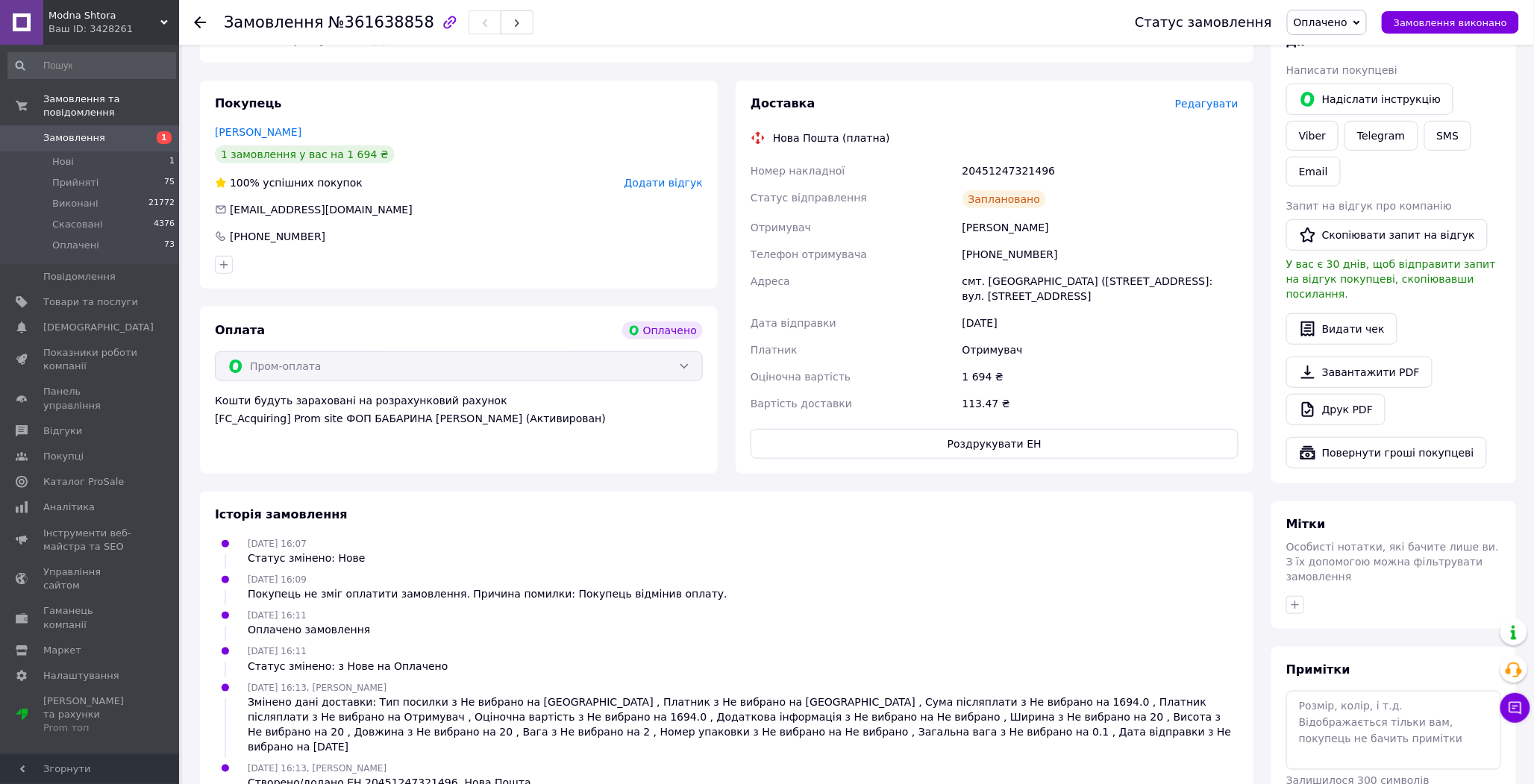
click at [1218, 106] on span "Редагувати" at bounding box center [1207, 103] width 63 height 12
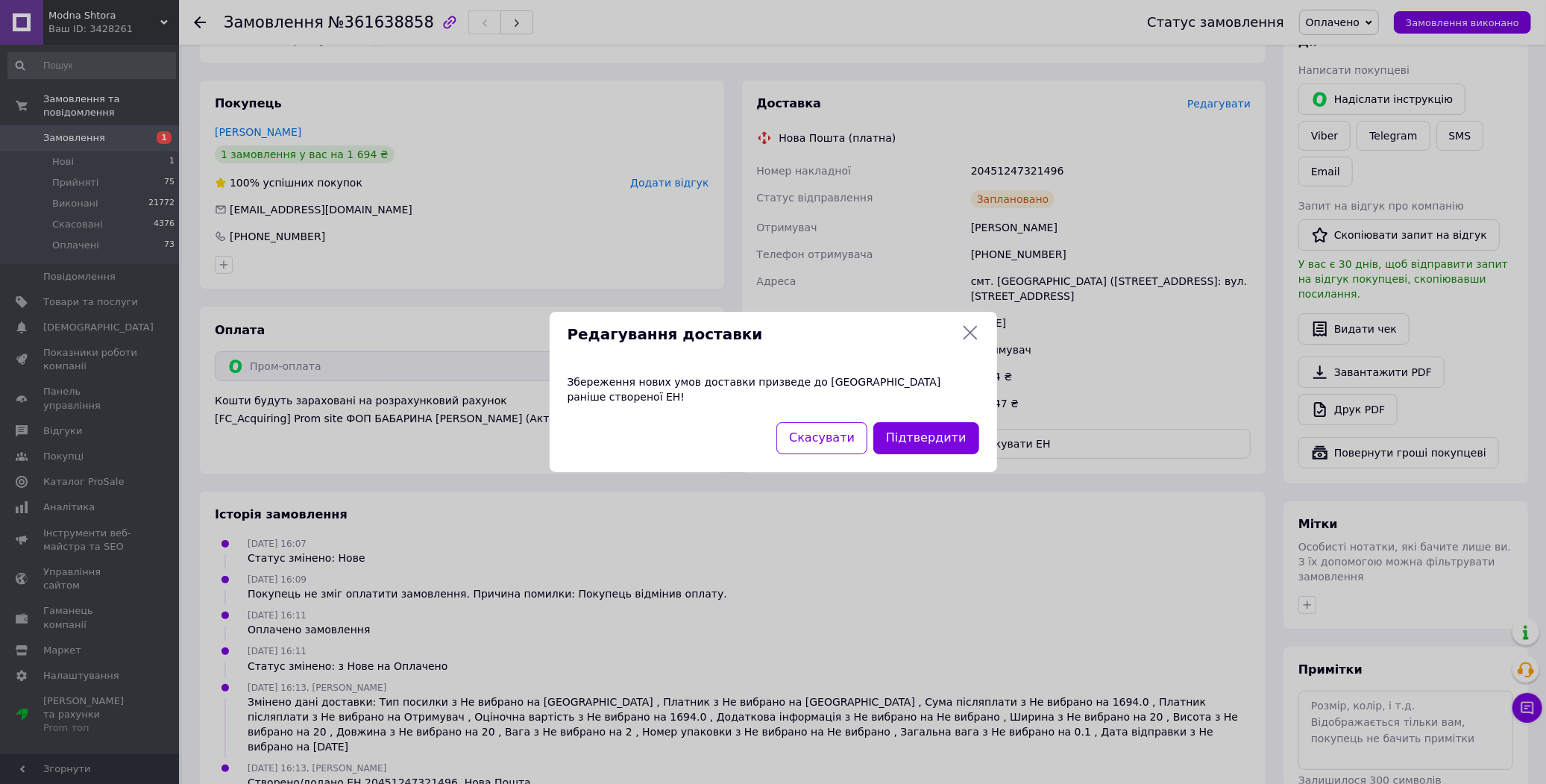
click at [1067, 195] on div "Редагування доставки Збереження нових умов доставки призведе до [GEOGRAPHIC_DAT…" at bounding box center [773, 392] width 1546 height 784
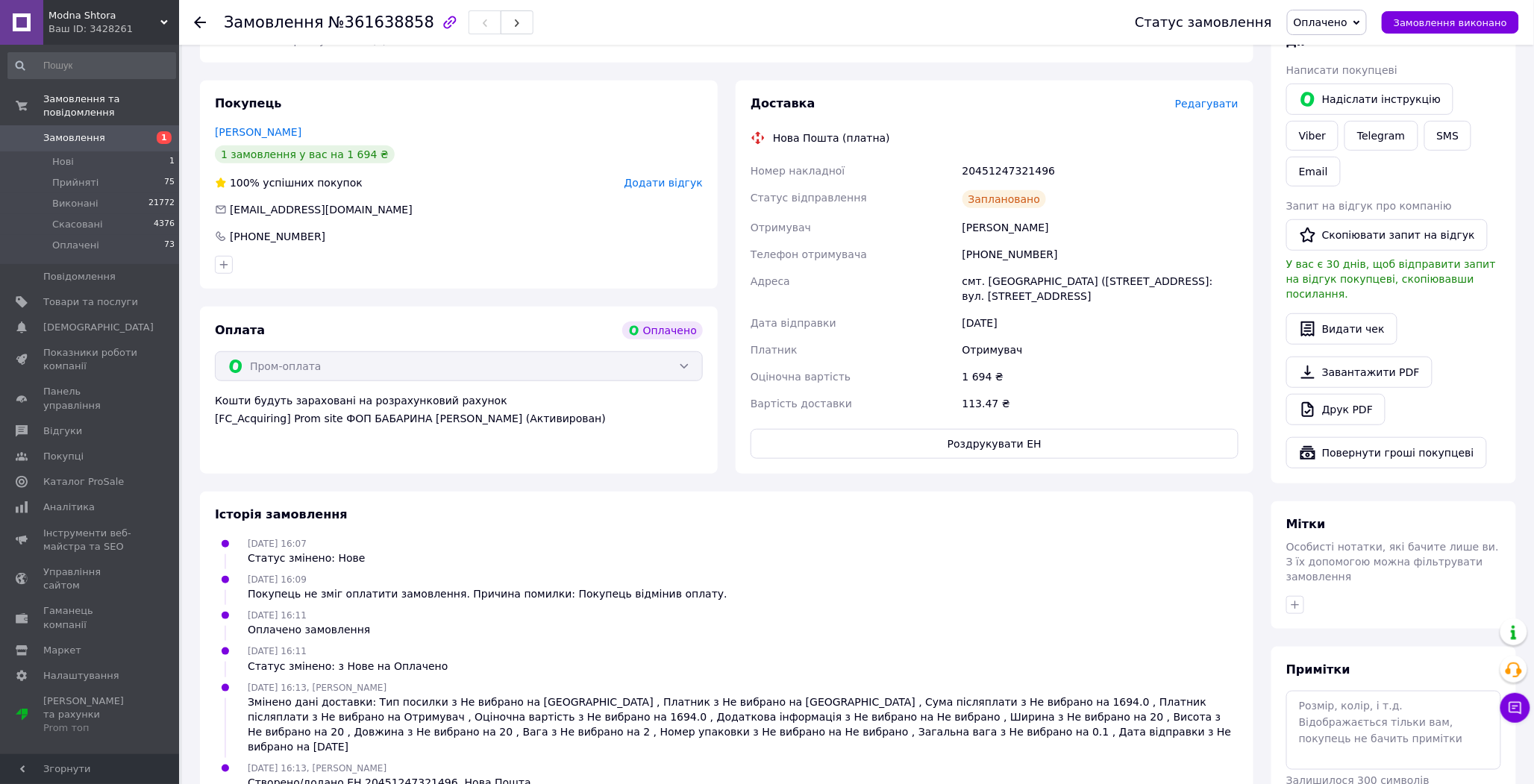
click at [1013, 168] on div "20451247321496" at bounding box center [1100, 171] width 282 height 27
copy div "20451247321496"
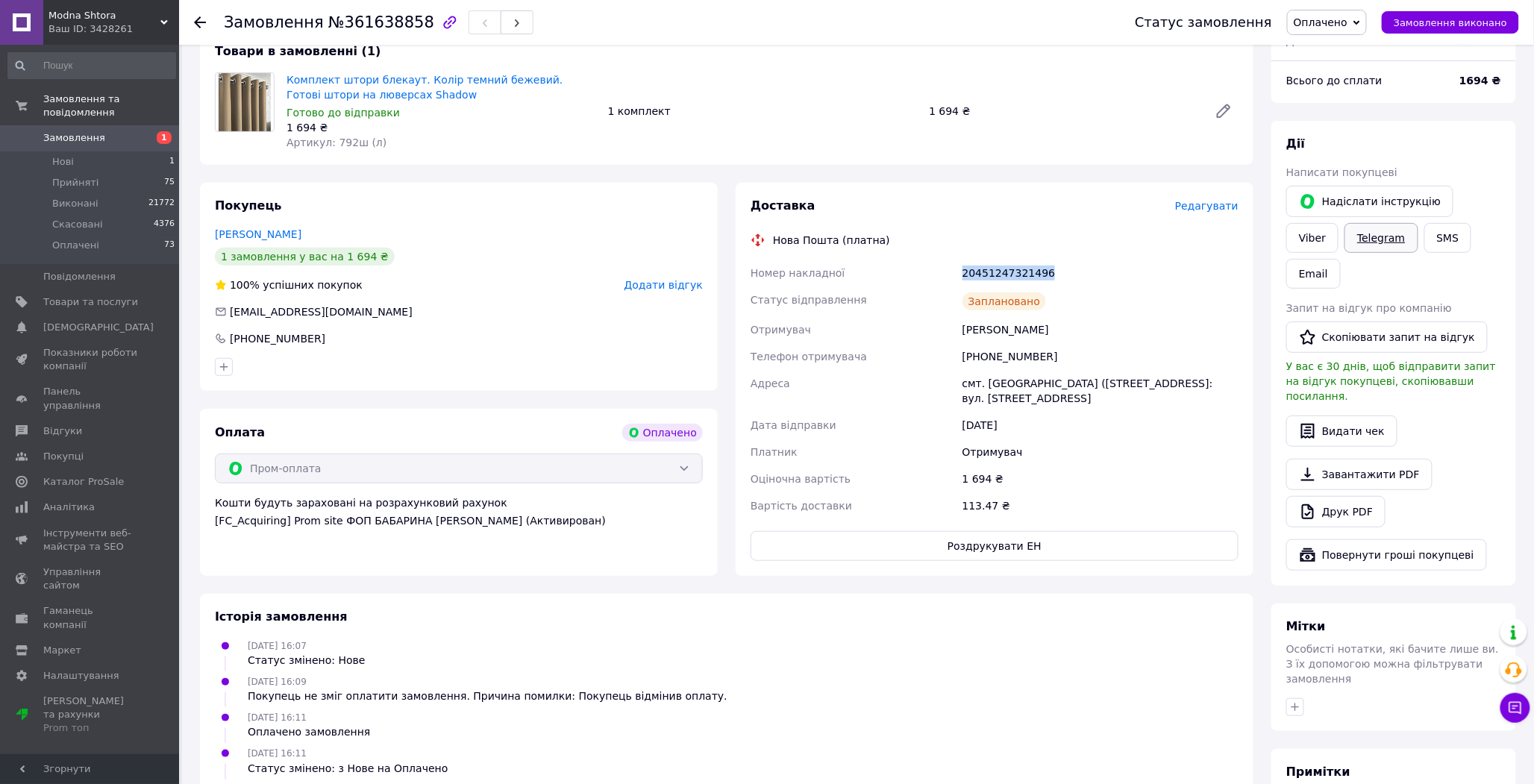
scroll to position [0, 0]
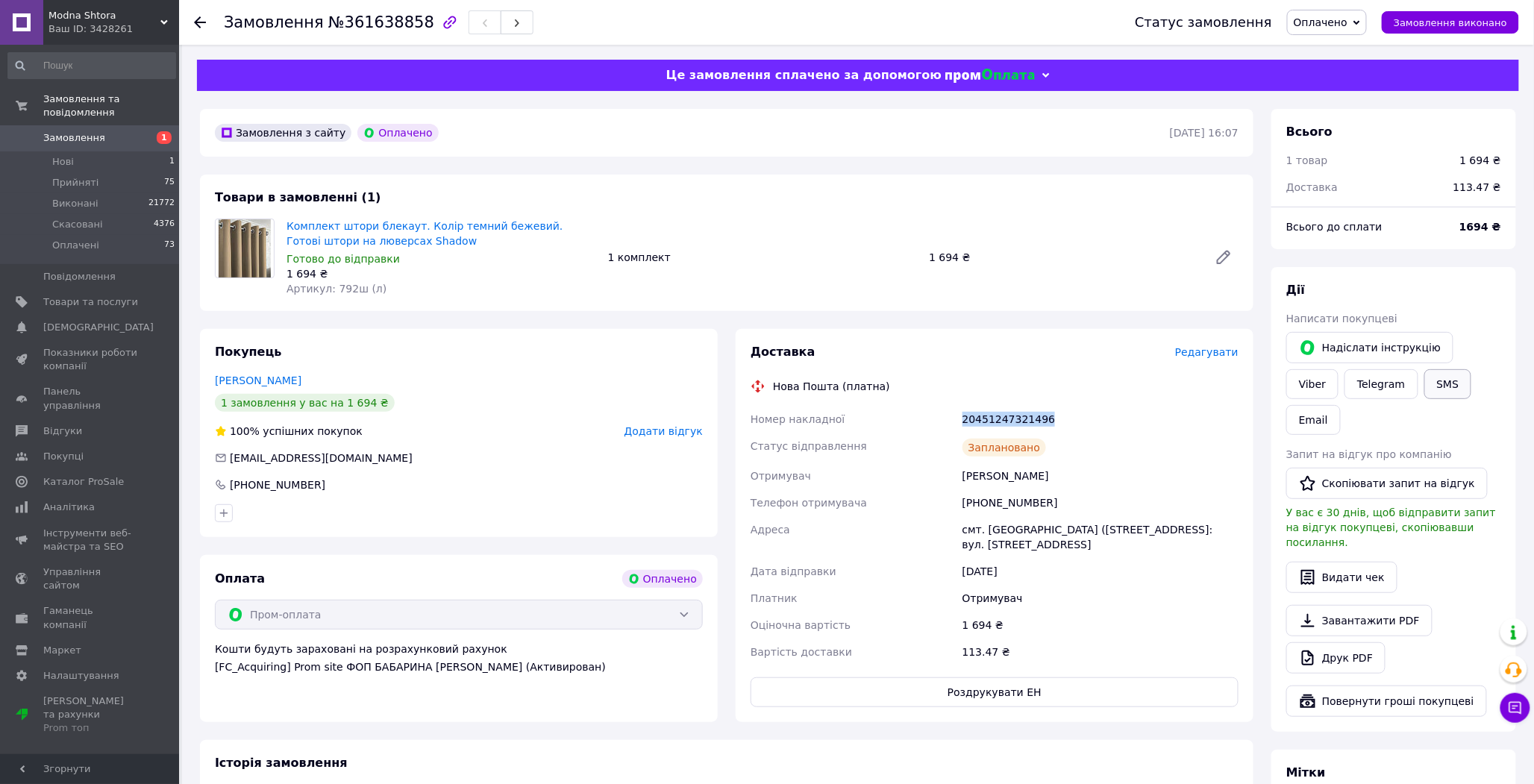
click at [1424, 384] on button "SMS" at bounding box center [1447, 385] width 47 height 30
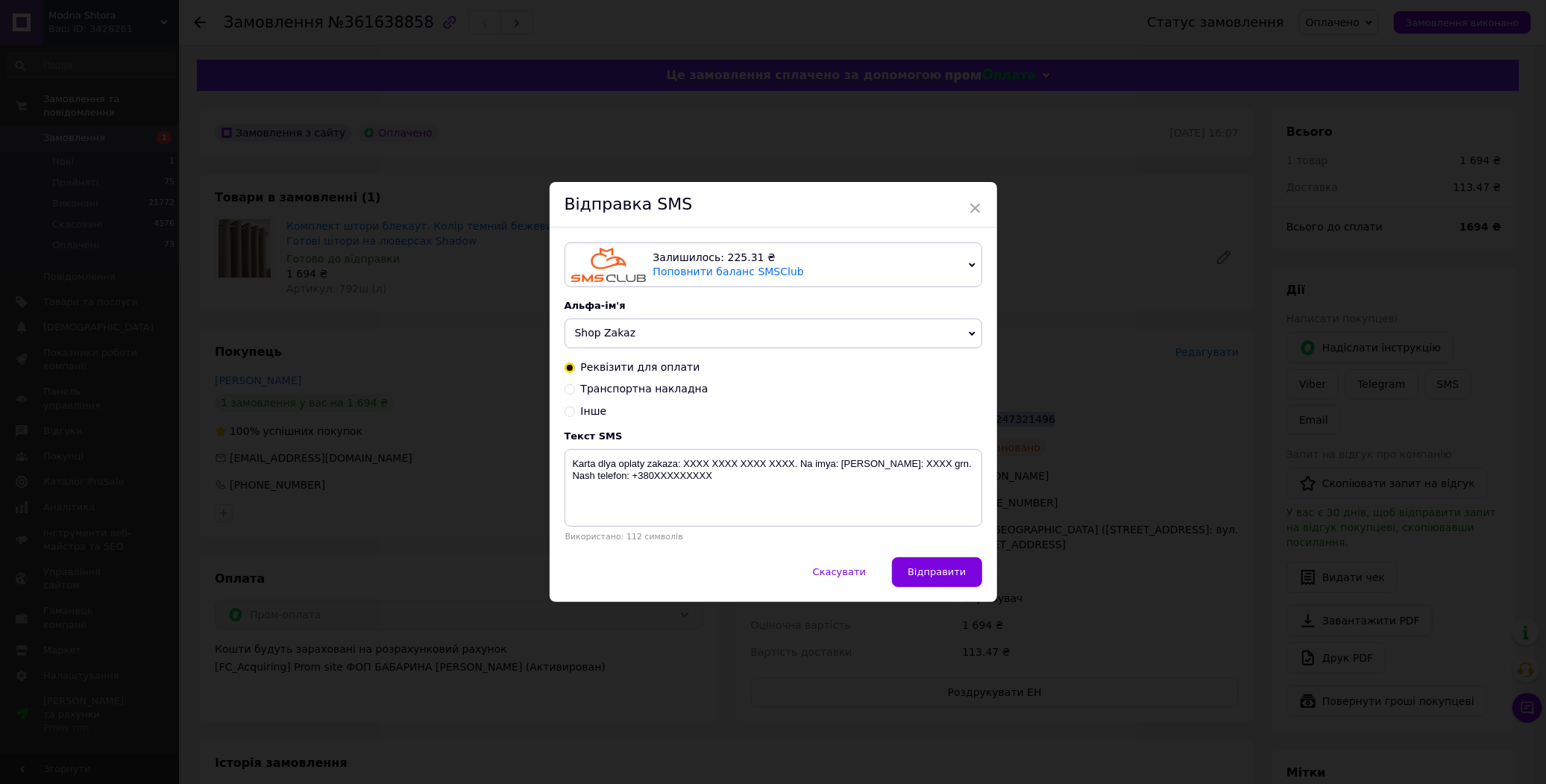
click at [588, 339] on span "Shop Zakaz" at bounding box center [605, 332] width 61 height 12
click at [594, 367] on li "ModnaShtora" at bounding box center [773, 365] width 416 height 21
click at [576, 410] on div "Інше" at bounding box center [773, 412] width 418 height 15
click at [569, 412] on input "Інше" at bounding box center [569, 410] width 11 height 11
radio input "true"
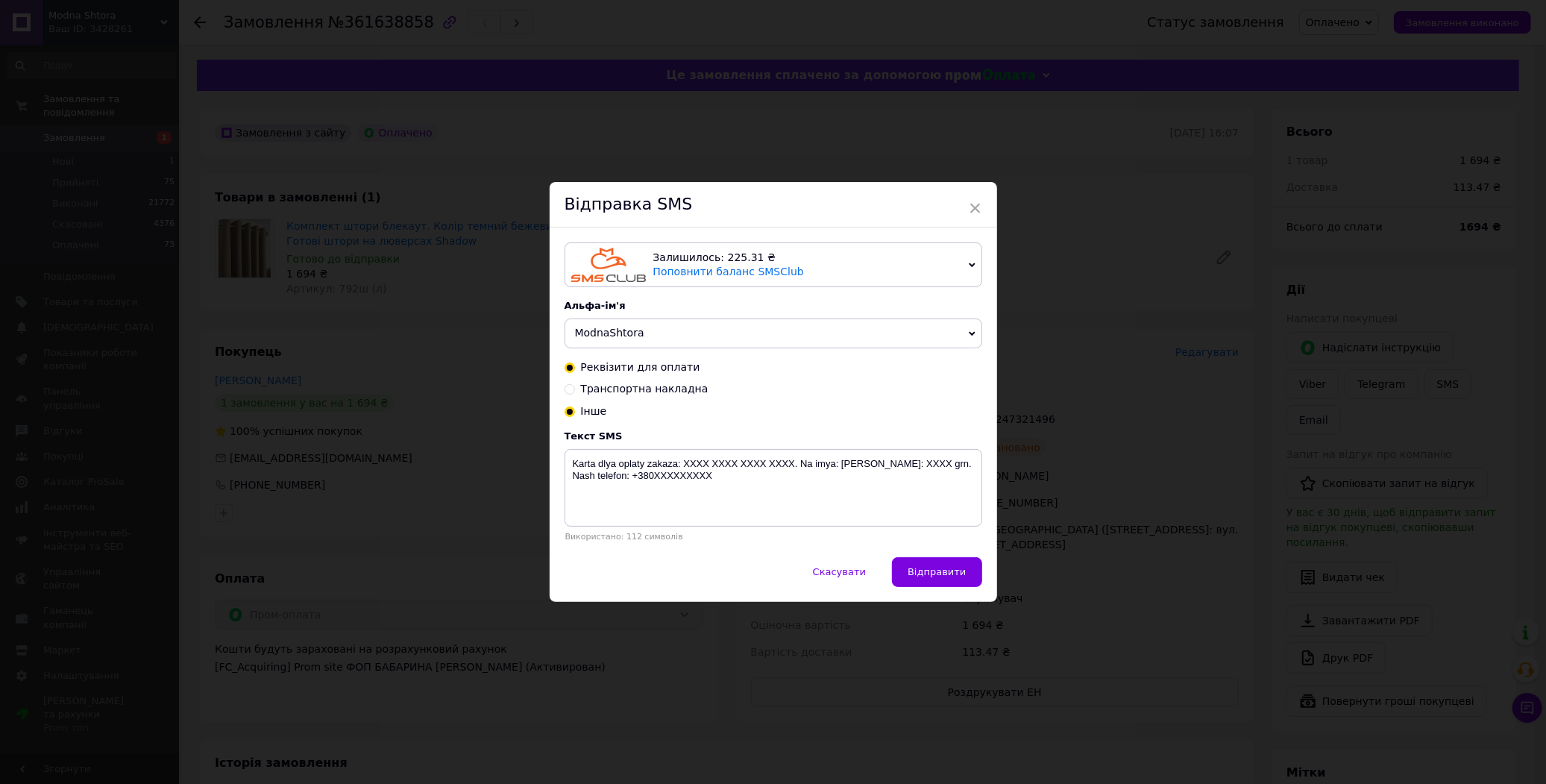
radio input "false"
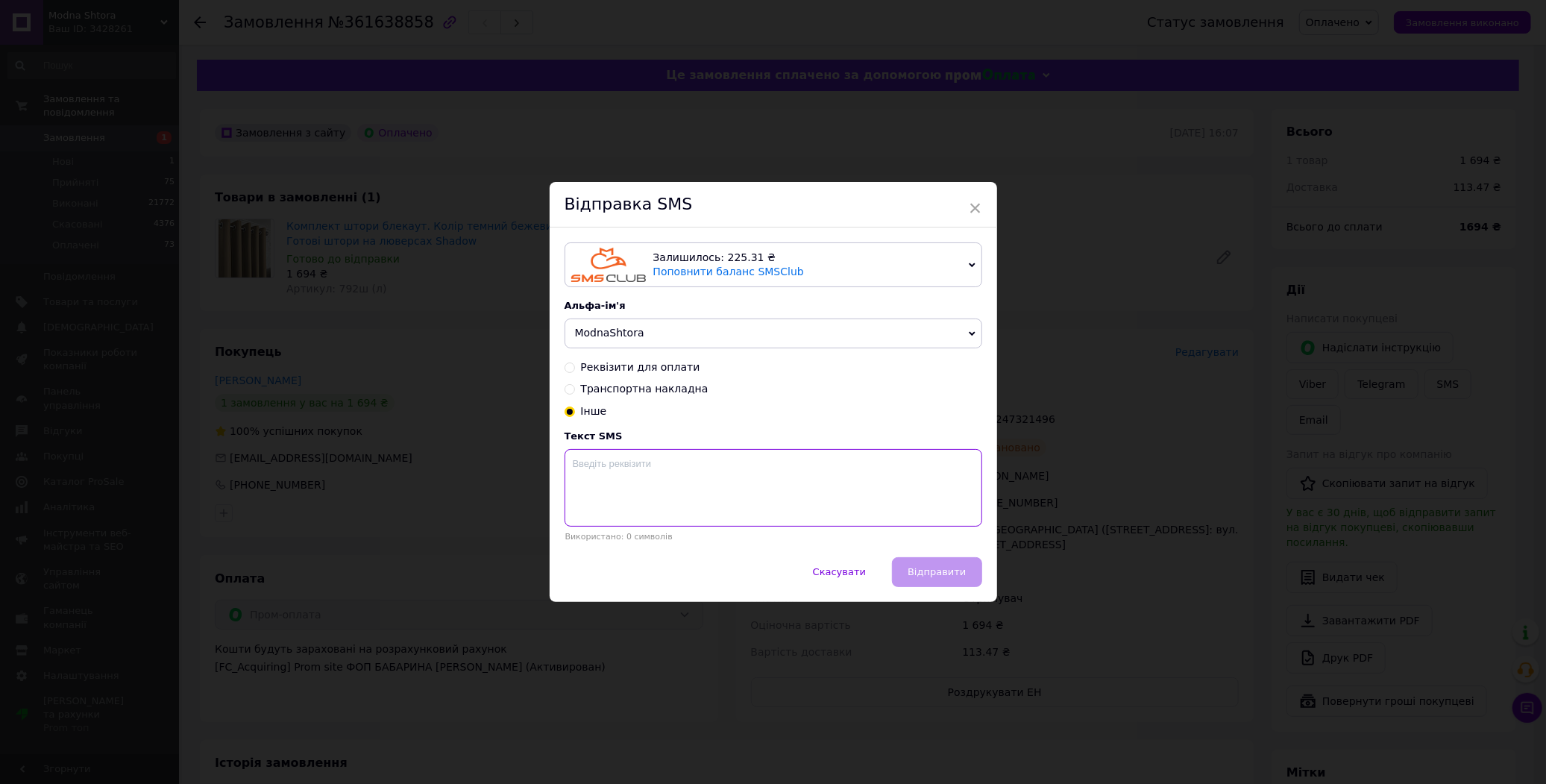
click at [594, 470] on textarea at bounding box center [773, 487] width 418 height 77
click at [766, 472] on textarea "Замовлення прийнято. Відправка:" at bounding box center [773, 487] width 418 height 77
paste textarea "20451247321496"
type textarea "Замовлення прийнято. Відправка: 15.09. ттн: 20451247321496"
click at [959, 574] on span "Відправити" at bounding box center [937, 571] width 58 height 11
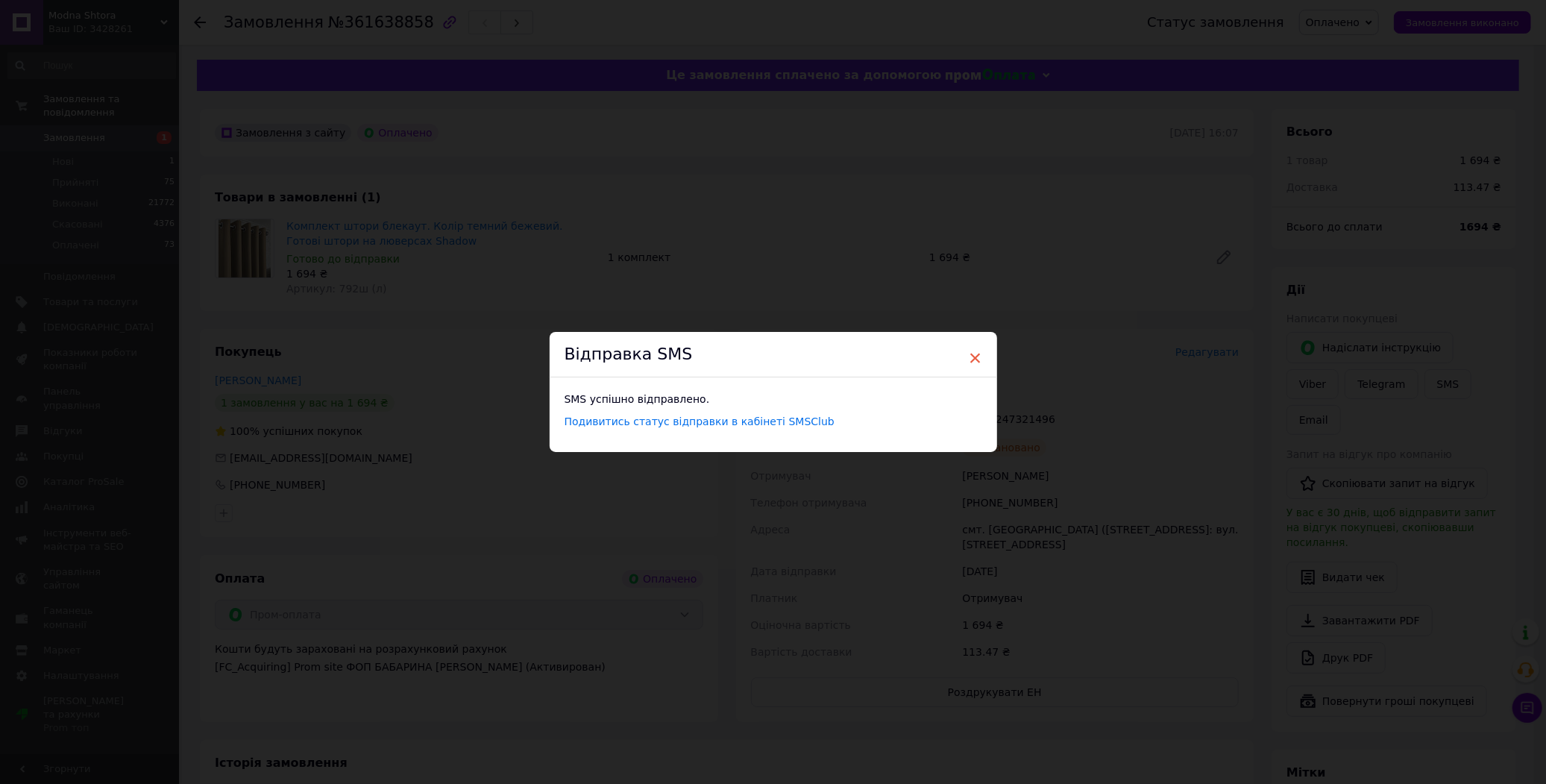
click at [975, 360] on span "×" at bounding box center [976, 358] width 13 height 25
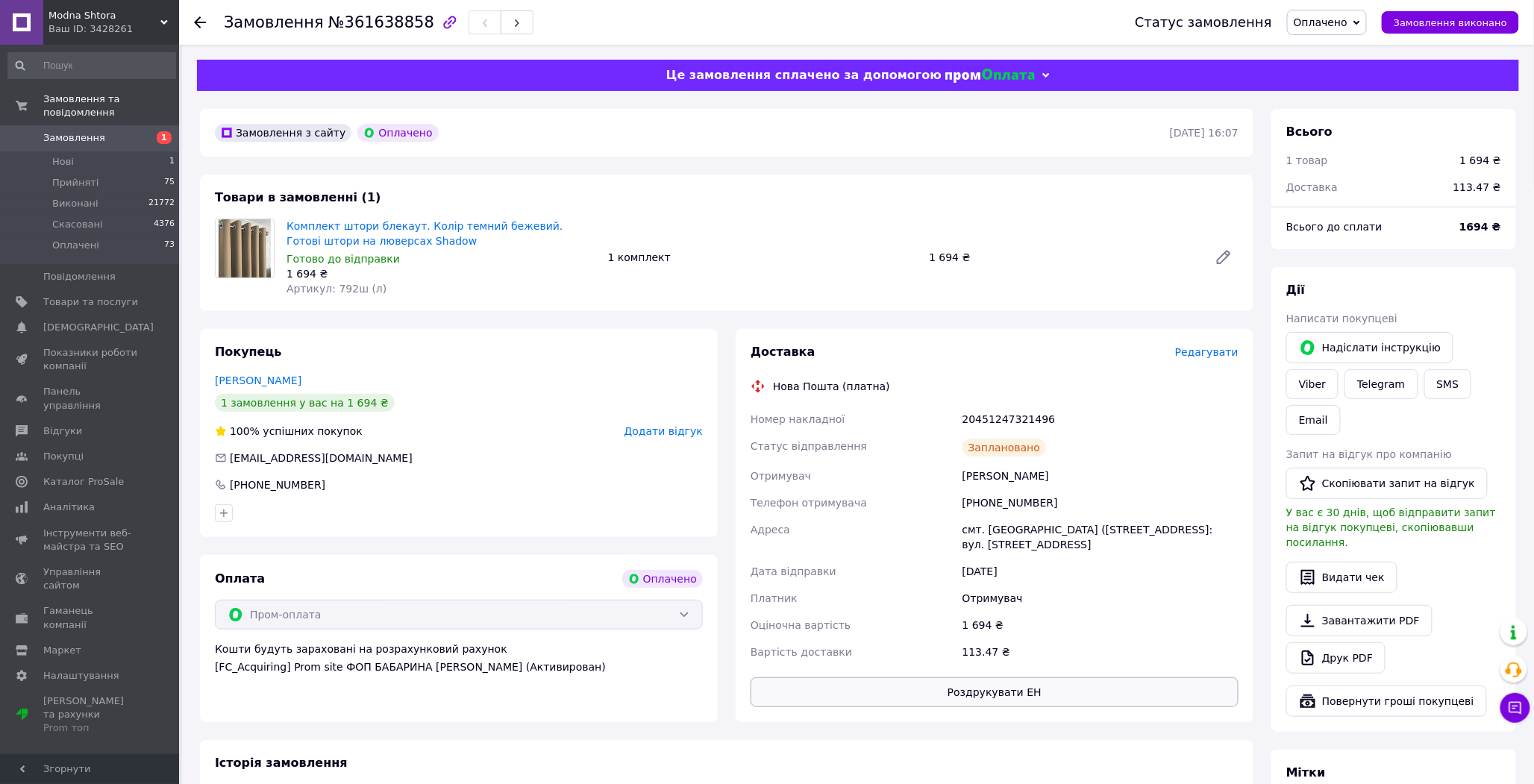
click at [1014, 687] on button "Роздрукувати ЕН" at bounding box center [994, 692] width 488 height 30
click at [501, 226] on link "Комплект штори блекаут. Колір темний бежевий. Готові штори на люверсах Shadow" at bounding box center [425, 233] width 276 height 27
click at [366, 19] on span "№361638858" at bounding box center [381, 22] width 106 height 18
copy span "361638858"
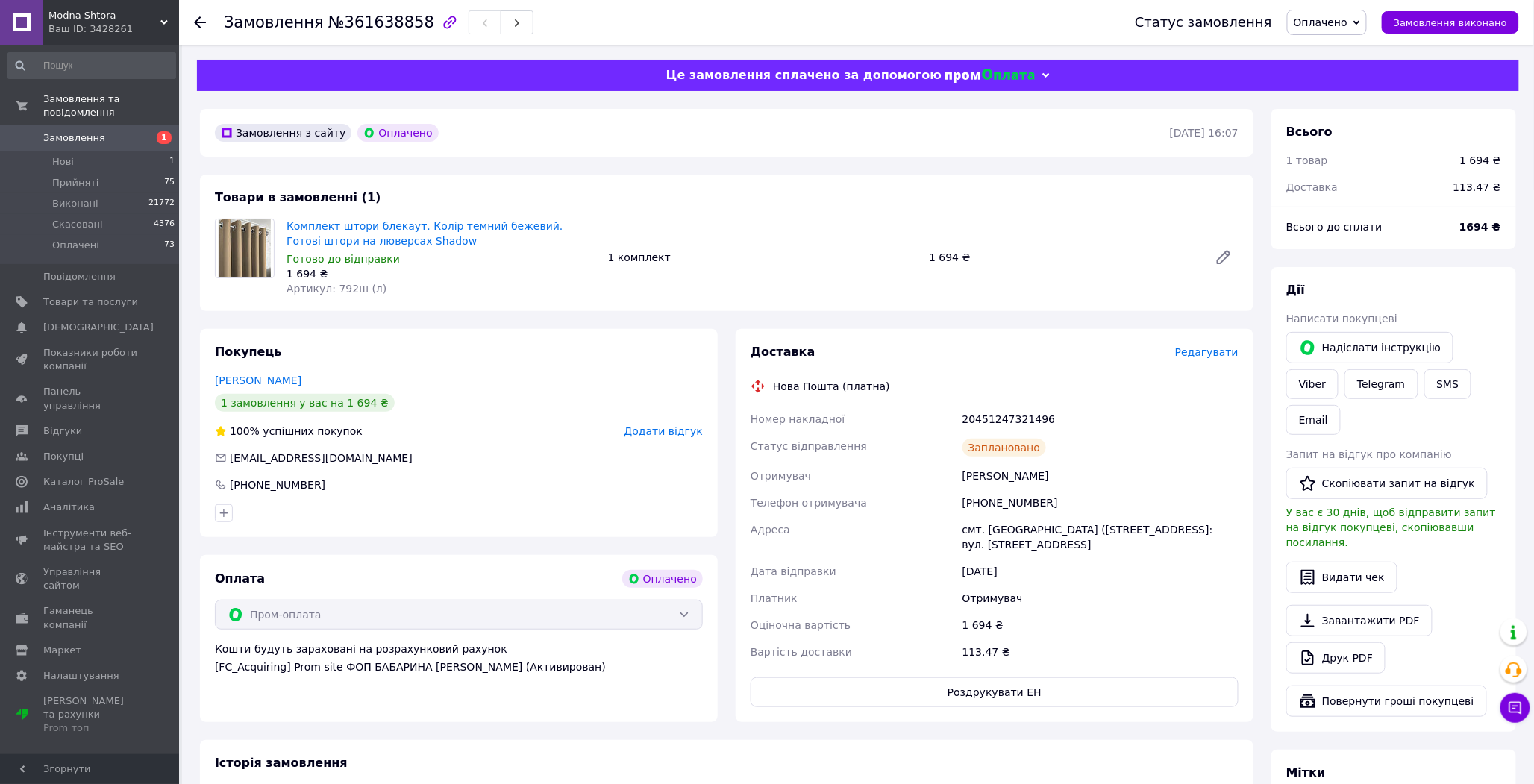
click at [895, 558] on div "Дата відправки" at bounding box center [854, 571] width 212 height 27
click at [64, 131] on span "Замовлення" at bounding box center [74, 138] width 62 height 13
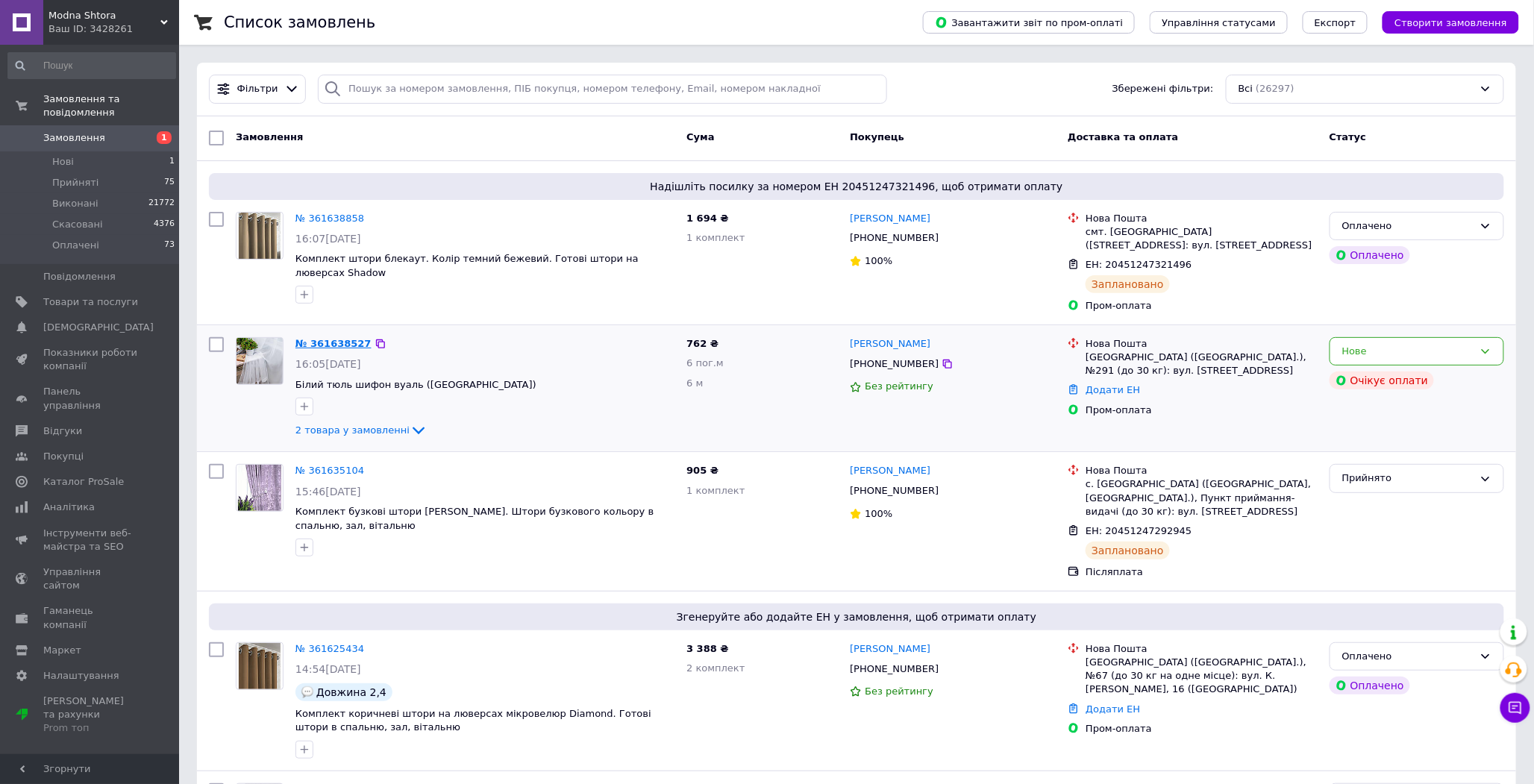
click at [322, 346] on link "№ 361638527" at bounding box center [333, 343] width 76 height 11
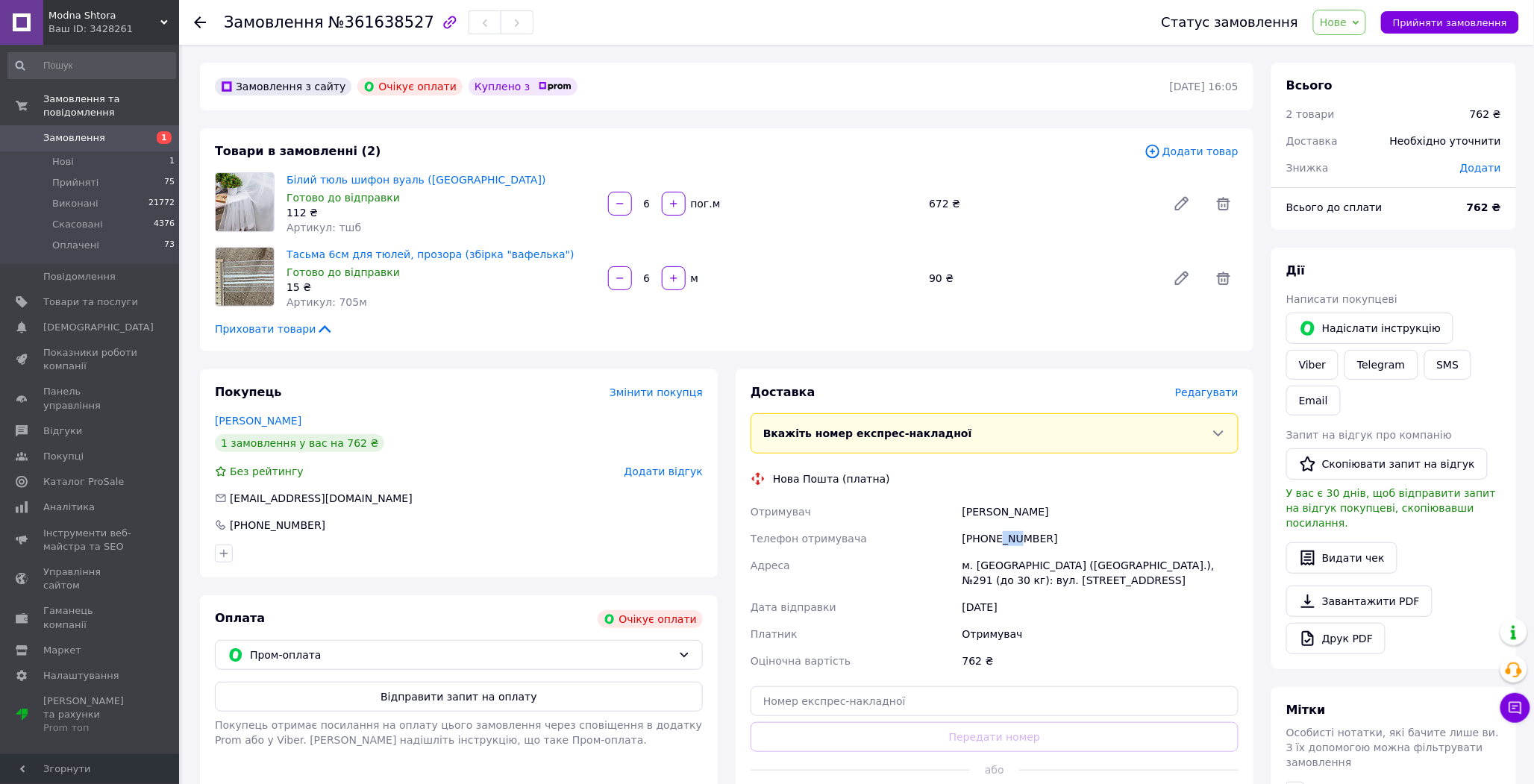
drag, startPoint x: 995, startPoint y: 535, endPoint x: 1015, endPoint y: 542, distance: 21.2
click at [1015, 542] on div "[PHONE_NUMBER]" at bounding box center [1100, 538] width 282 height 27
drag, startPoint x: 212, startPoint y: 423, endPoint x: 279, endPoint y: 426, distance: 67.1
click at [279, 426] on div "Покупець Змінити покупця [PERSON_NAME] 1 замовлення у вас на 762 ₴ Без рейтингу…" at bounding box center [459, 474] width 518 height 208
copy link "[PERSON_NAME]"
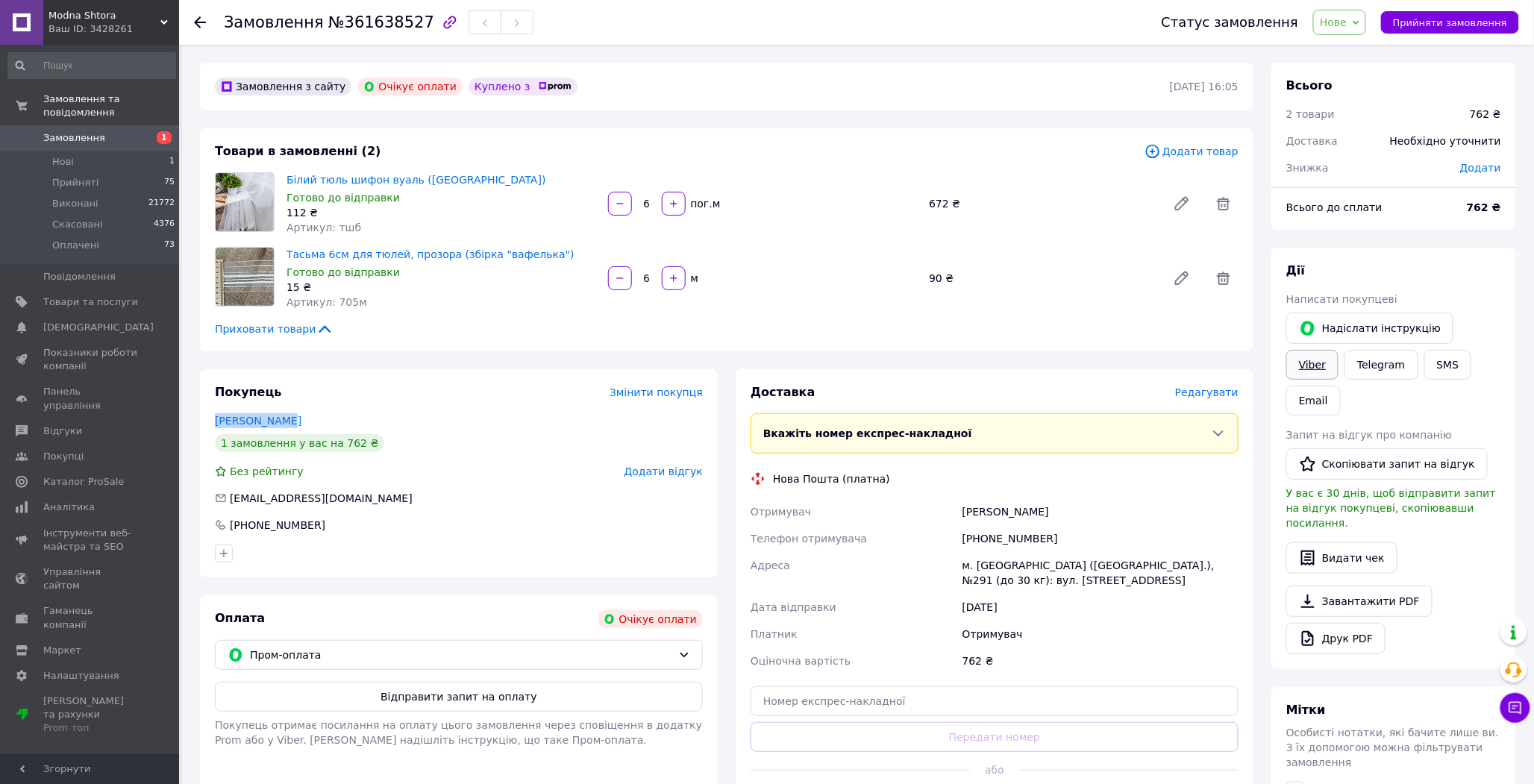
click at [1338, 350] on link "Viber" at bounding box center [1312, 365] width 52 height 30
click at [884, 340] on div "Товари в замовленні (2) Додати товар Білий тюль шифон вуаль ([GEOGRAPHIC_DATA])…" at bounding box center [726, 240] width 1053 height 223
click at [446, 702] on button "Відправити запит на оплату" at bounding box center [459, 697] width 488 height 30
click at [48, 131] on link "Замовлення 1" at bounding box center [92, 138] width 183 height 25
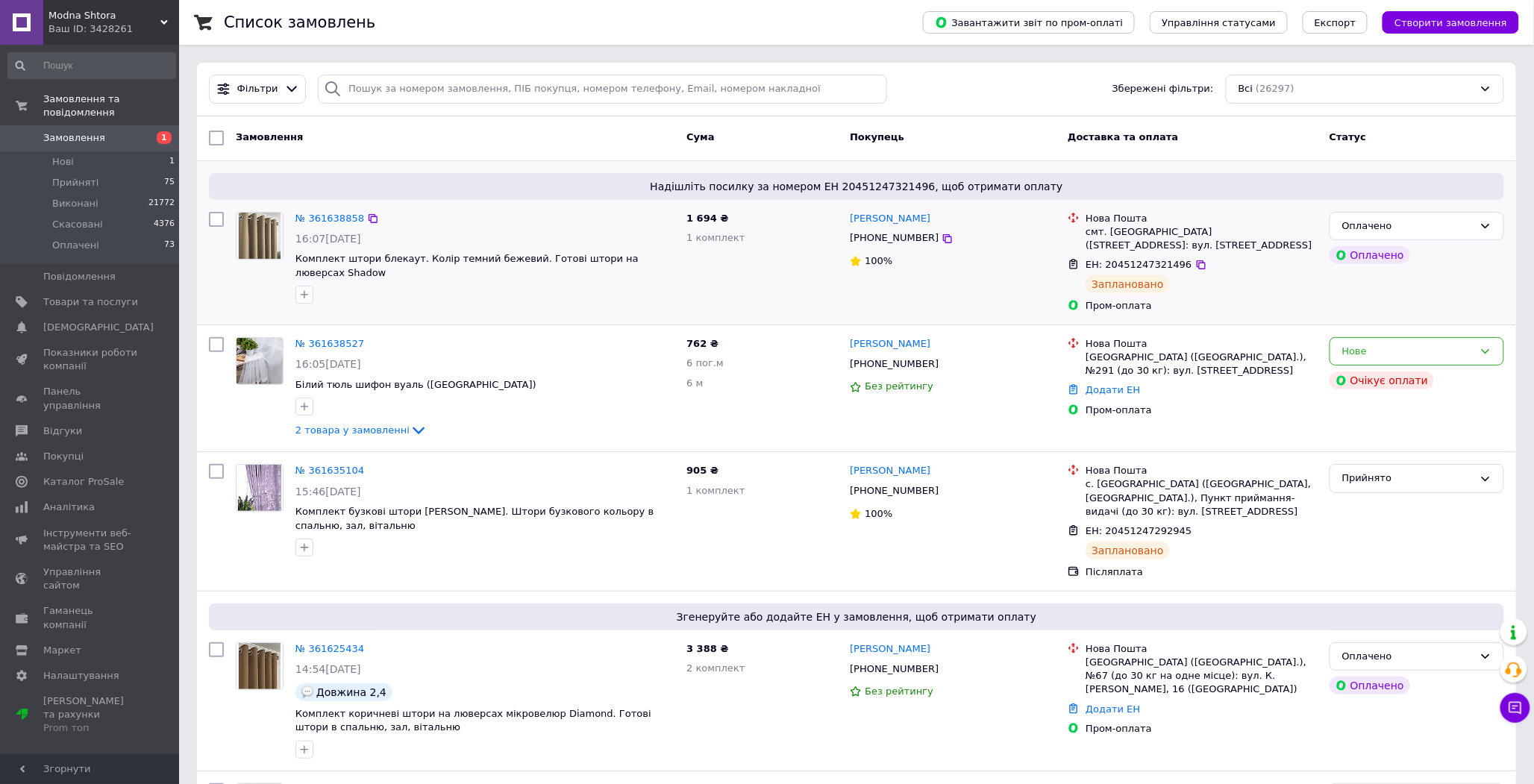
click at [531, 322] on div "Надішліть посилку за номером ЕН 20451247321496, щоб отримати оплату № 361638858…" at bounding box center [857, 243] width 1319 height 163
click at [77, 131] on span "Замовлення" at bounding box center [74, 138] width 62 height 13
click at [84, 131] on span "Замовлення" at bounding box center [74, 138] width 62 height 13
click at [1378, 344] on div "Нове" at bounding box center [1408, 351] width 132 height 16
click at [1347, 359] on div "Нове" at bounding box center [1408, 351] width 132 height 16
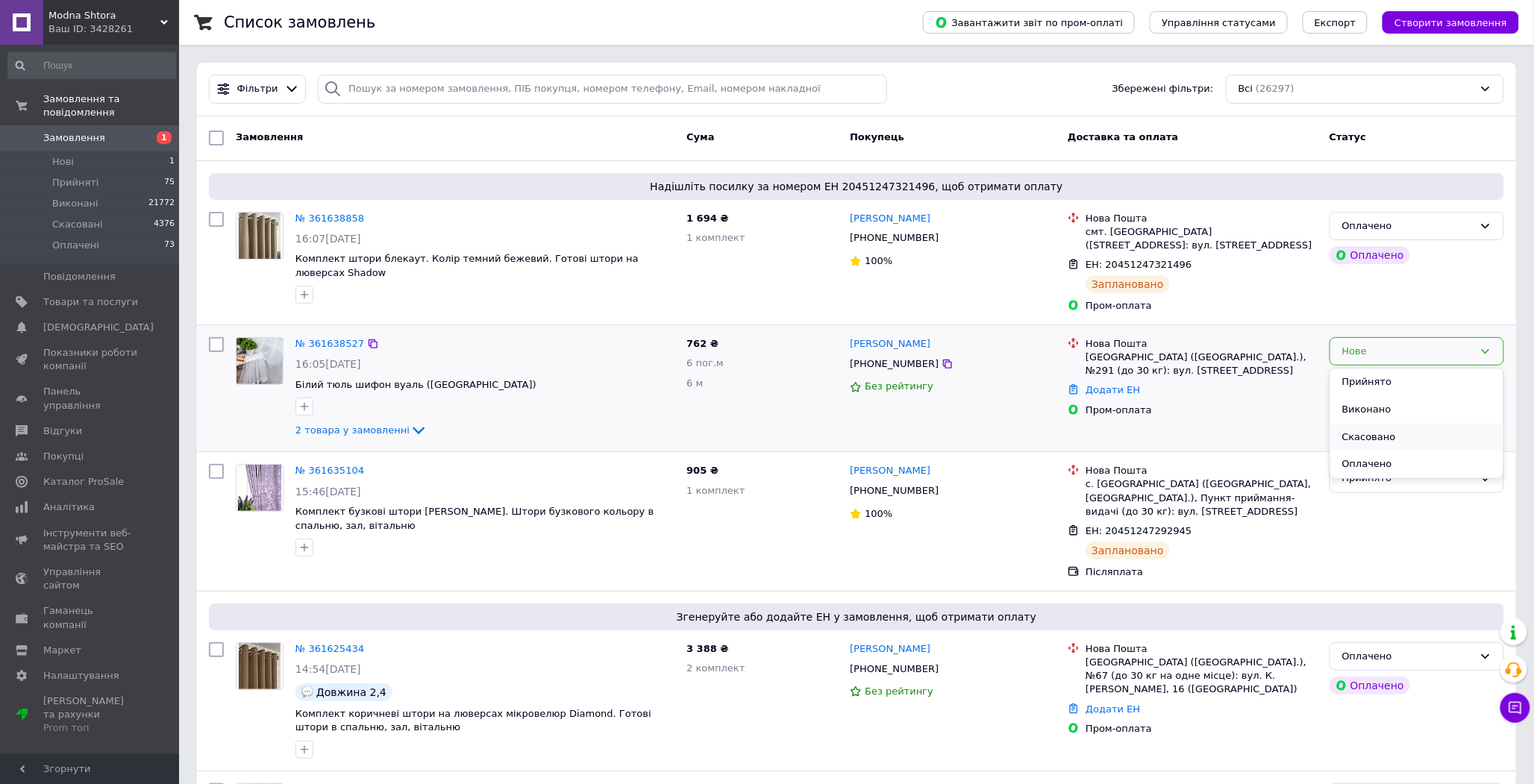
click at [1347, 438] on li "Скасовано" at bounding box center [1417, 437] width 173 height 27
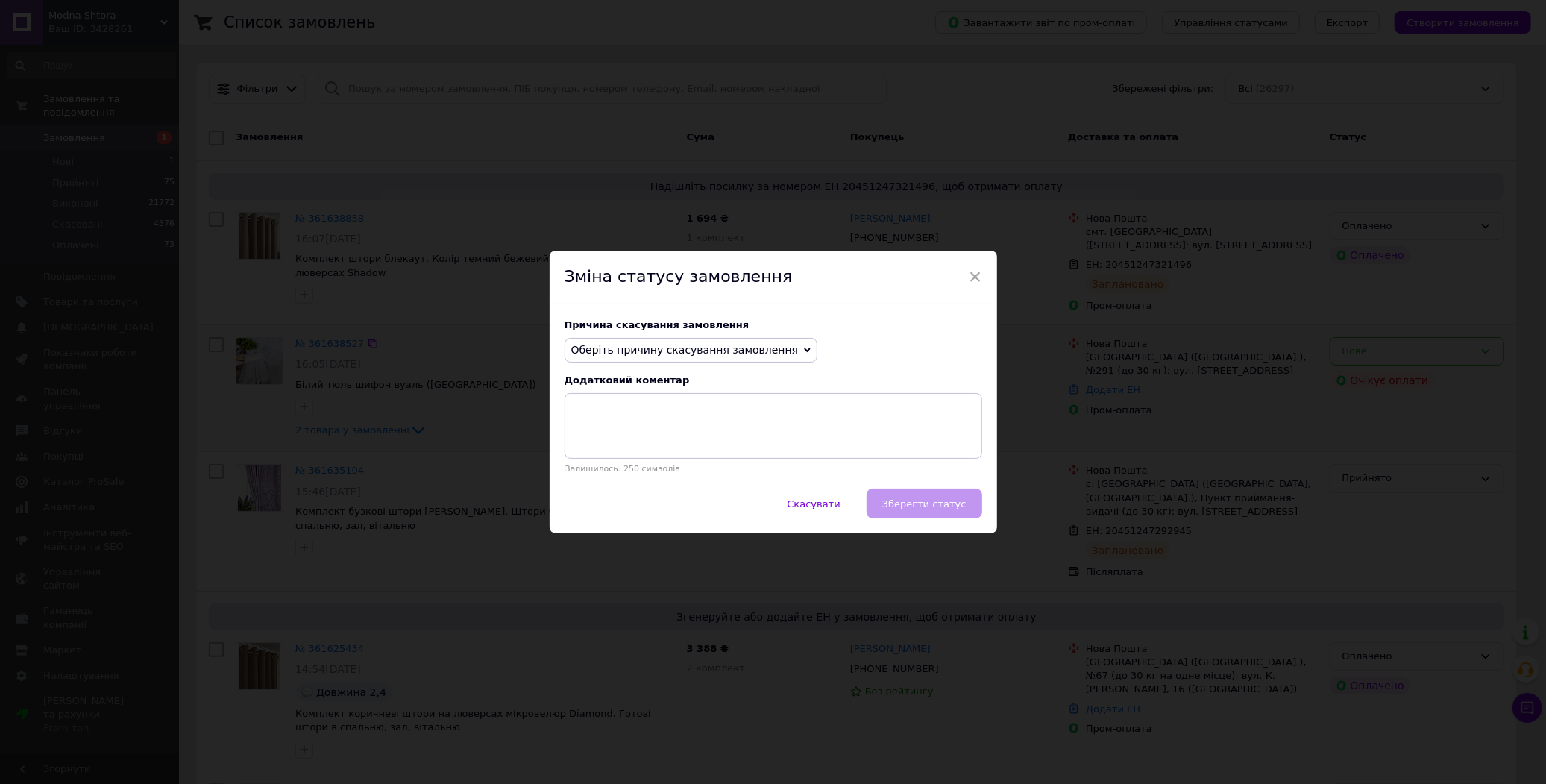
click at [588, 348] on span "Оберіть причину скасування замовлення" at bounding box center [684, 350] width 227 height 12
click at [634, 424] on li "Оплата не надійшла" at bounding box center [691, 420] width 252 height 21
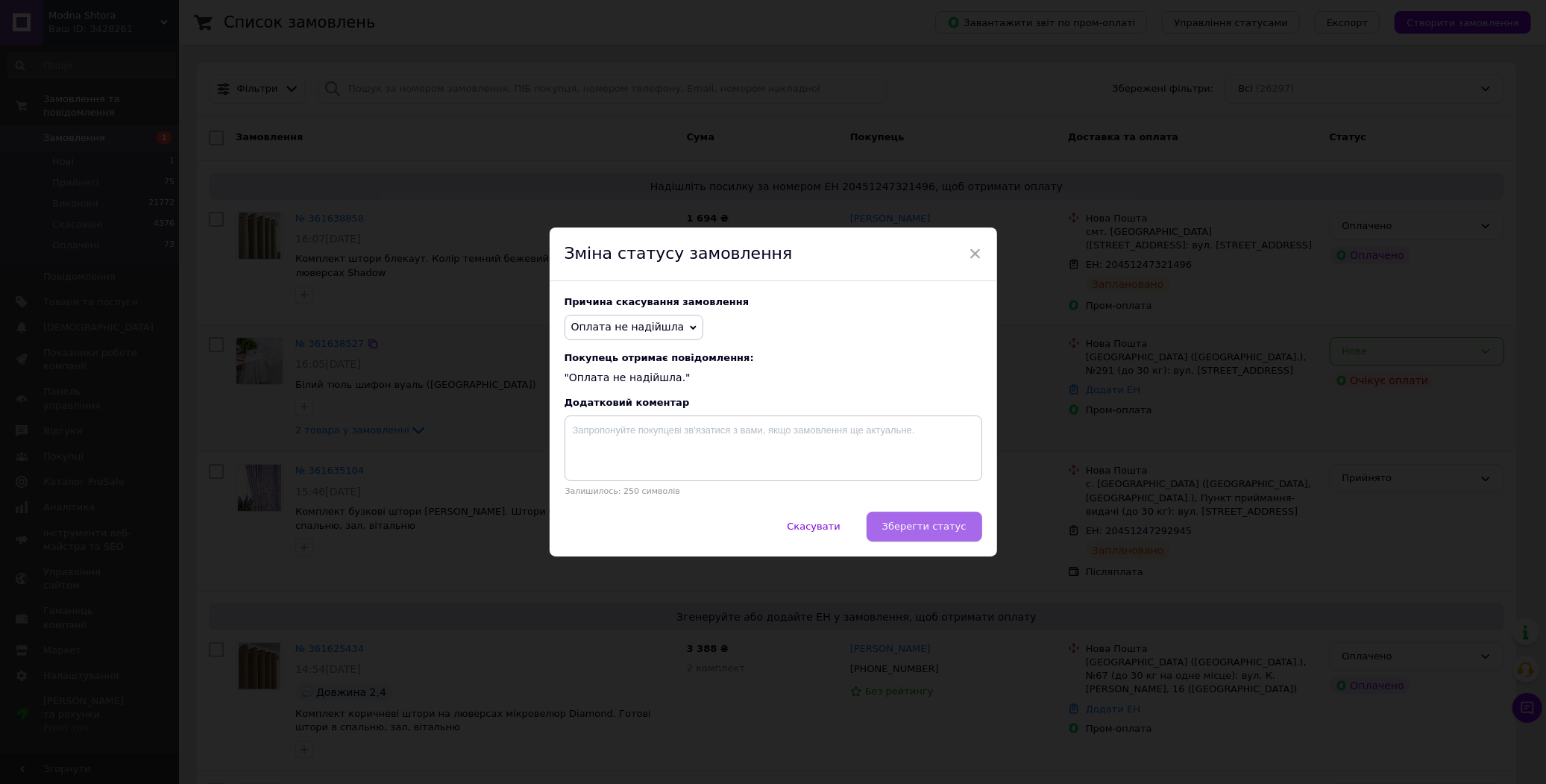
click at [912, 531] on span "Зберегти статус" at bounding box center [924, 525] width 84 height 11
